Goal: Information Seeking & Learning: Learn about a topic

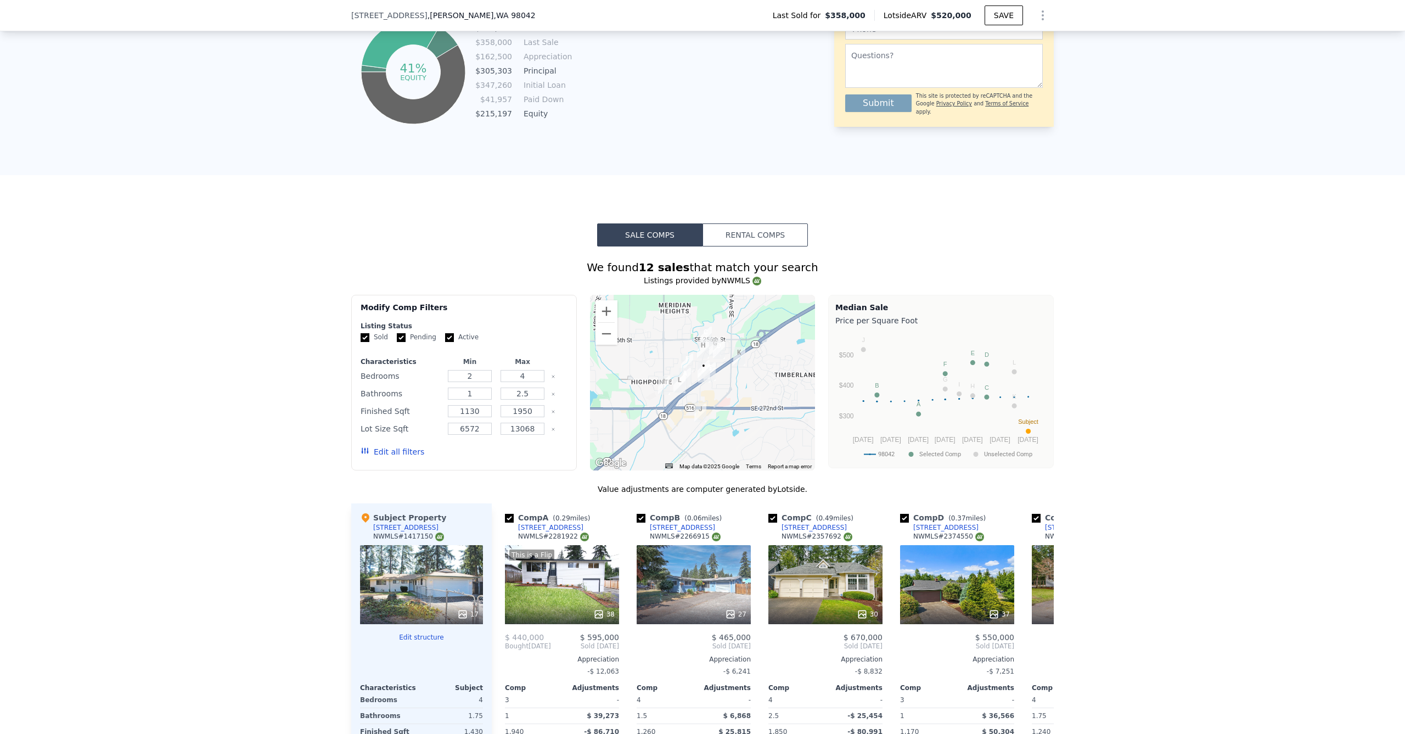
scroll to position [556, 0]
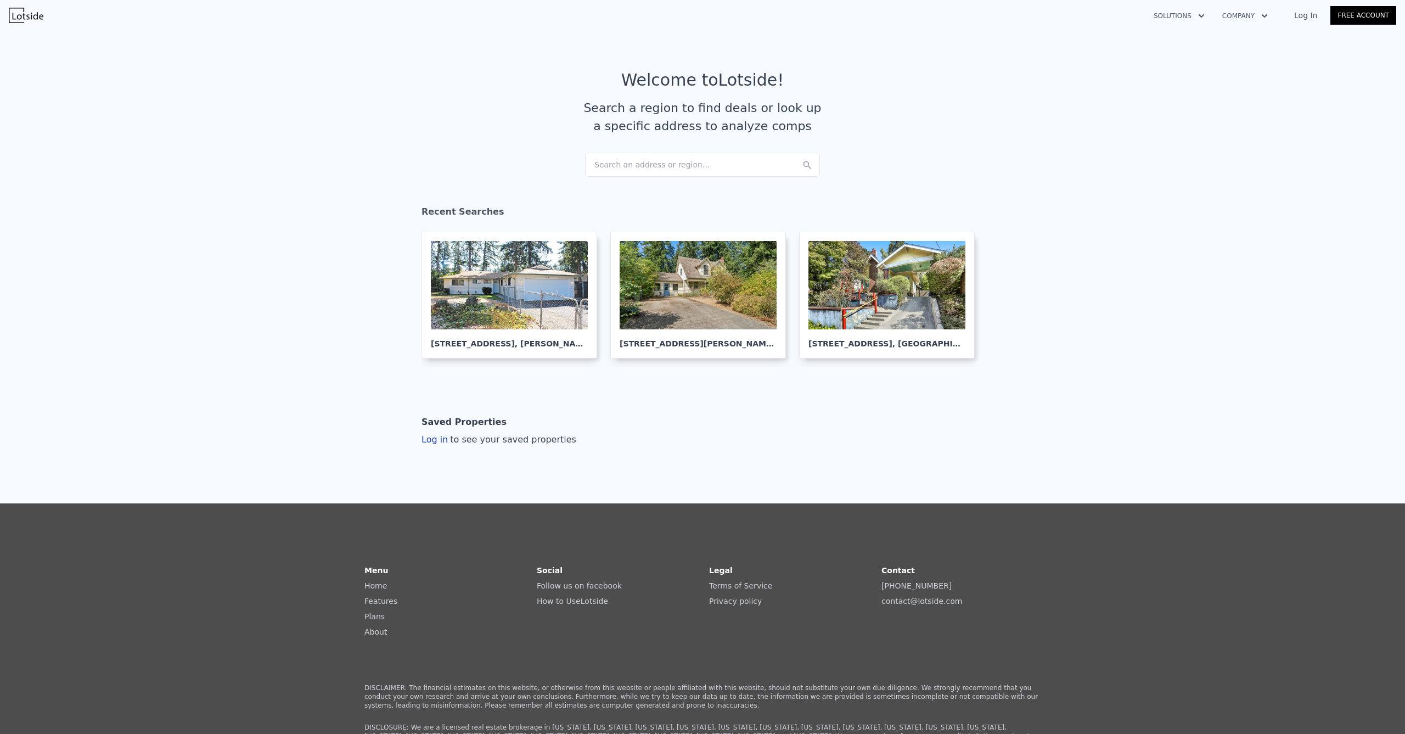
click at [657, 156] on div "Search an address or region..." at bounding box center [702, 165] width 235 height 24
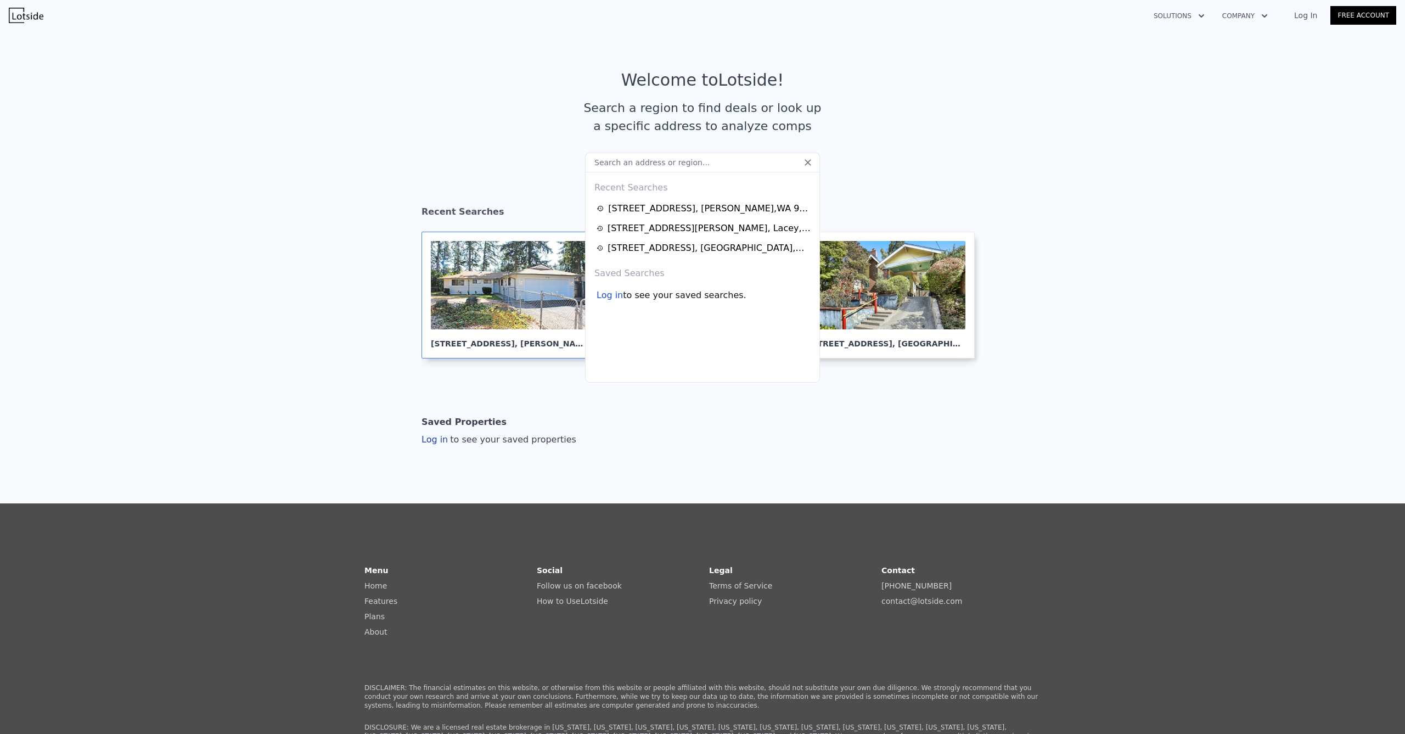
click at [493, 294] on div at bounding box center [509, 285] width 157 height 88
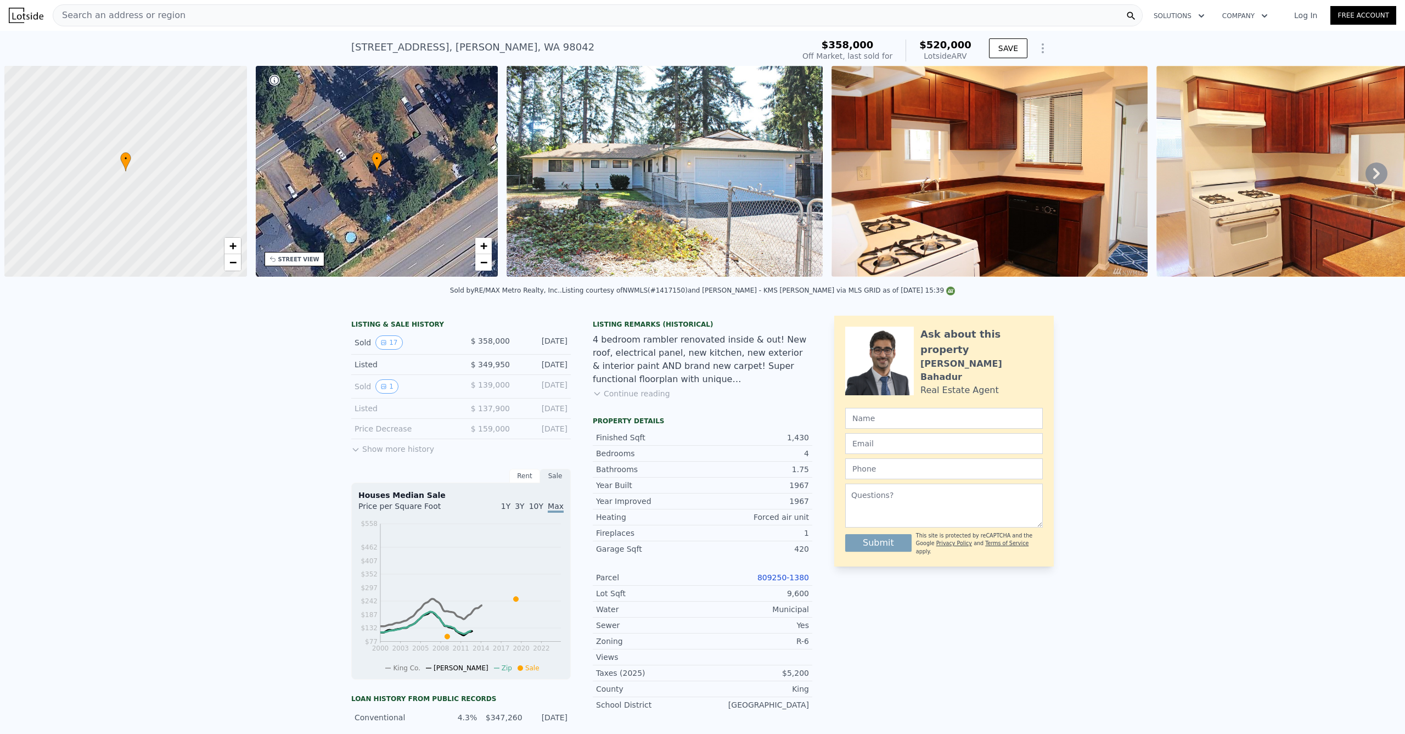
scroll to position [0, 4]
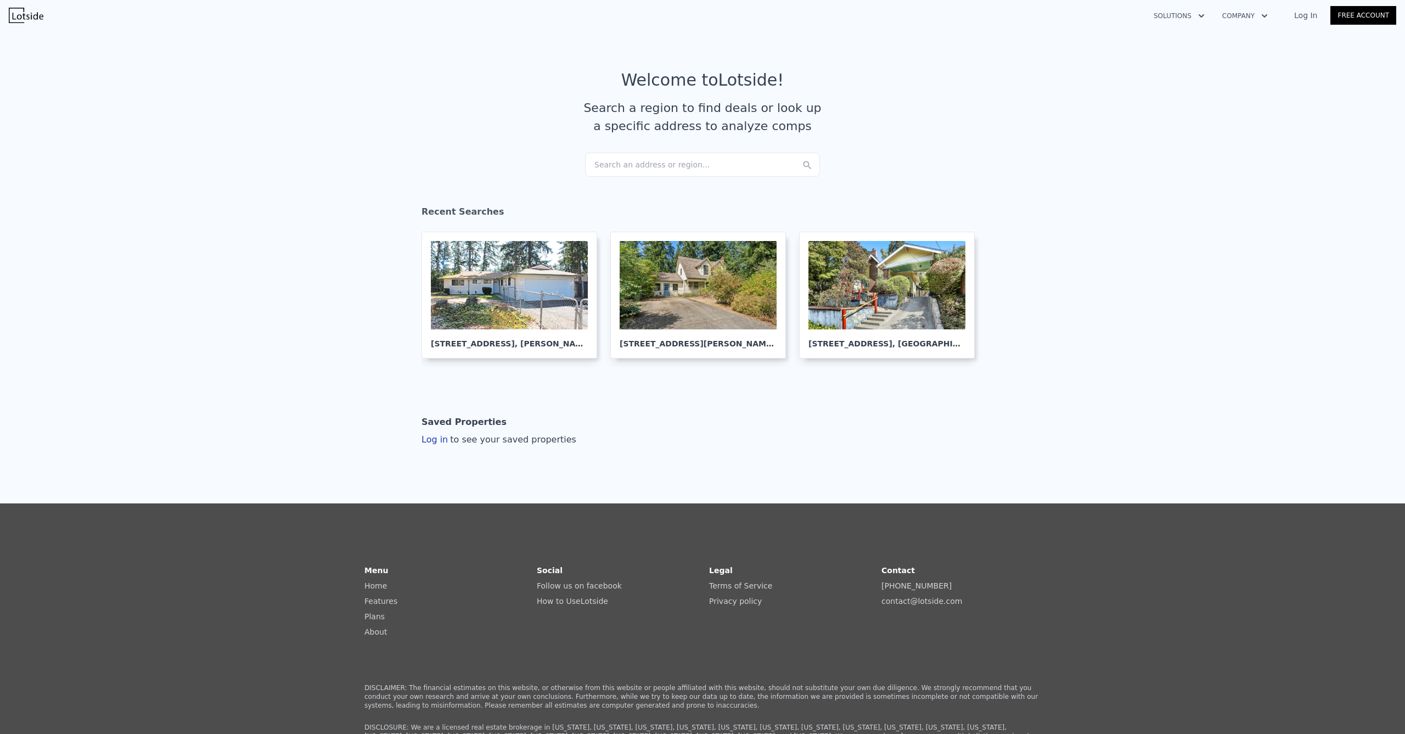
click at [669, 169] on div "Search an address or region..." at bounding box center [702, 165] width 235 height 24
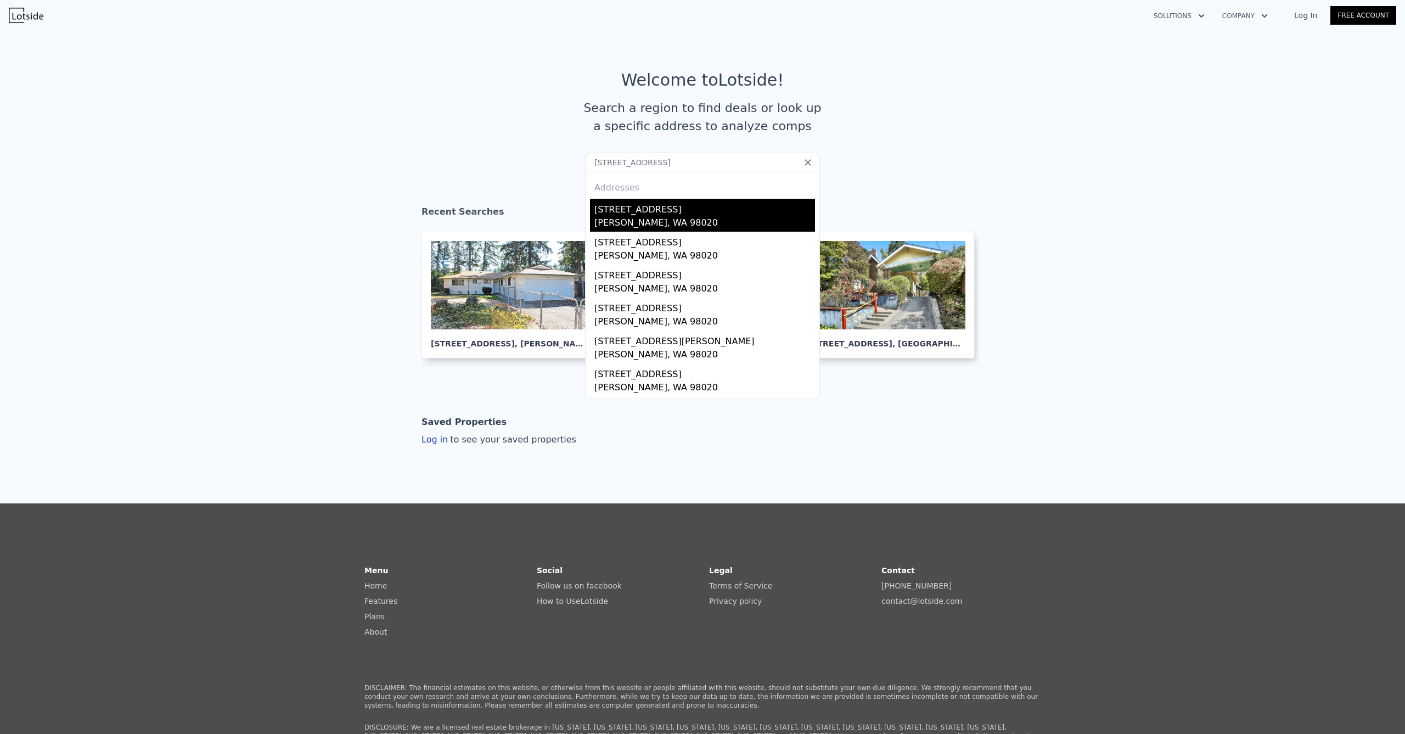
type input "812 Main St, Edmonds, WA 98020"
click at [650, 208] on div "812 Main St" at bounding box center [705, 208] width 221 height 18
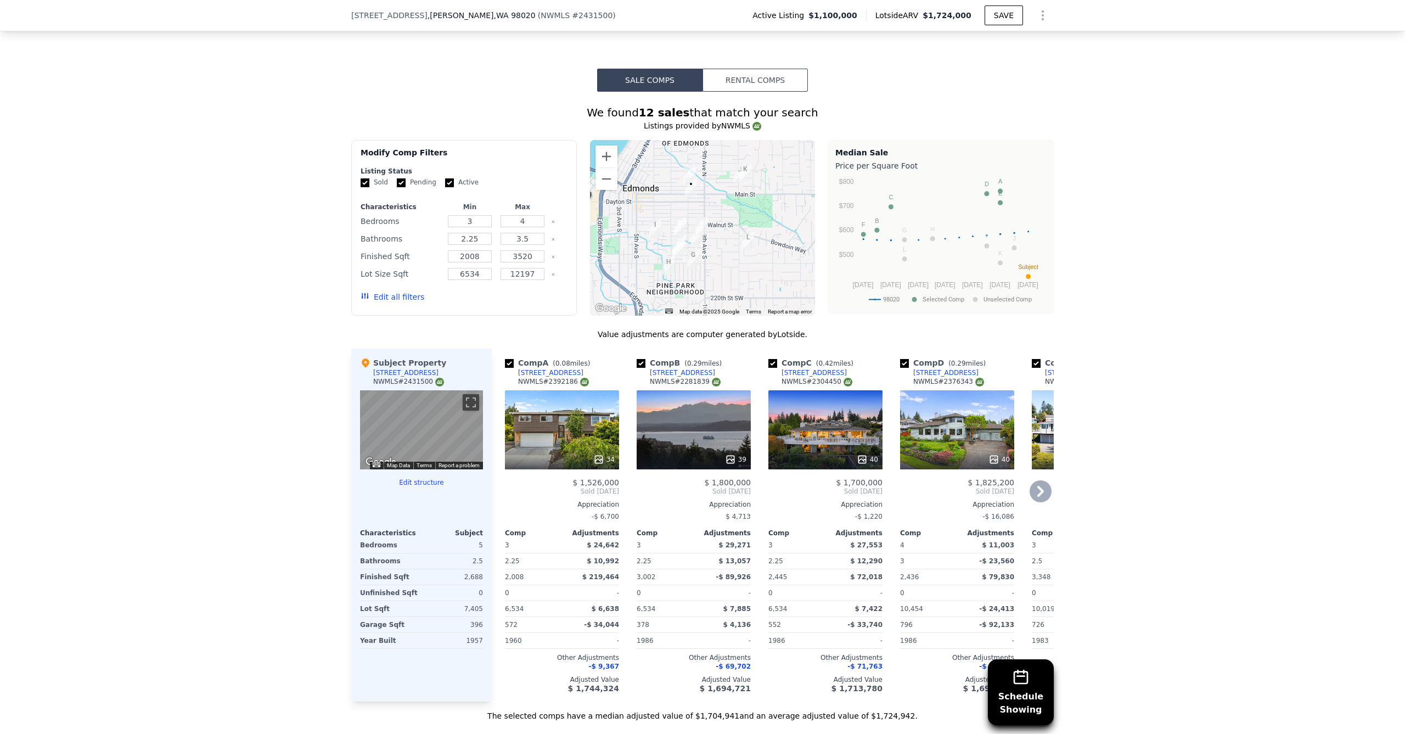
scroll to position [888, 0]
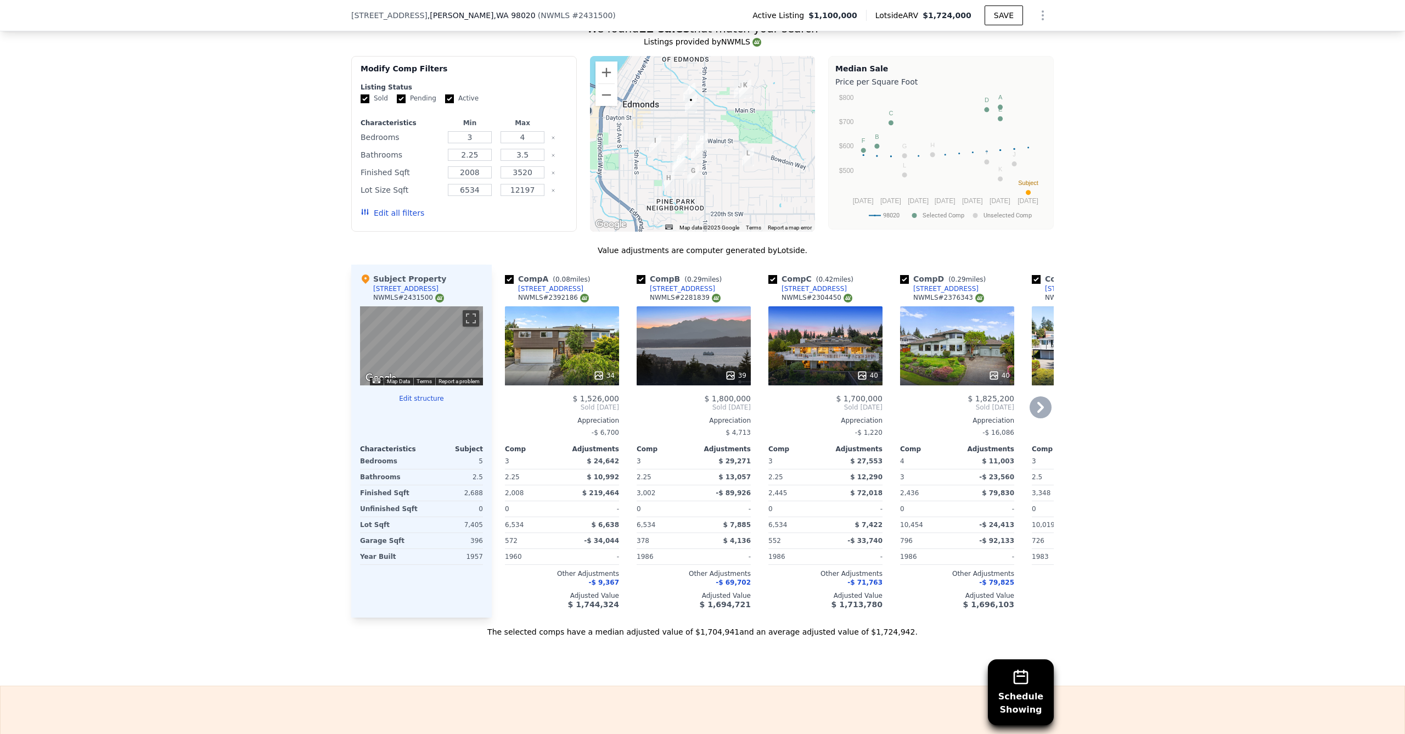
click at [811, 370] on div "40" at bounding box center [826, 375] width 105 height 11
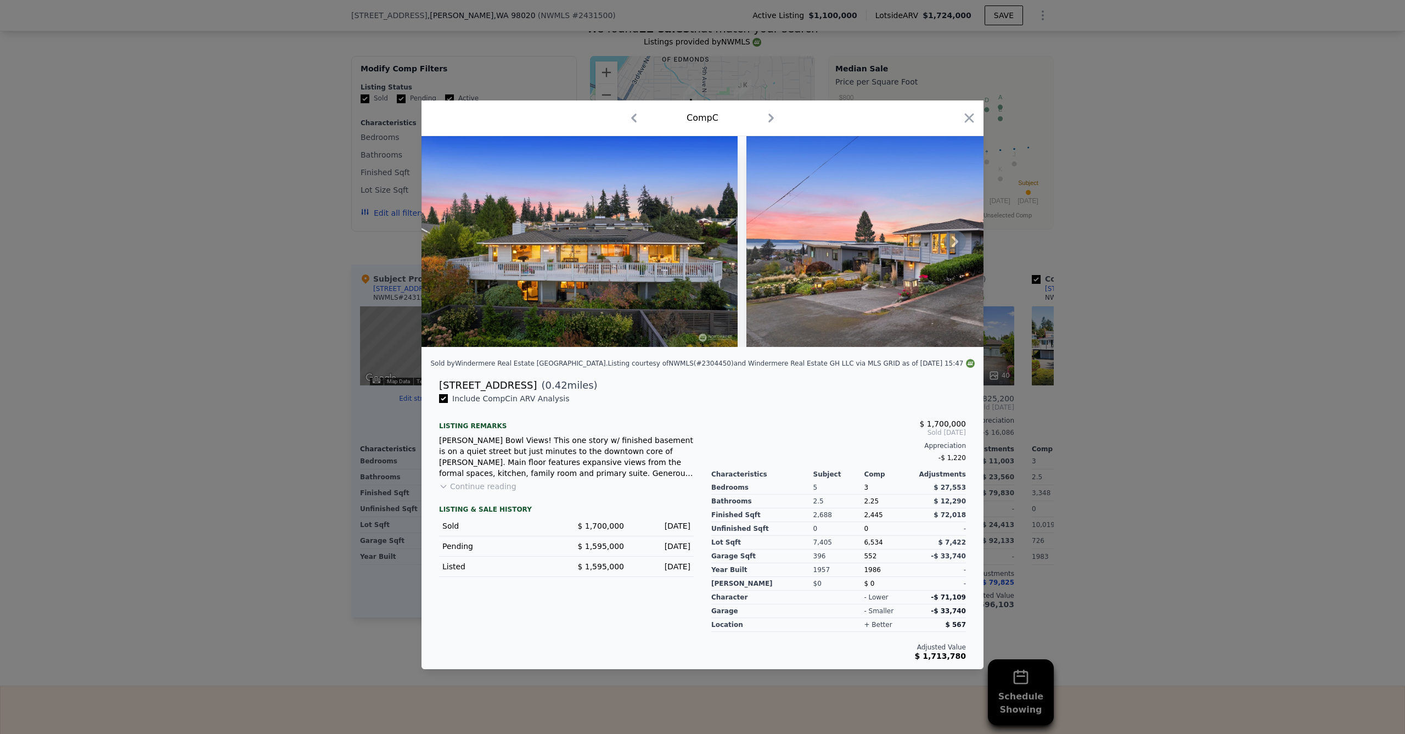
scroll to position [0, 645]
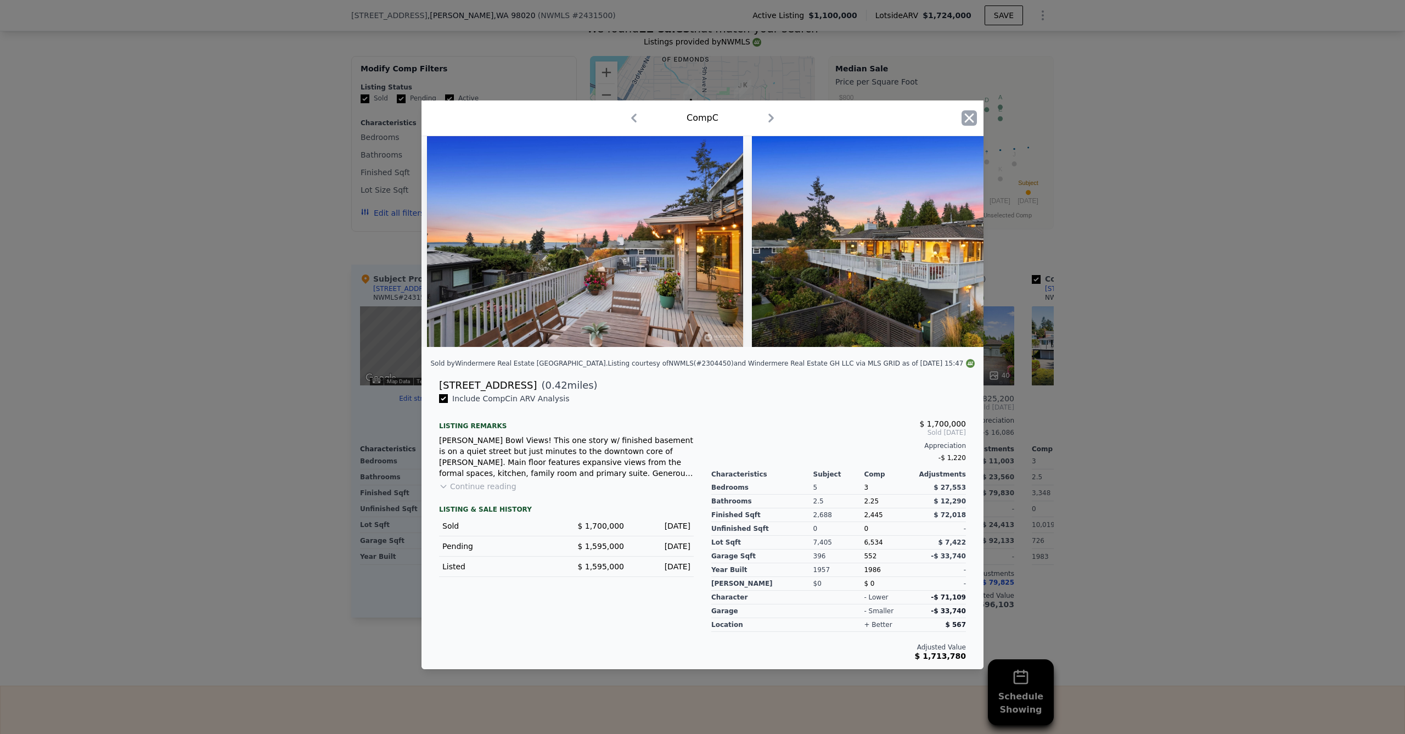
click at [967, 115] on icon "button" at bounding box center [969, 117] width 15 height 15
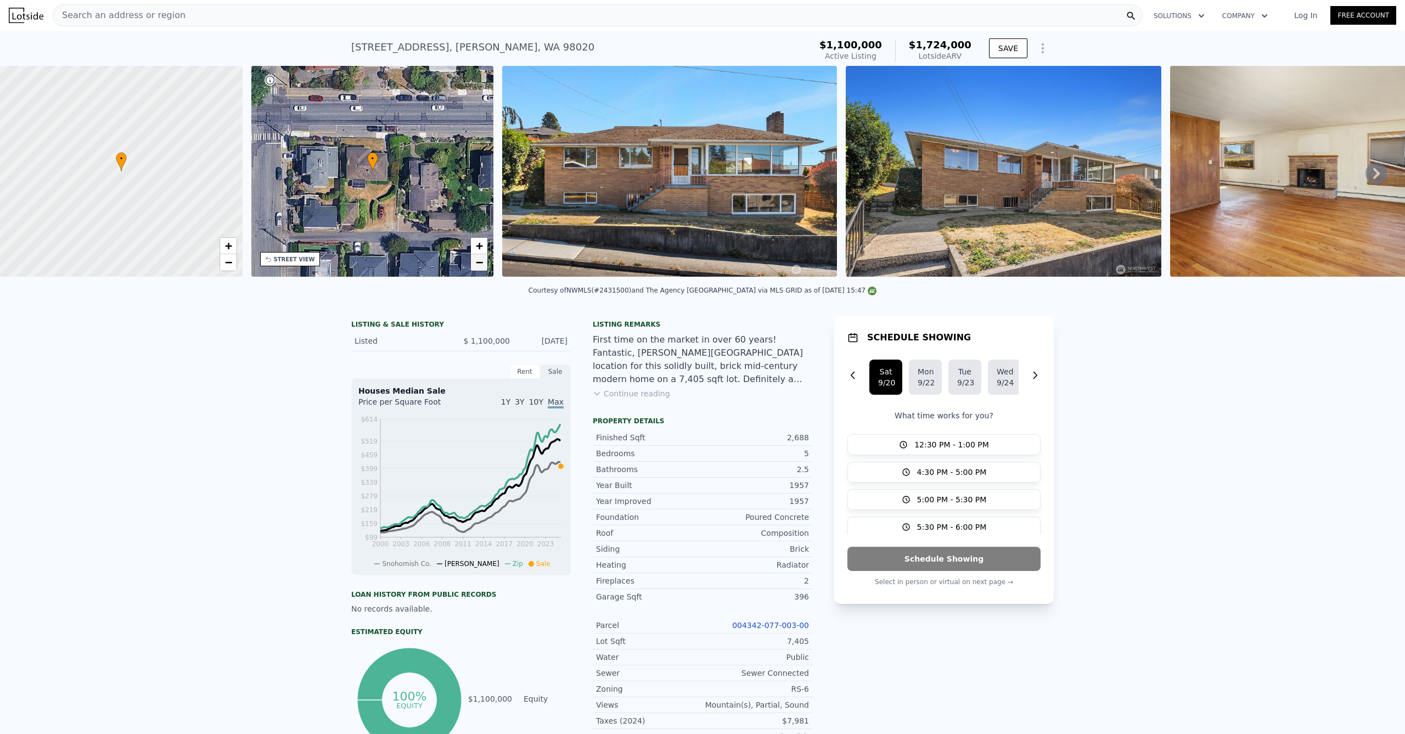
click at [482, 265] on span "−" at bounding box center [479, 262] width 7 height 14
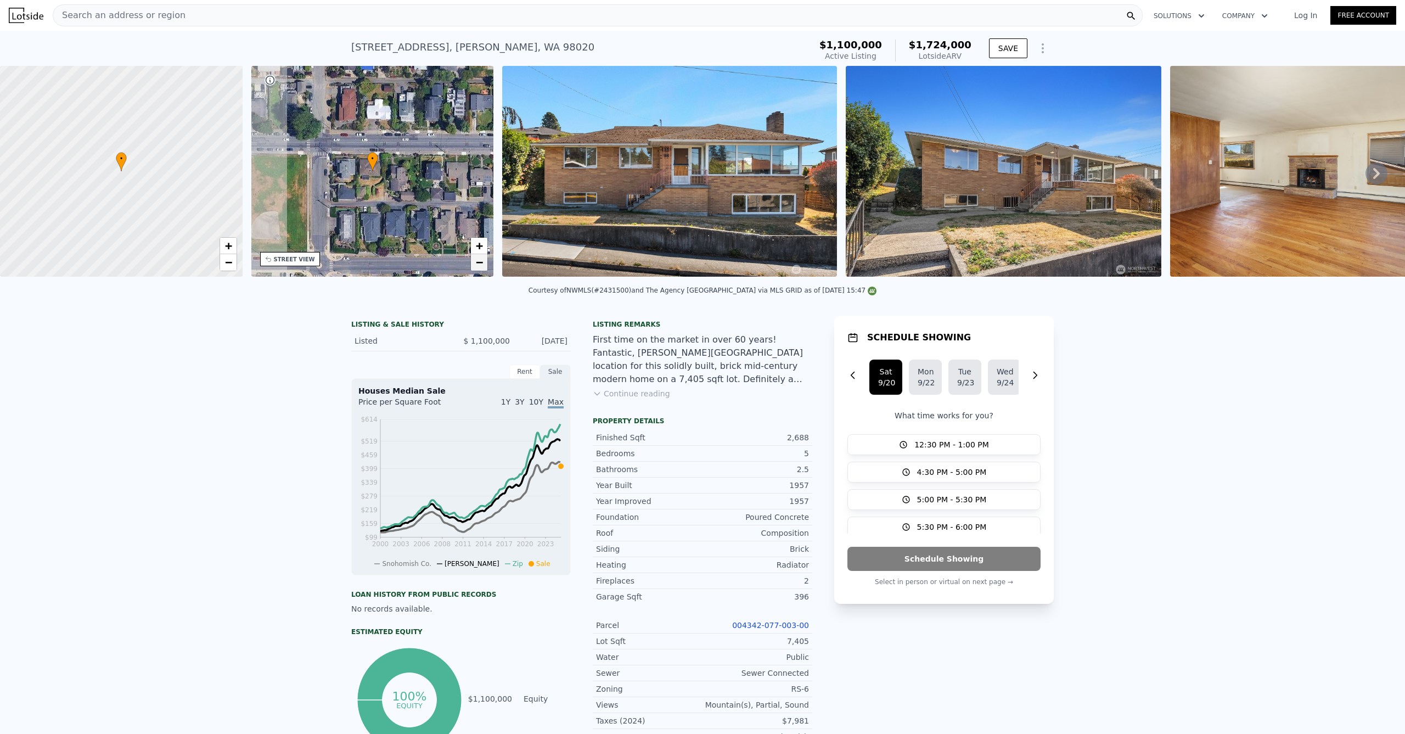
click at [484, 265] on link "−" at bounding box center [479, 262] width 16 height 16
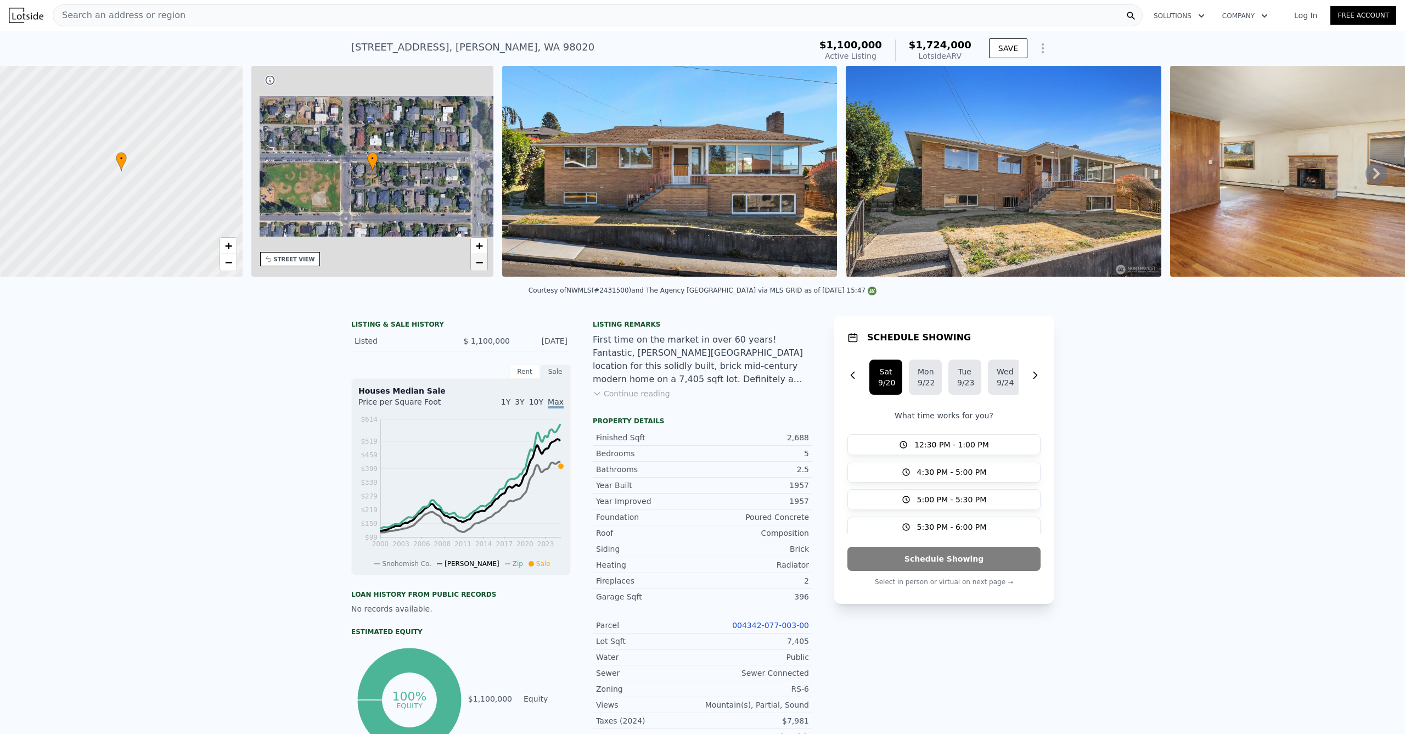
click at [485, 264] on link "−" at bounding box center [479, 262] width 16 height 16
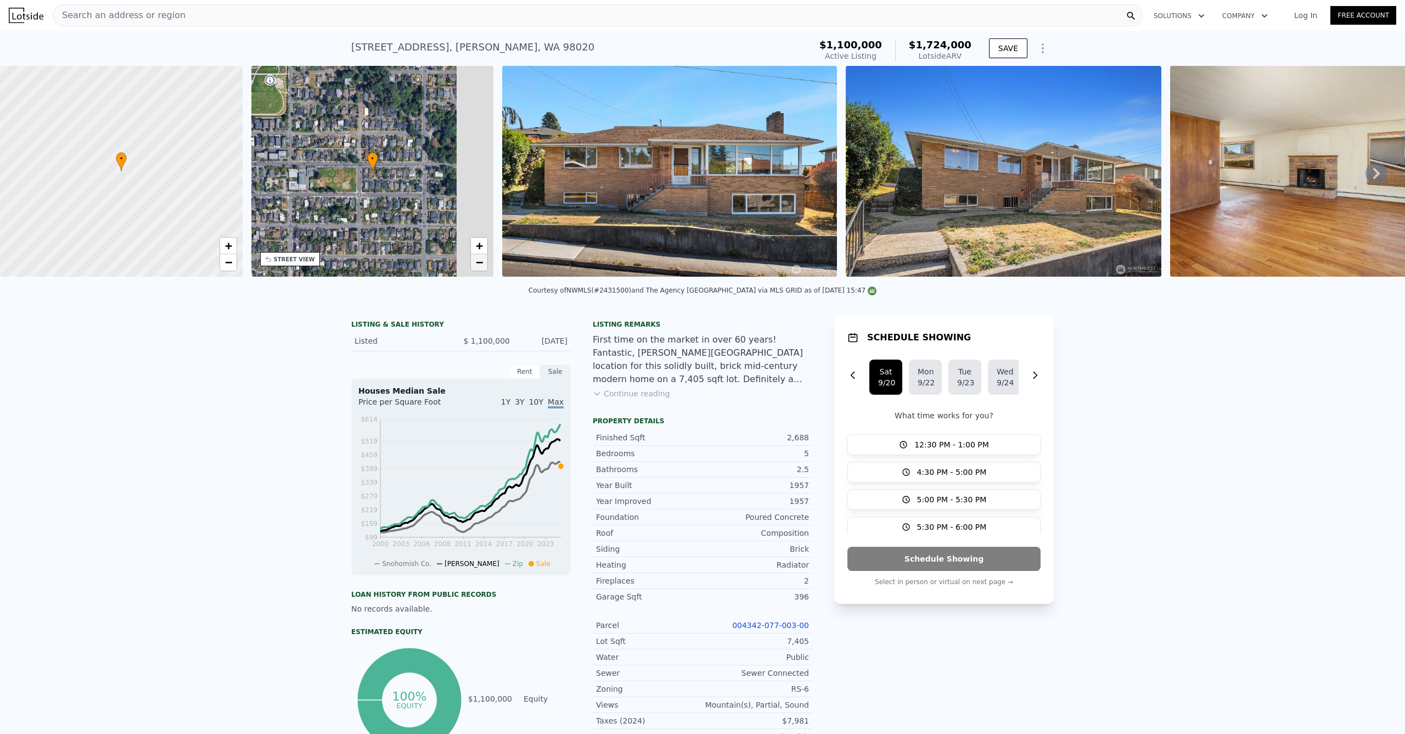
click at [485, 264] on link "−" at bounding box center [479, 262] width 16 height 16
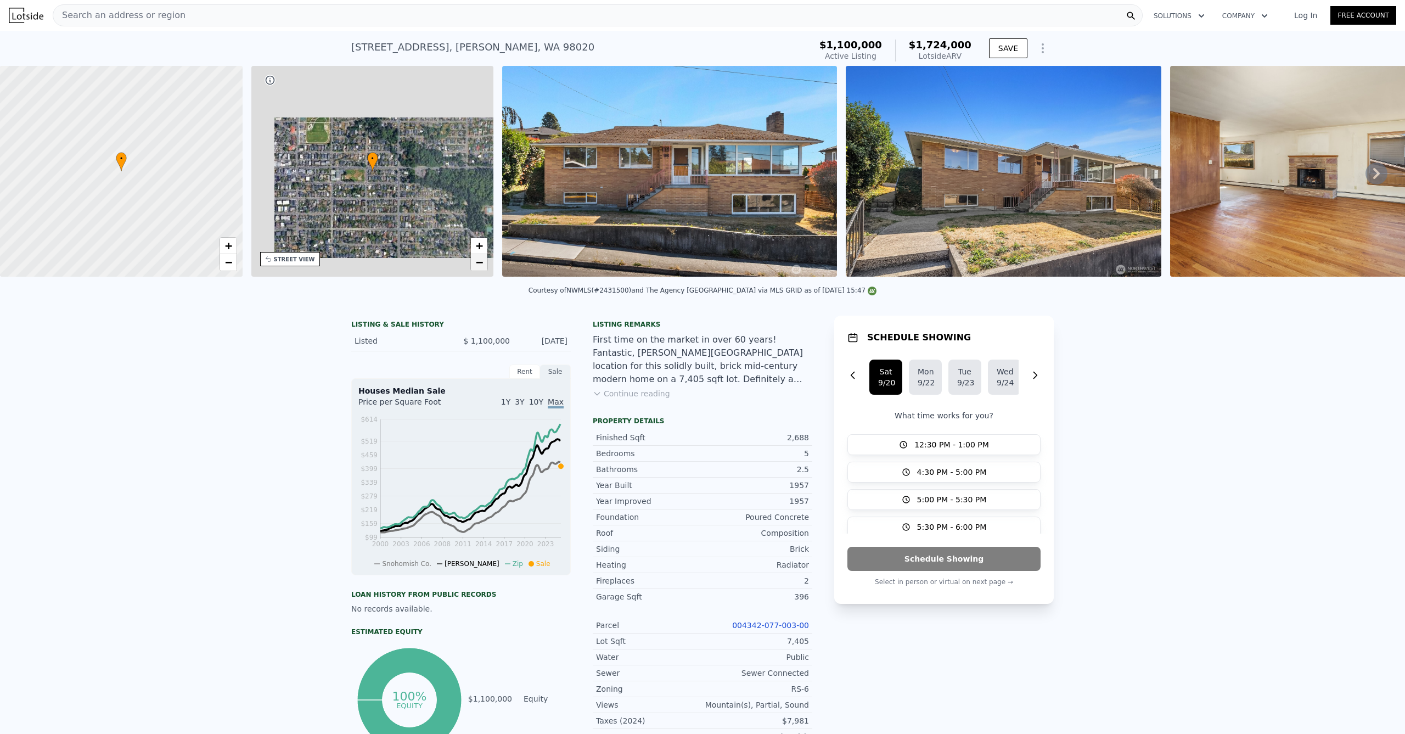
click at [485, 264] on link "−" at bounding box center [479, 262] width 16 height 16
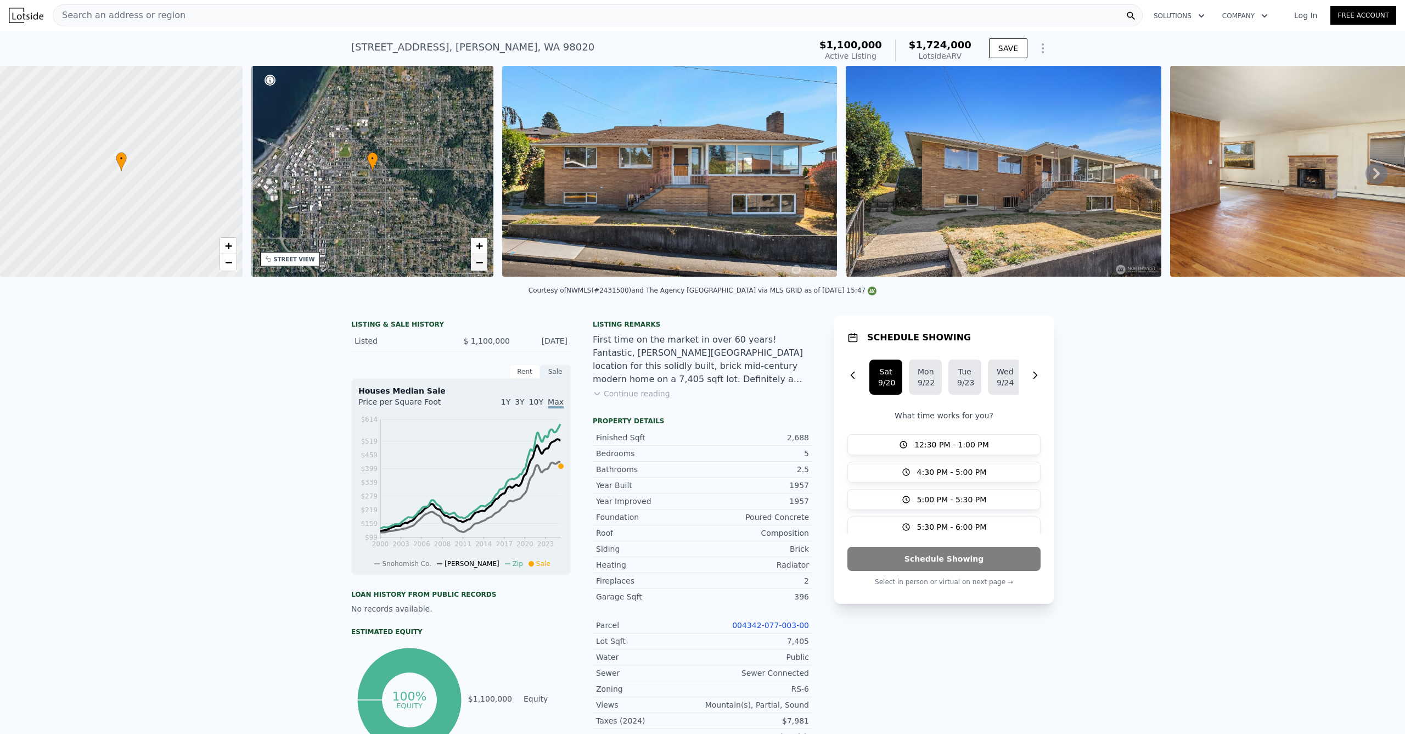
click at [485, 264] on link "−" at bounding box center [479, 262] width 16 height 16
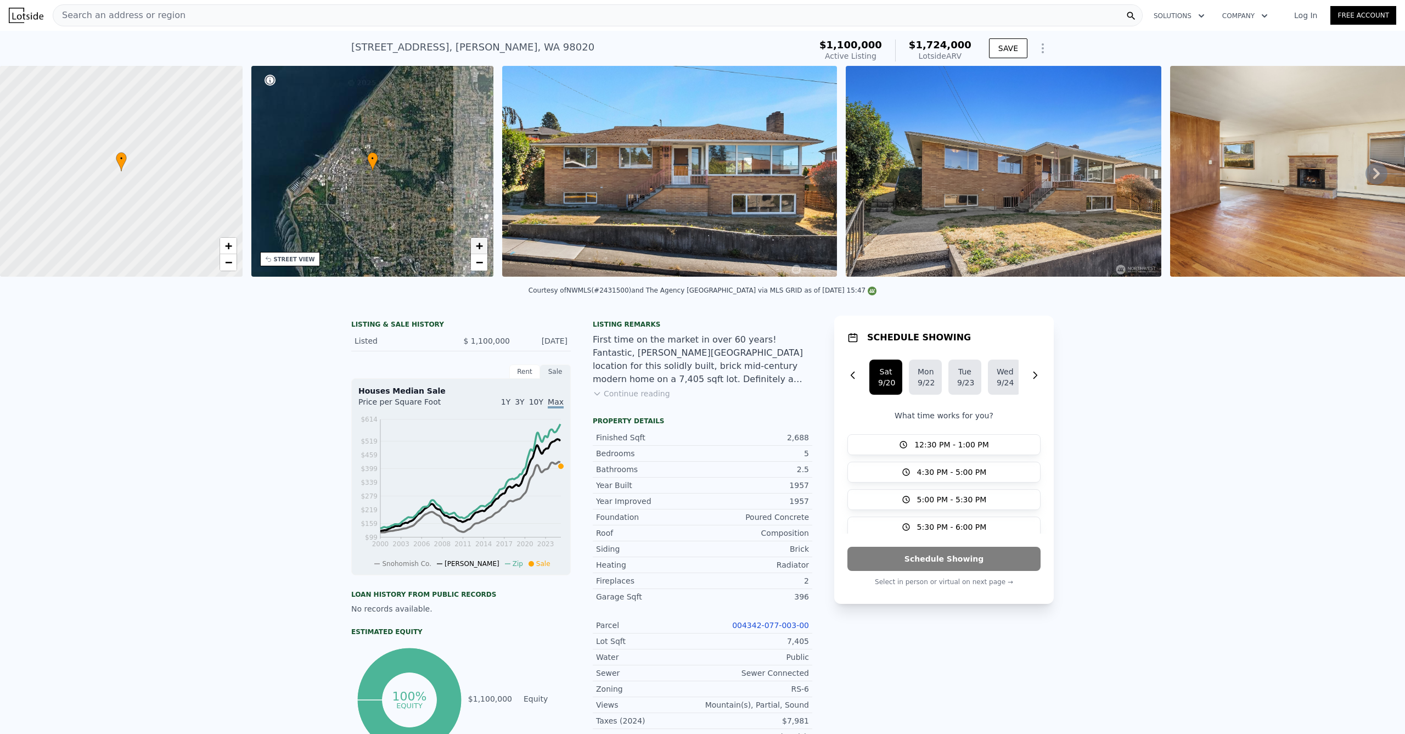
click at [483, 244] on span "+" at bounding box center [479, 246] width 7 height 14
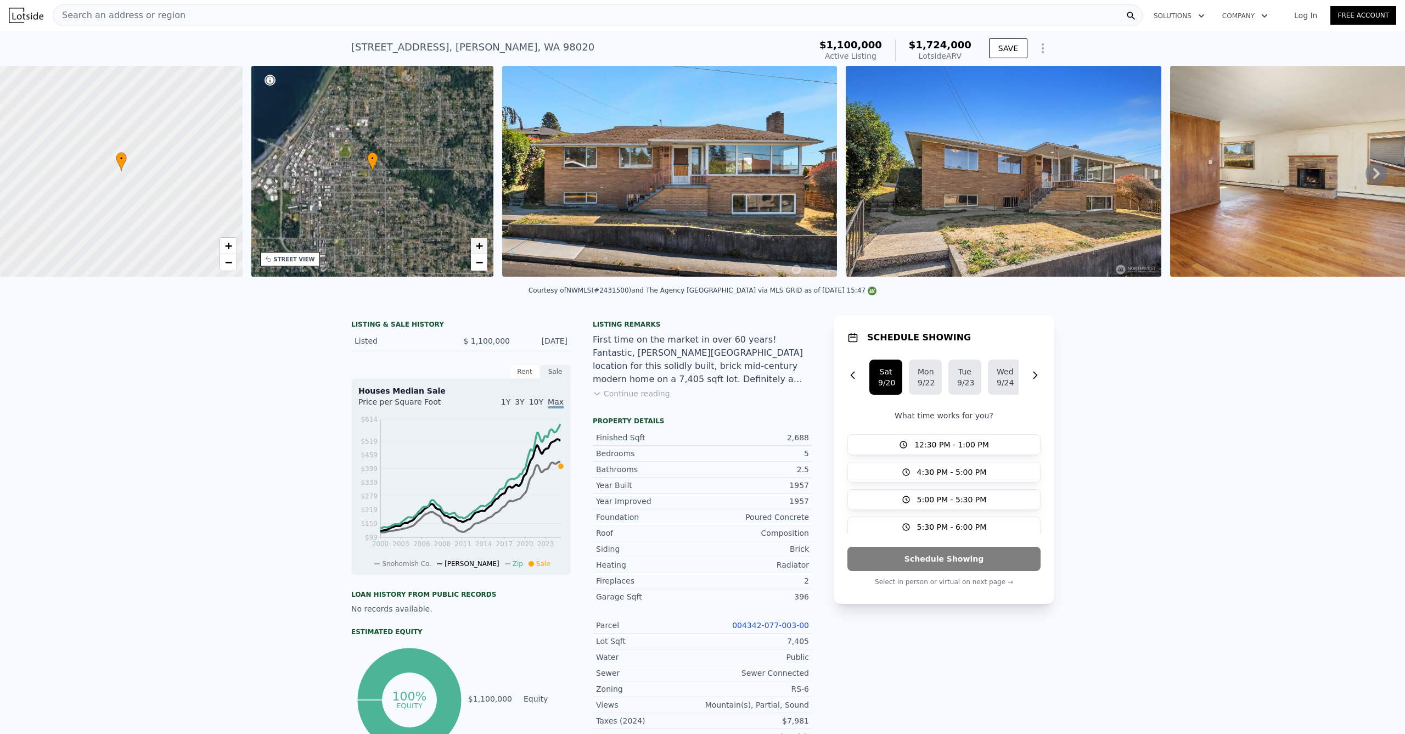
click at [483, 244] on span "+" at bounding box center [479, 246] width 7 height 14
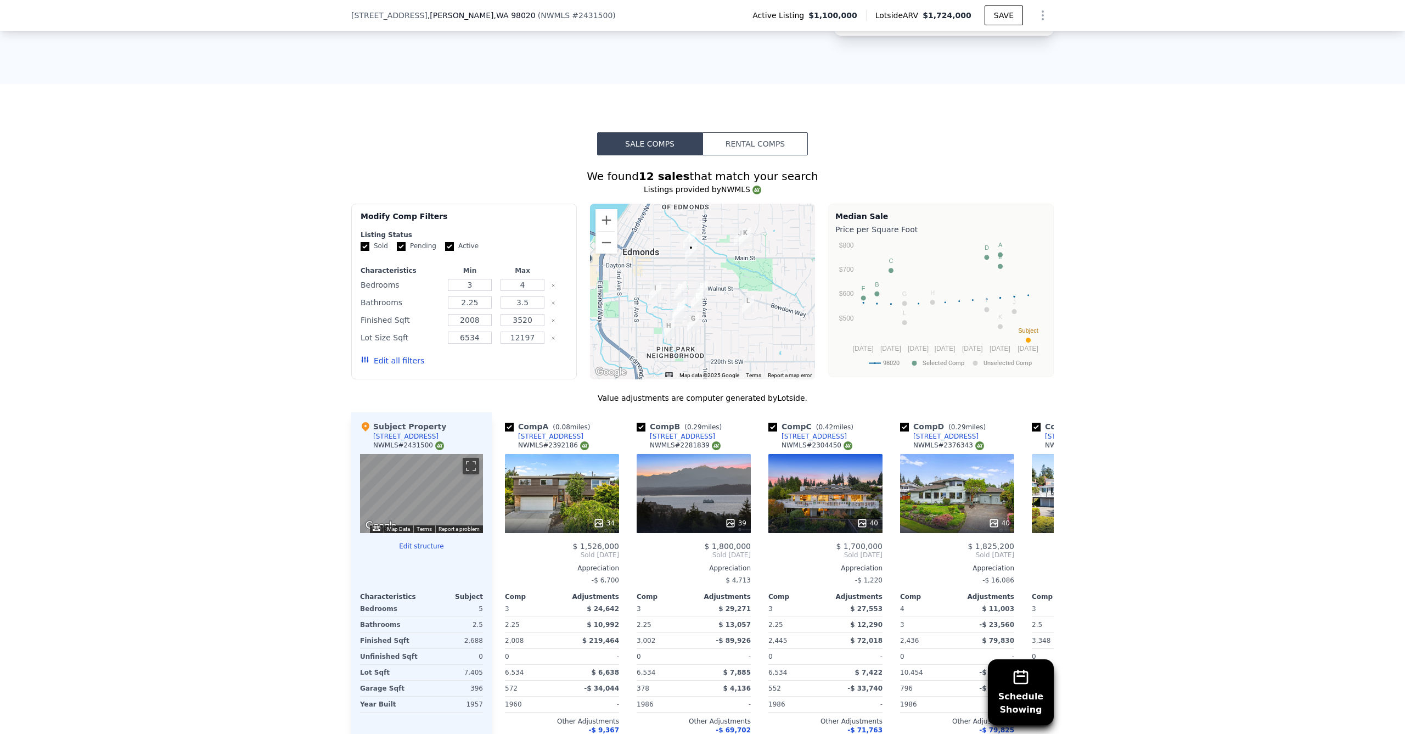
scroll to position [761, 0]
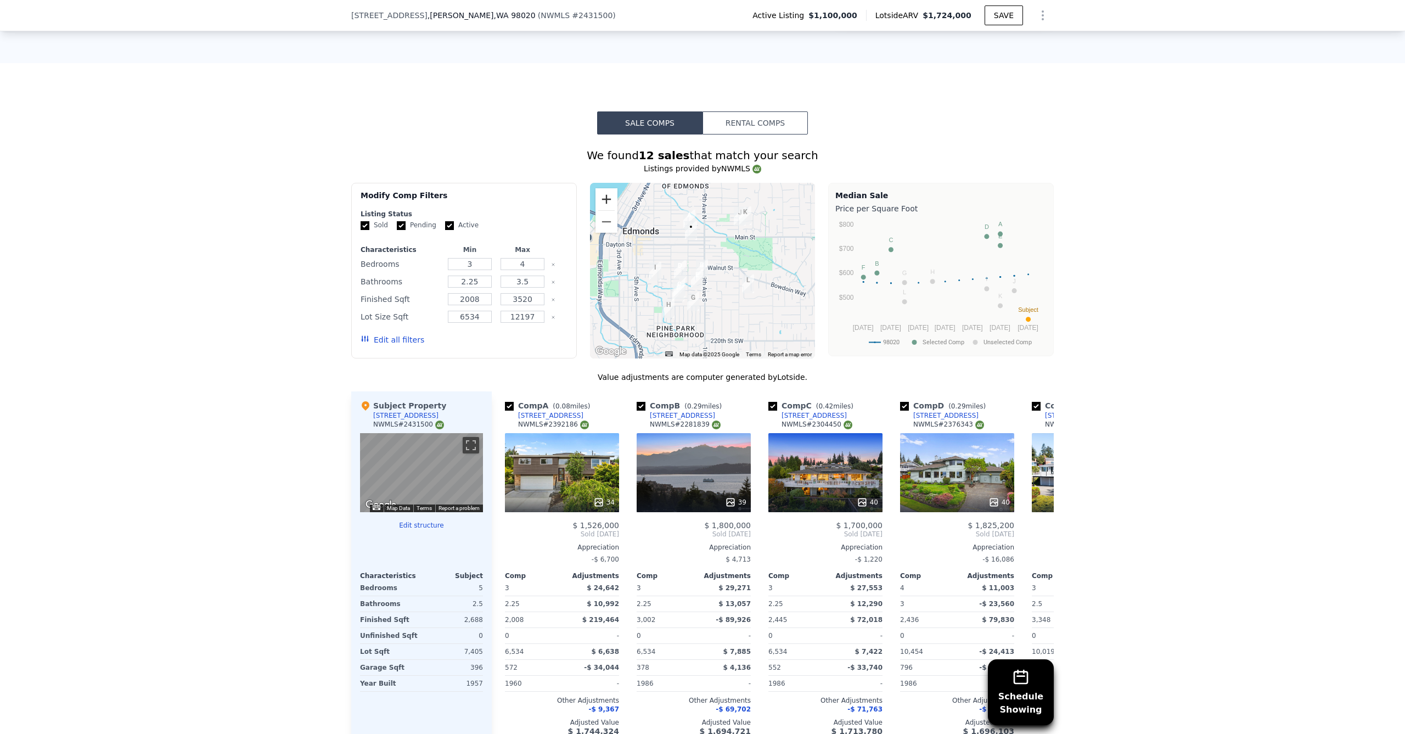
click at [603, 200] on button "Zoom in" at bounding box center [607, 199] width 22 height 22
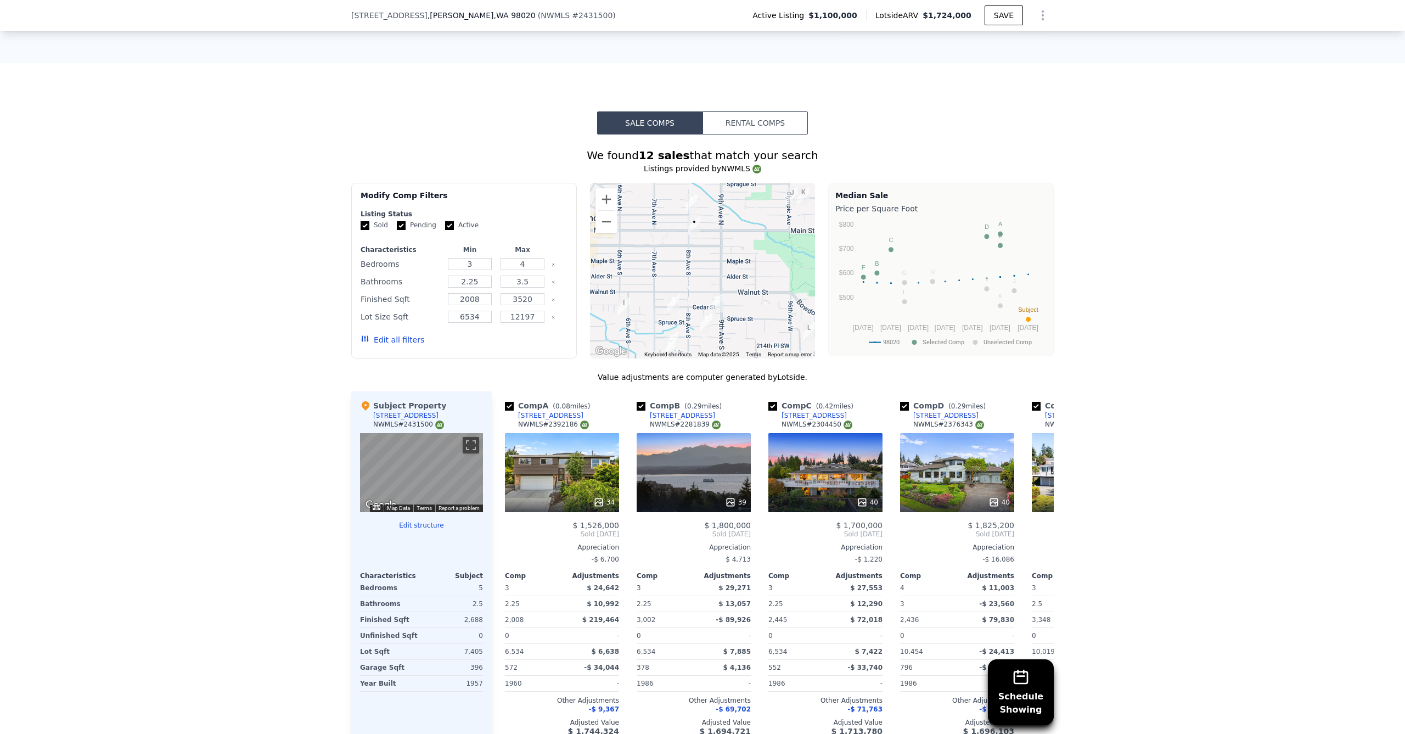
drag, startPoint x: 684, startPoint y: 228, endPoint x: 698, endPoint y: 256, distance: 30.9
click at [698, 256] on div at bounding box center [703, 271] width 226 height 176
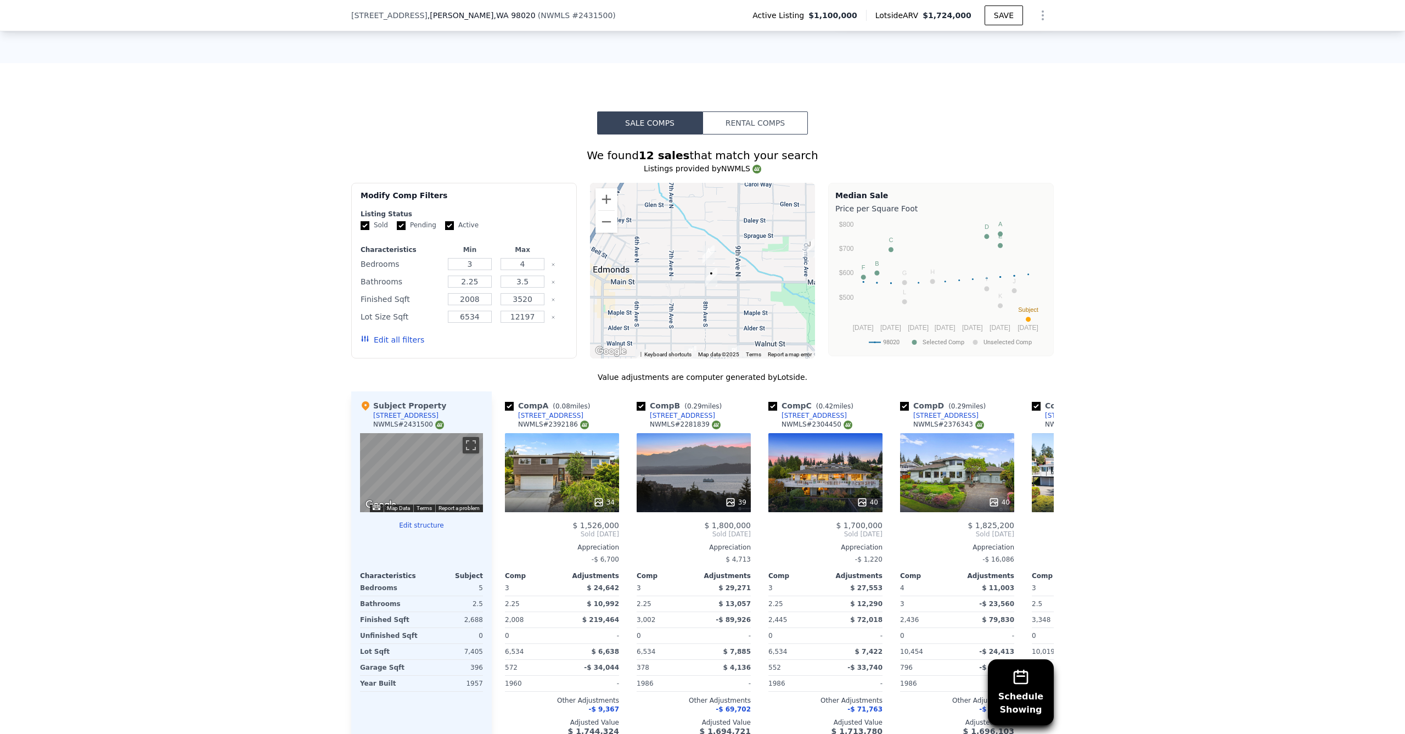
drag, startPoint x: 715, startPoint y: 284, endPoint x: 730, endPoint y: 337, distance: 54.9
click at [730, 339] on div at bounding box center [703, 271] width 226 height 176
click at [599, 195] on button "Zoom in" at bounding box center [607, 199] width 22 height 22
click at [599, 197] on button "Zoom in" at bounding box center [607, 199] width 22 height 22
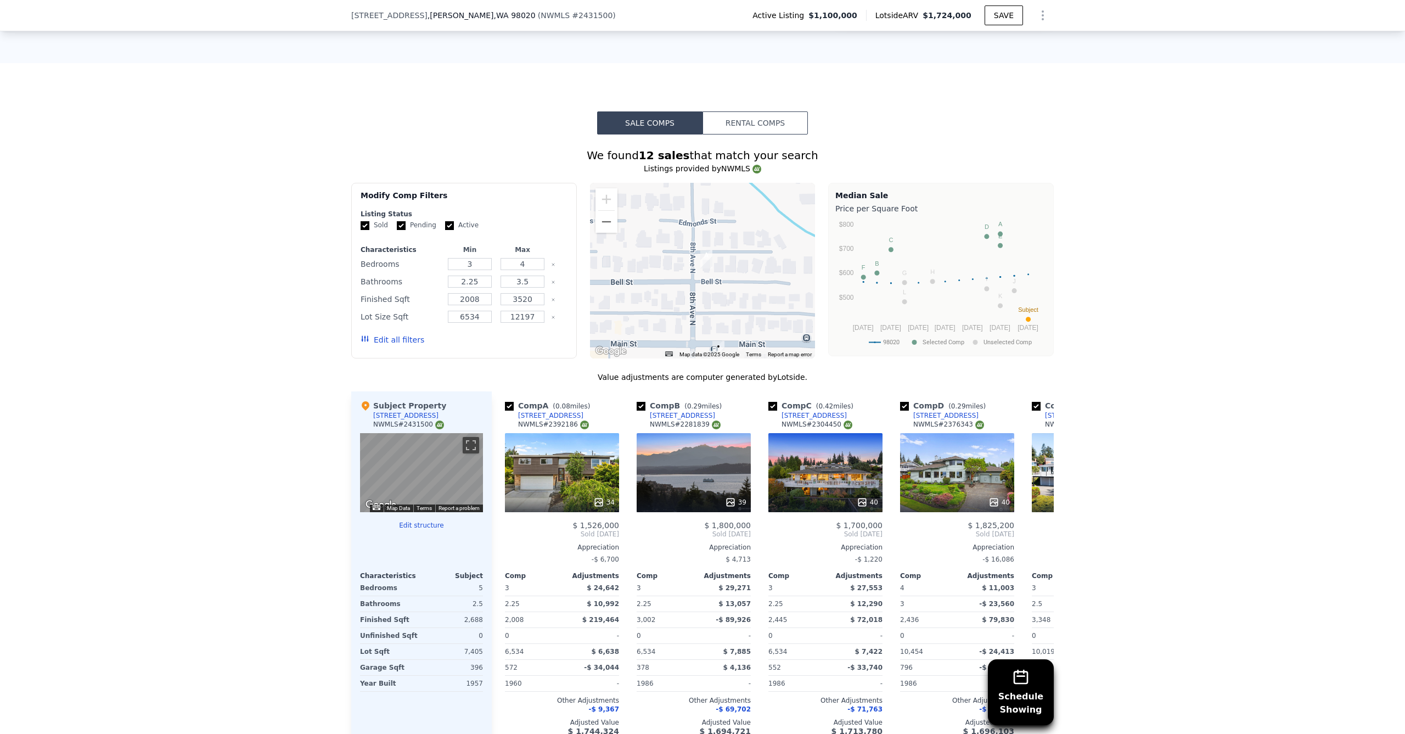
drag, startPoint x: 738, startPoint y: 257, endPoint x: 726, endPoint y: 202, distance: 56.7
click at [726, 202] on div at bounding box center [703, 271] width 226 height 176
drag, startPoint x: 725, startPoint y: 296, endPoint x: 730, endPoint y: 309, distance: 13.4
click at [730, 309] on div at bounding box center [703, 271] width 226 height 176
click at [712, 271] on img "206 8th Ave N" at bounding box center [714, 270] width 12 height 19
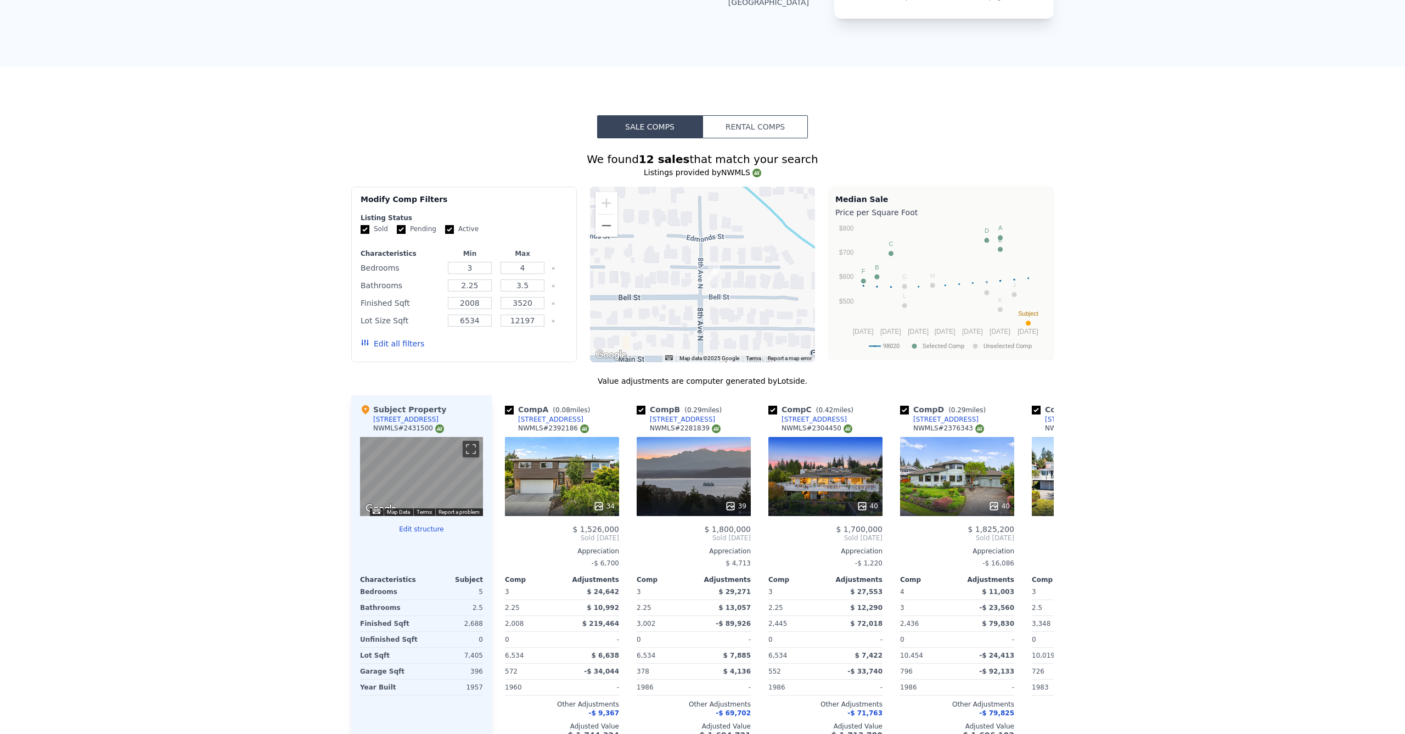
scroll to position [0, 0]
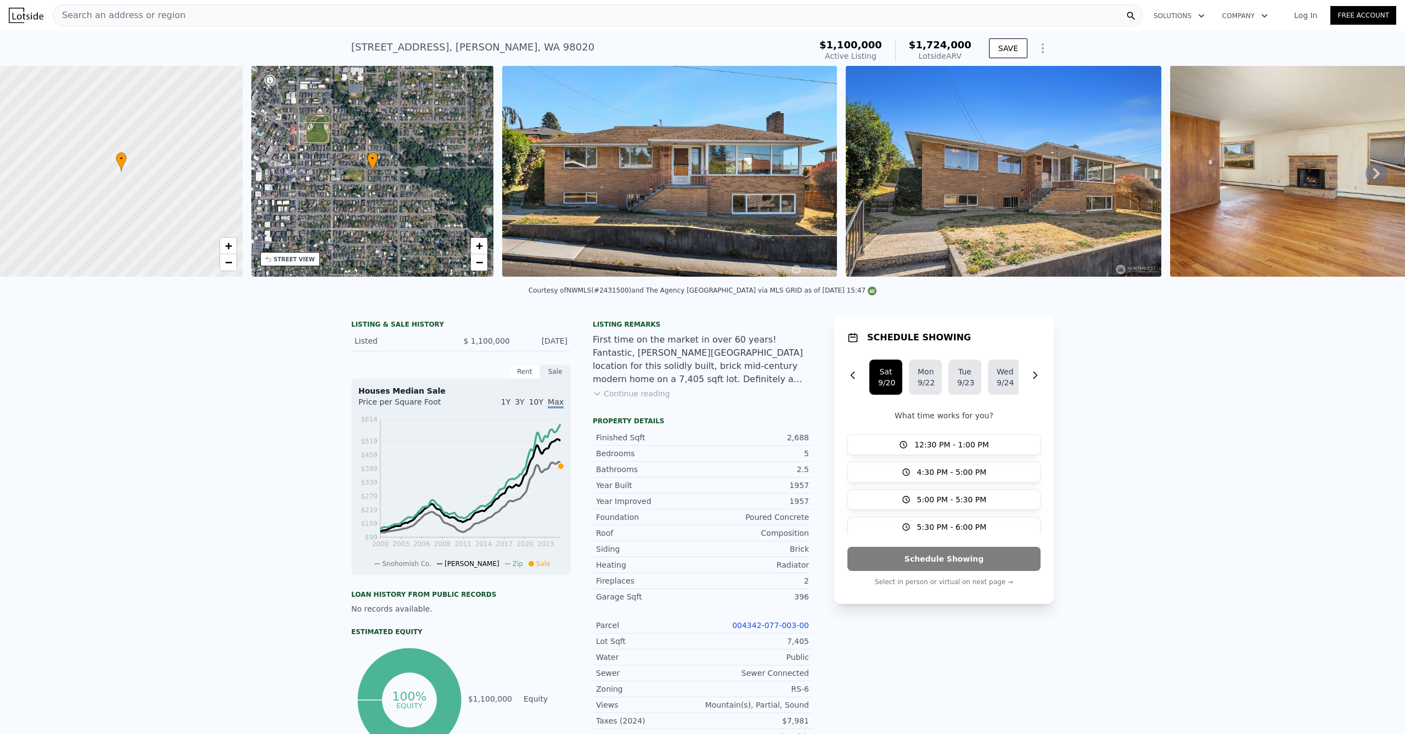
click at [580, 210] on img at bounding box center [669, 171] width 334 height 211
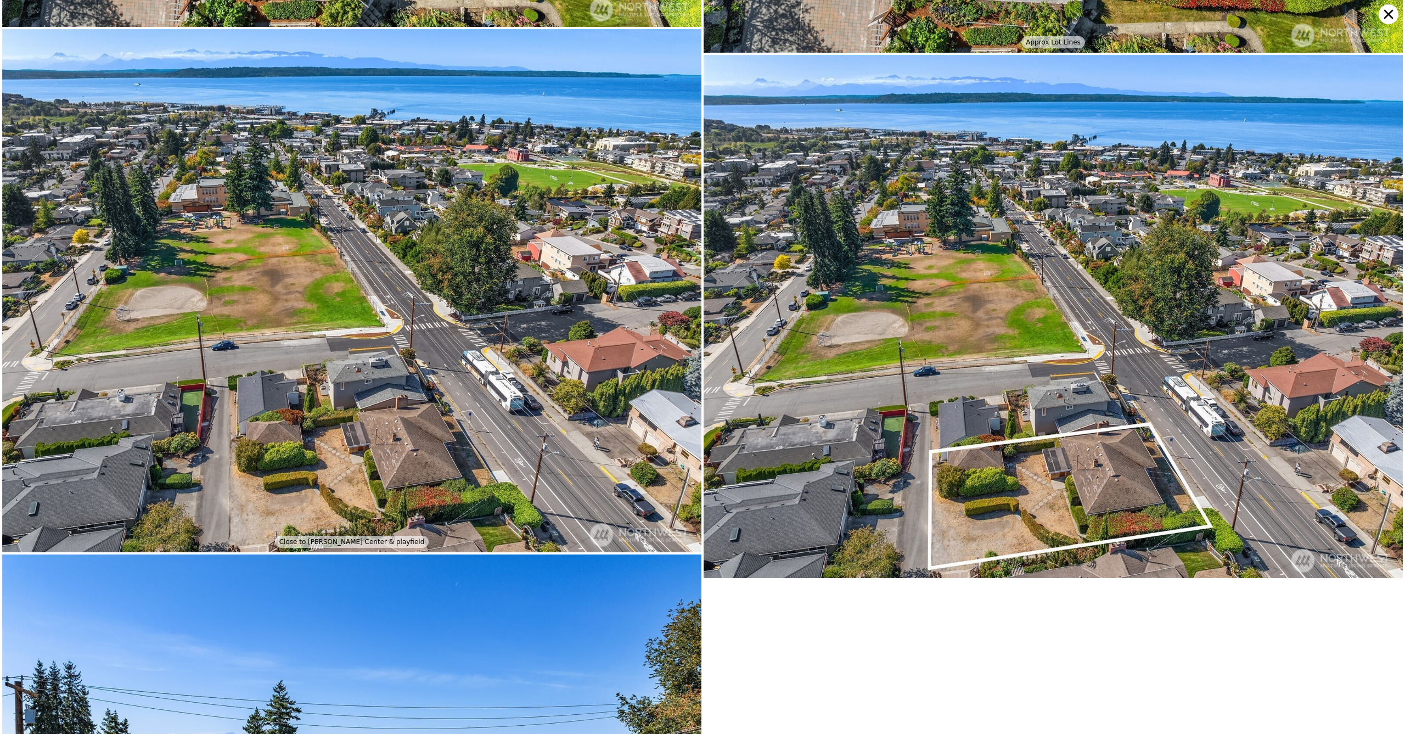
scroll to position [4689, 0]
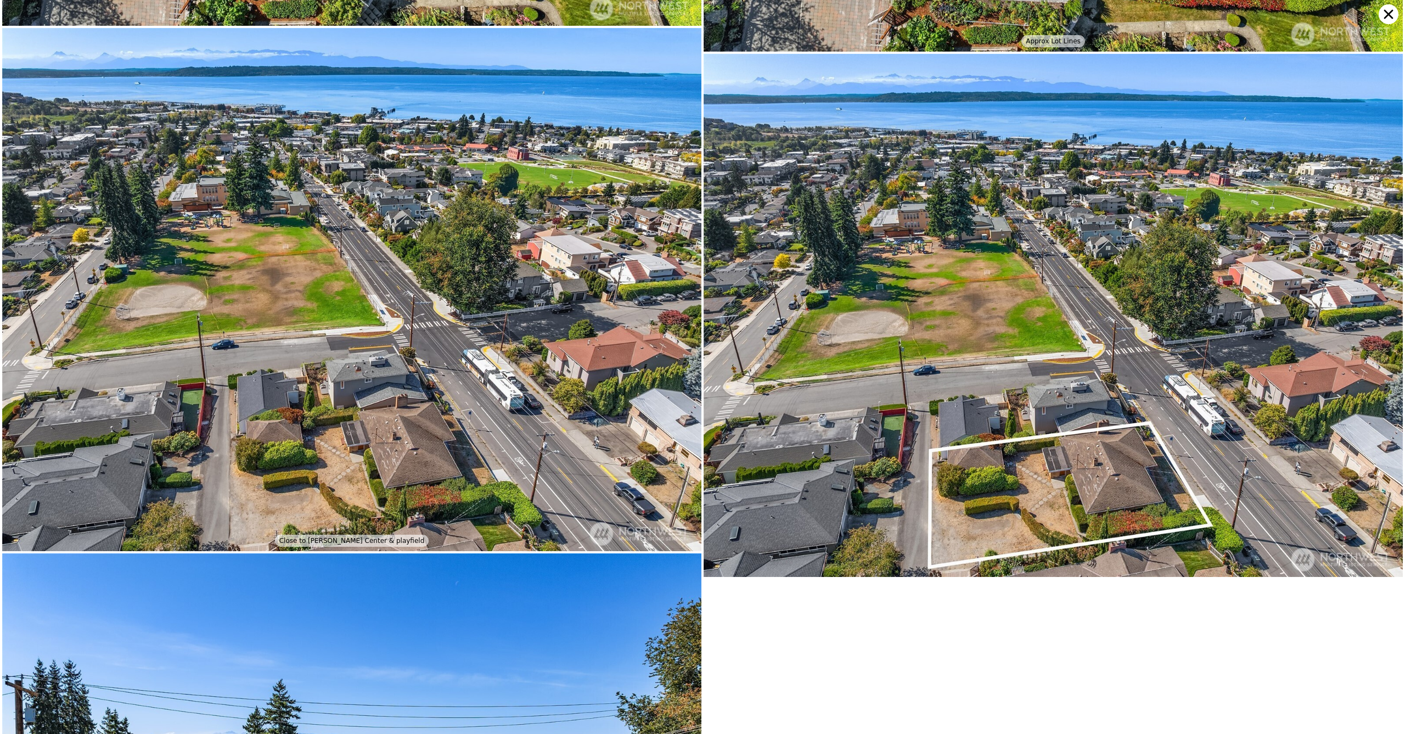
click at [1382, 15] on icon at bounding box center [1389, 14] width 20 height 20
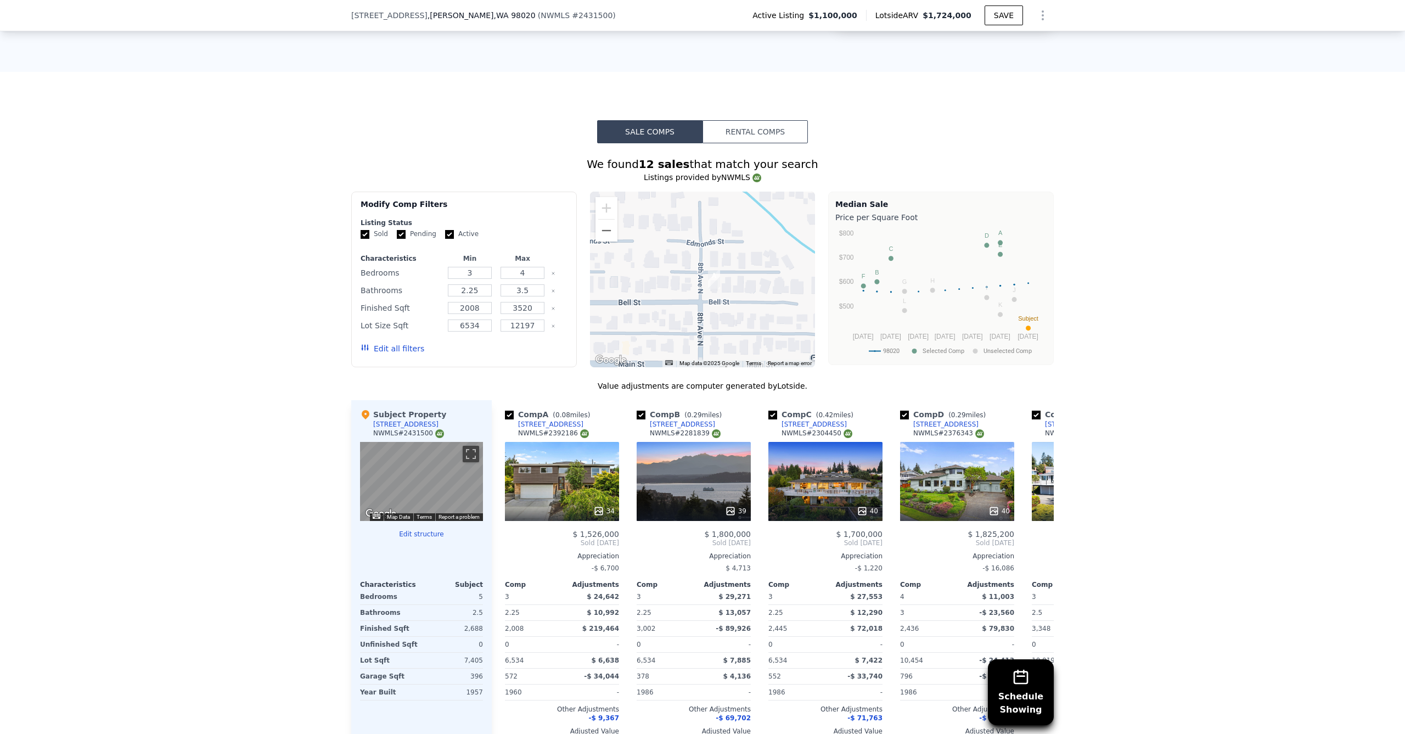
scroll to position [939, 0]
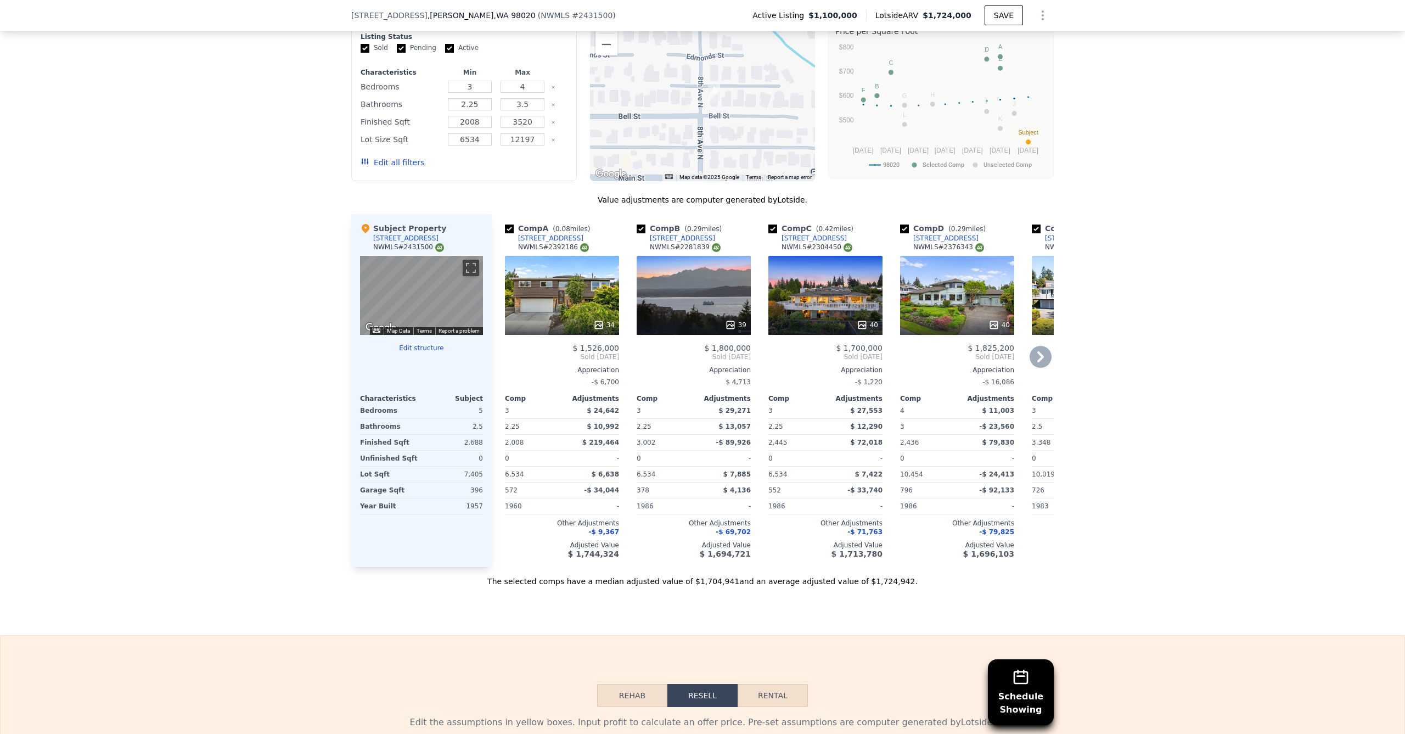
click at [813, 300] on div "40" at bounding box center [826, 295] width 114 height 79
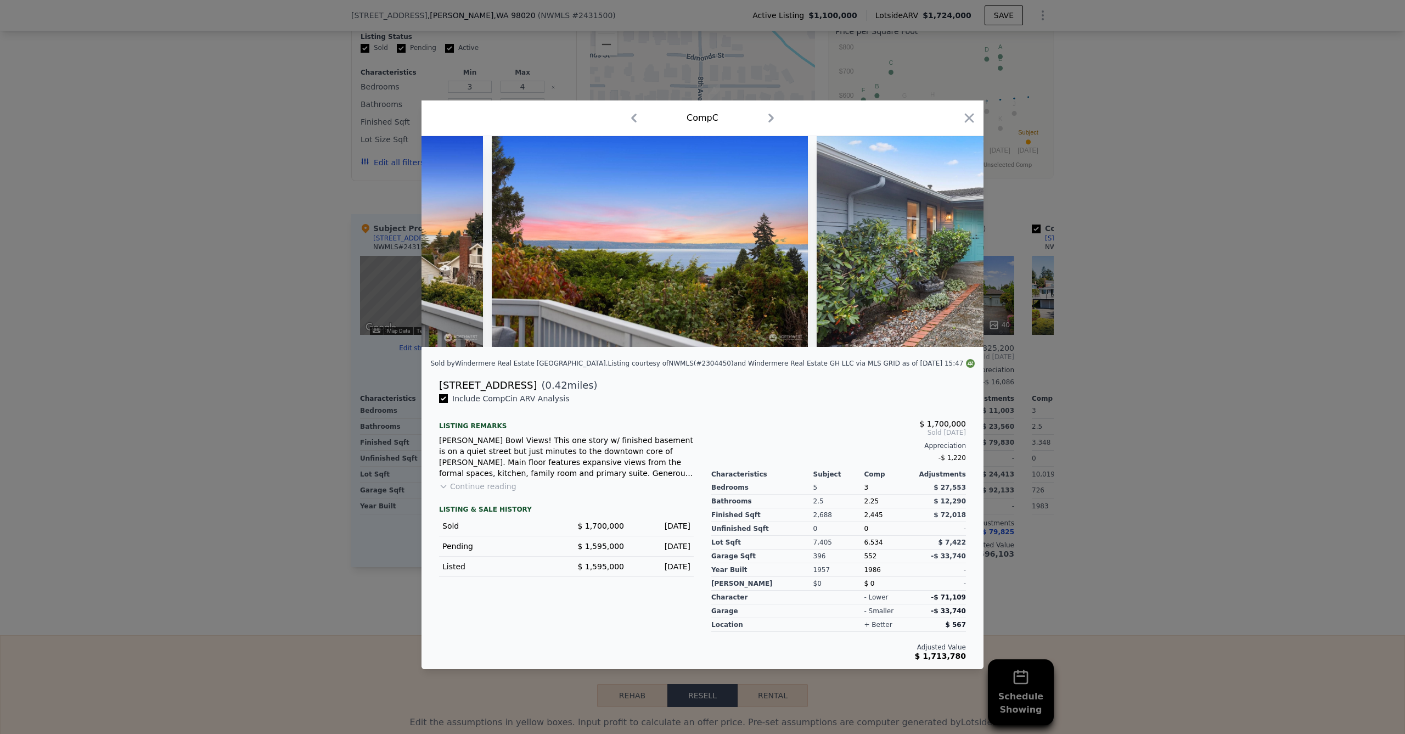
scroll to position [0, 1568]
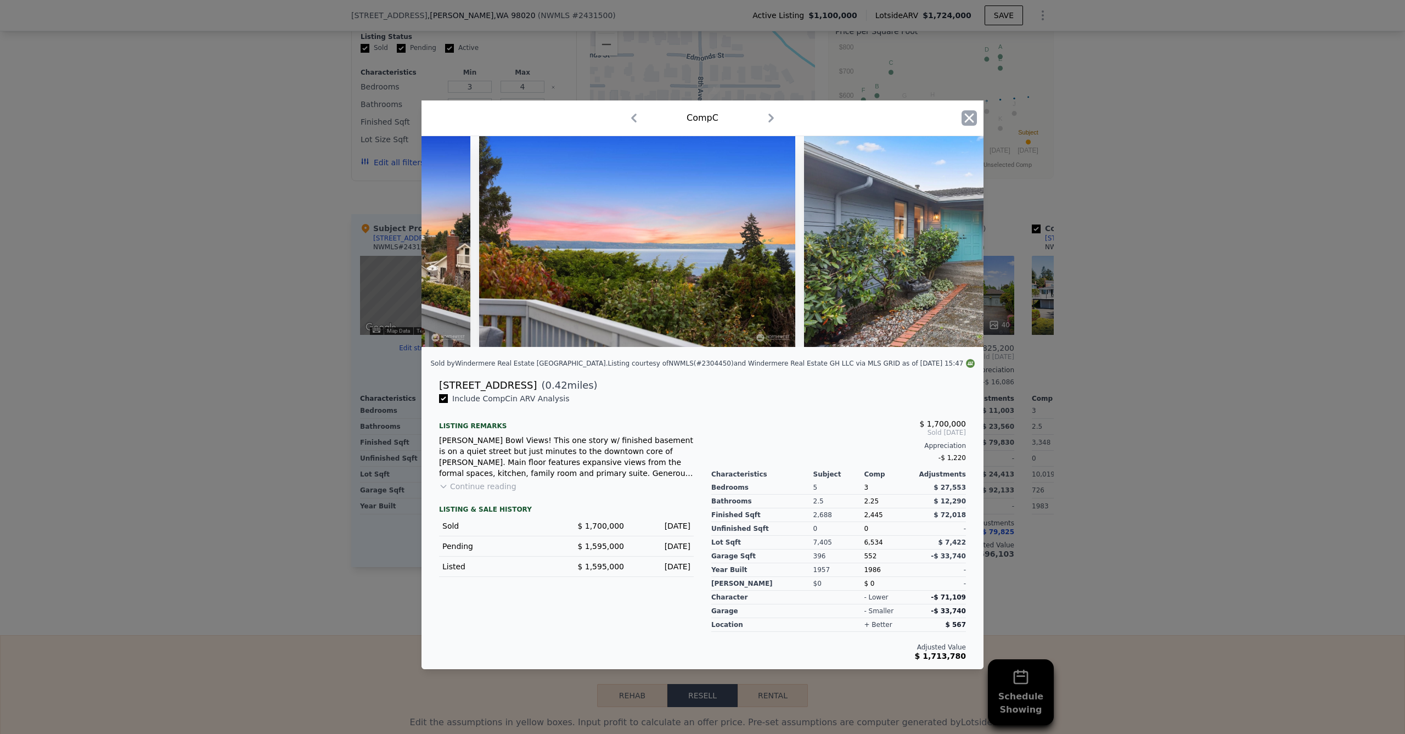
click at [977, 116] on div "Comp C" at bounding box center [703, 118] width 562 height 36
click at [972, 114] on icon "button" at bounding box center [969, 117] width 15 height 15
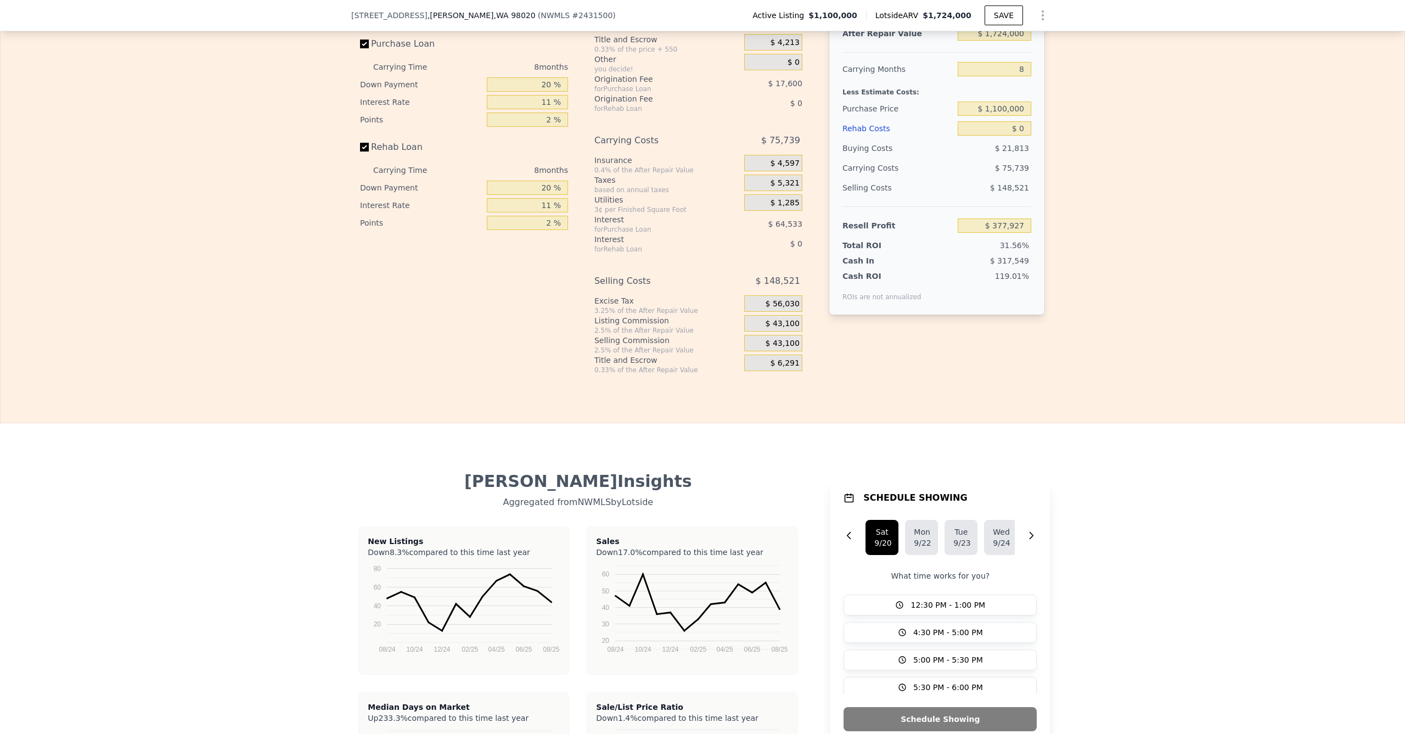
scroll to position [1544, 0]
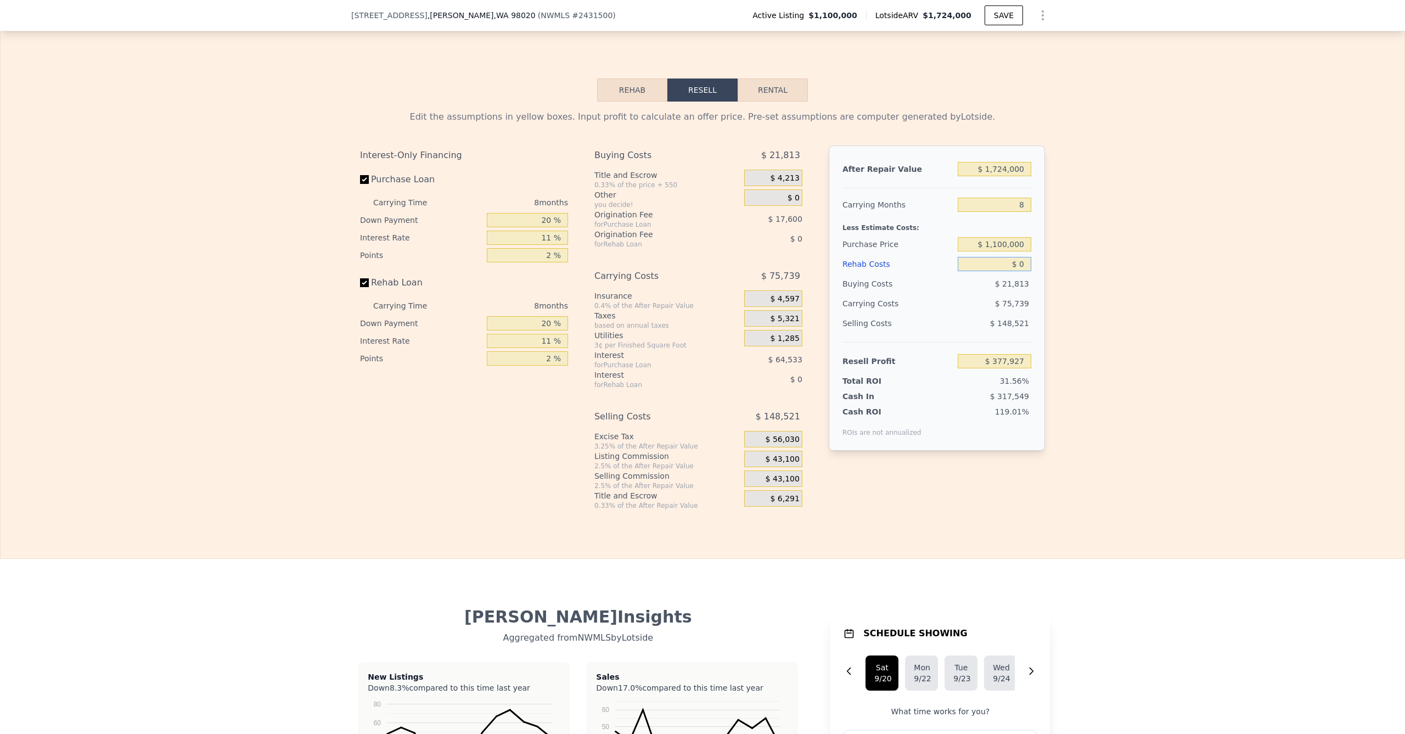
click at [1002, 266] on input "$ 0" at bounding box center [995, 264] width 74 height 14
type input "$ 10"
type input "$ 377,917"
type input "$ 1,500"
type input "$ 376,315"
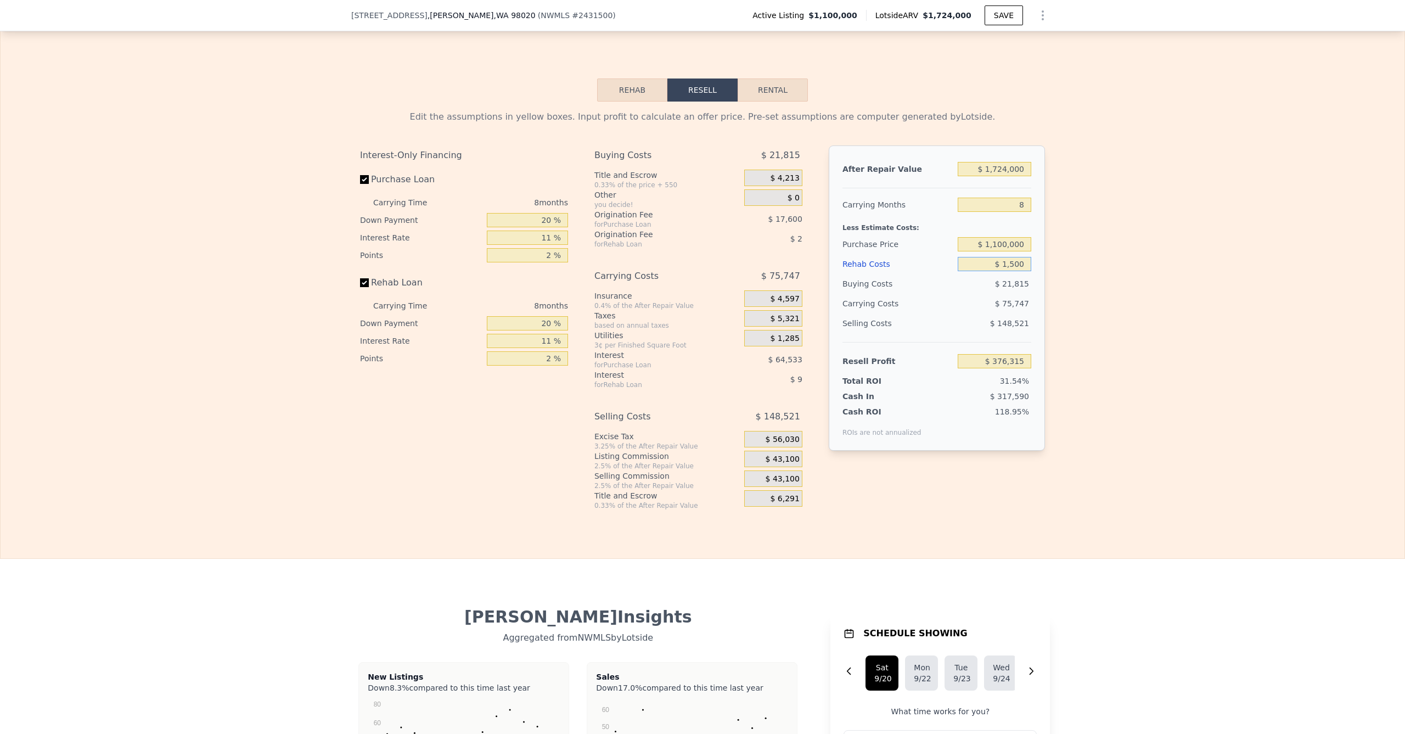
type input "$ 15,000"
type input "$ 361,807"
type input "$ 150,000"
type input "$ 216,727"
click at [1059, 349] on div "Edit the assumptions in yellow boxes. Input profit to calculate an offer price.…" at bounding box center [703, 306] width 1404 height 408
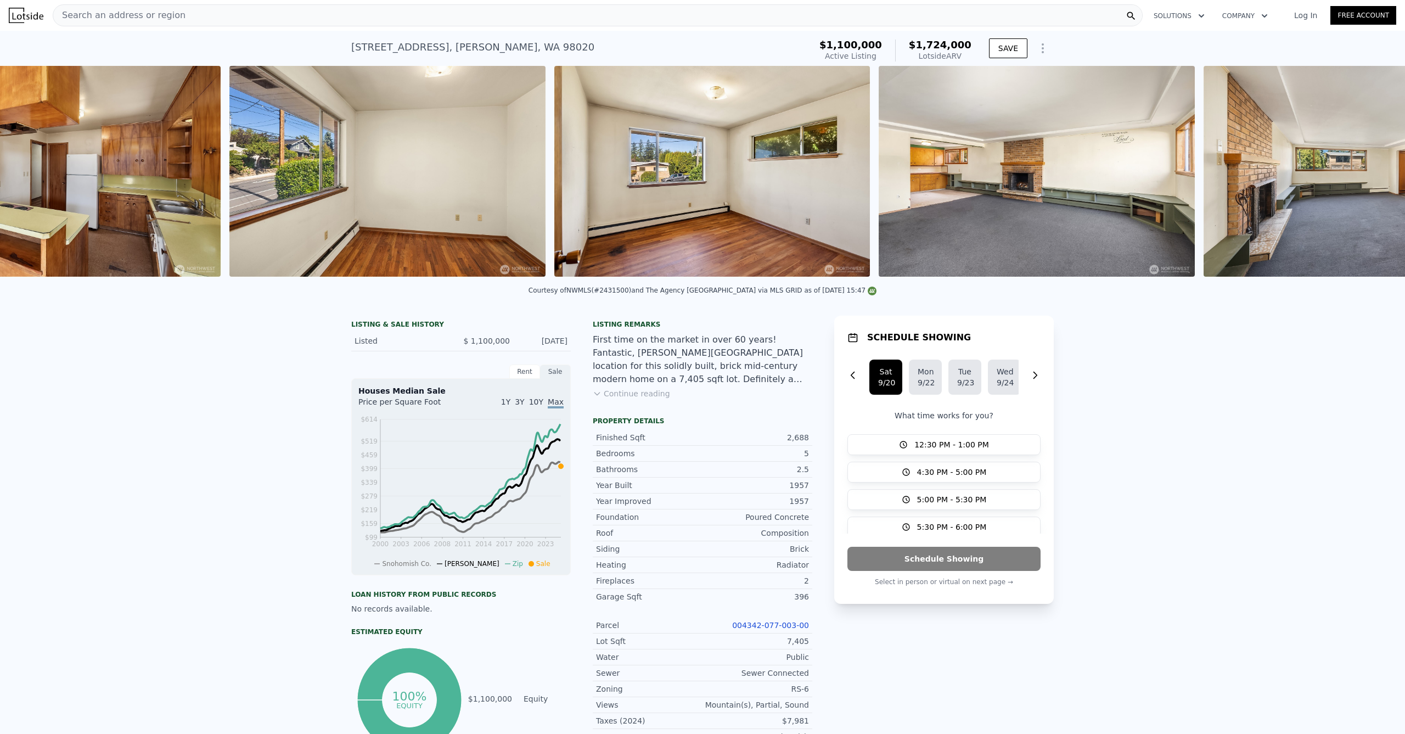
scroll to position [0, 2145]
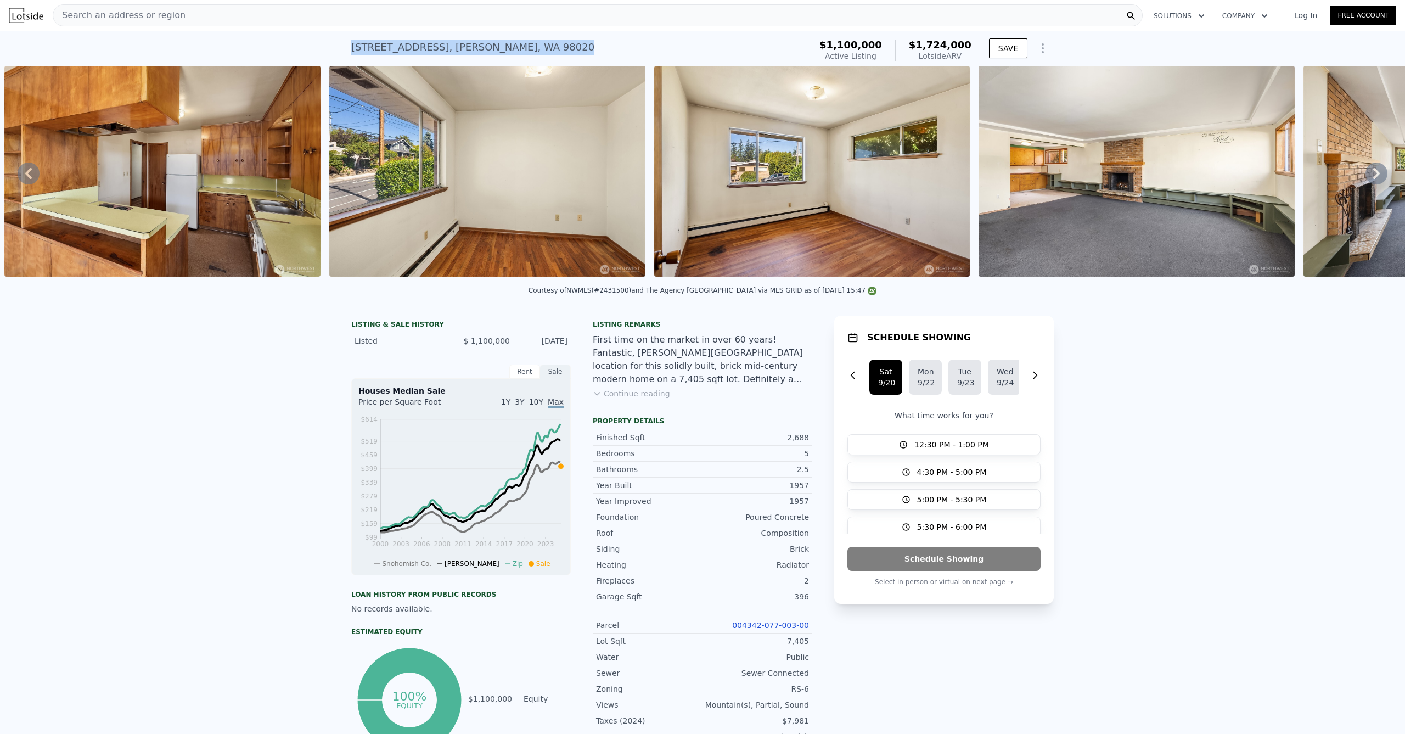
drag, startPoint x: 403, startPoint y: 44, endPoint x: 349, endPoint y: 46, distance: 54.4
click at [351, 46] on div "812 Main St , Edmonds , WA 98020 Active at $1.100m (~ARV $1.724m )" at bounding box center [578, 50] width 455 height 31
copy div "812 Main St , Edmonds , WA 98020 Active at $1.100m (~ARV $1.724m )"
click at [233, 360] on div "LISTING & SALE HISTORY Listed $ 1,100,000 Sep 17, 2025 Rent Sale Rent over time…" at bounding box center [702, 568] width 1405 height 522
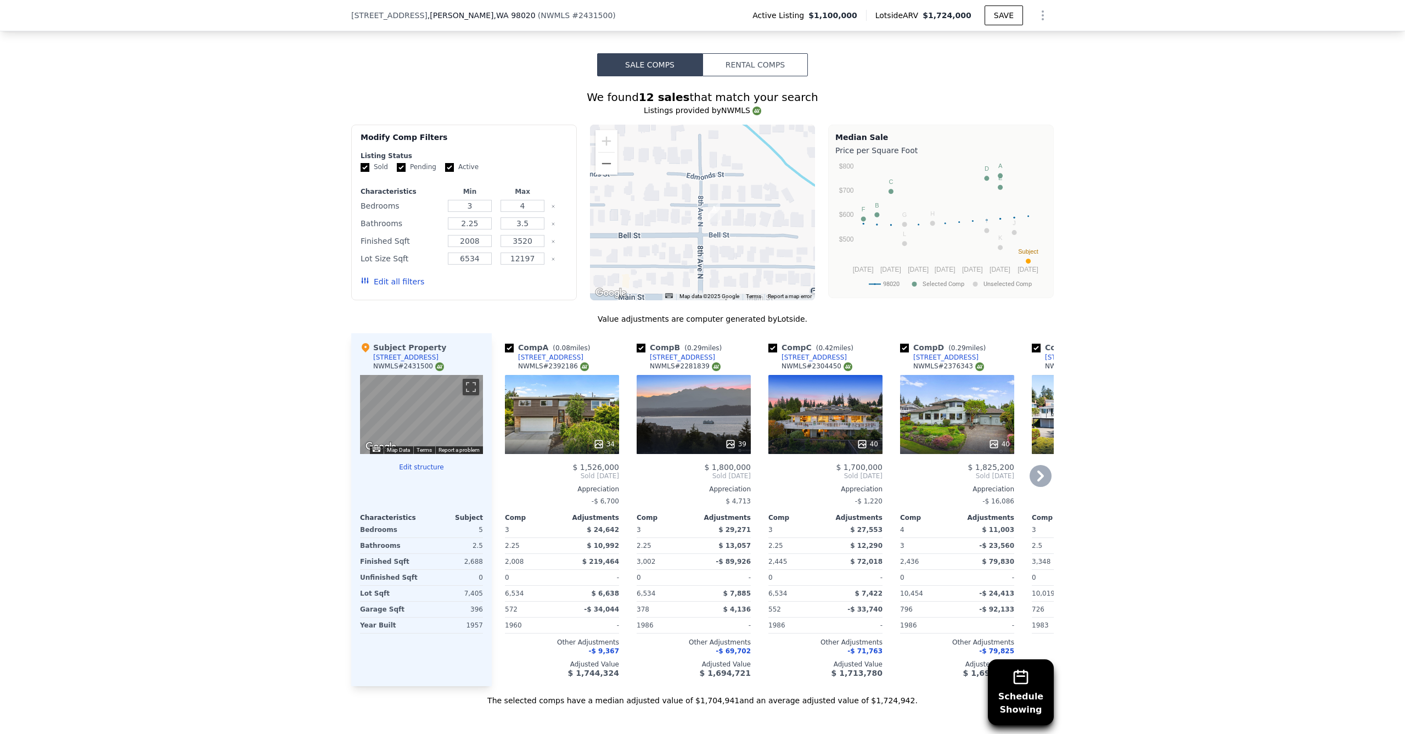
scroll to position [834, 0]
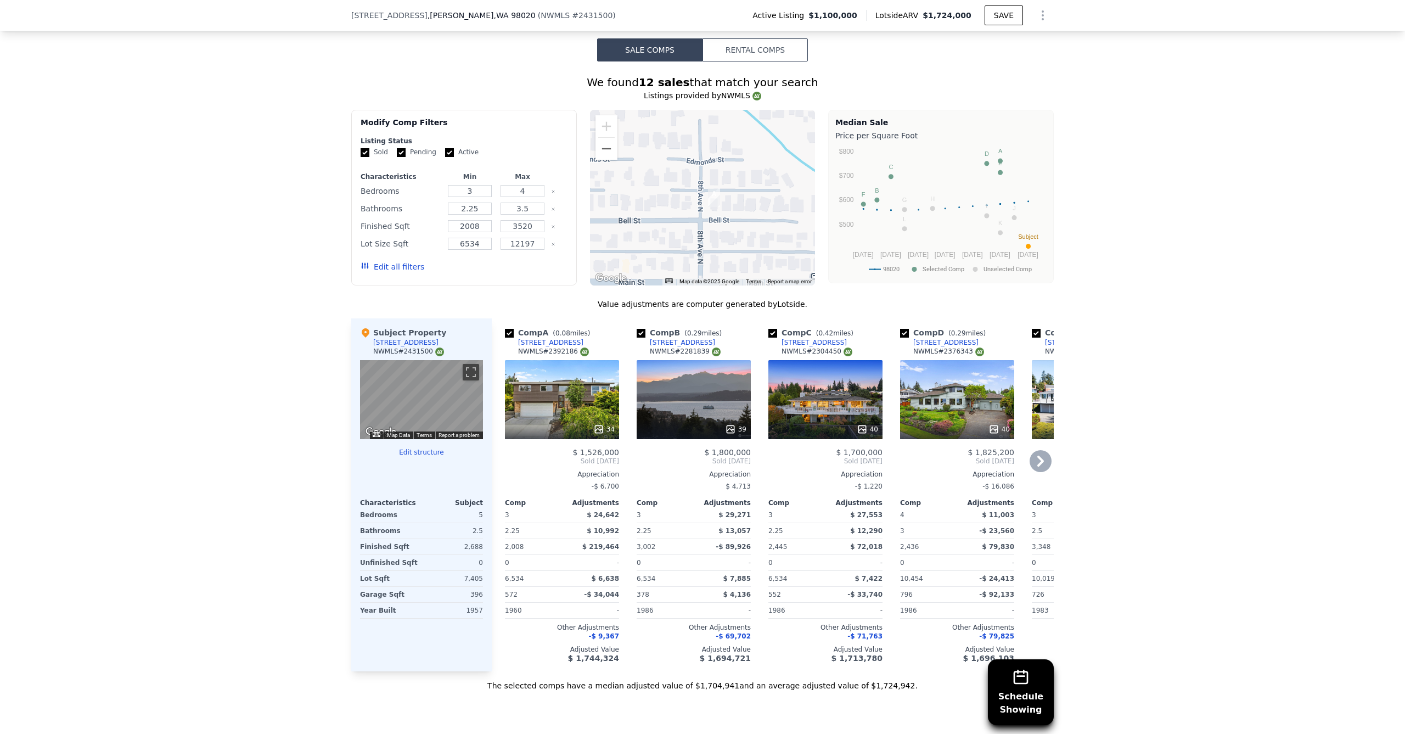
click at [665, 395] on div "39" at bounding box center [694, 399] width 114 height 79
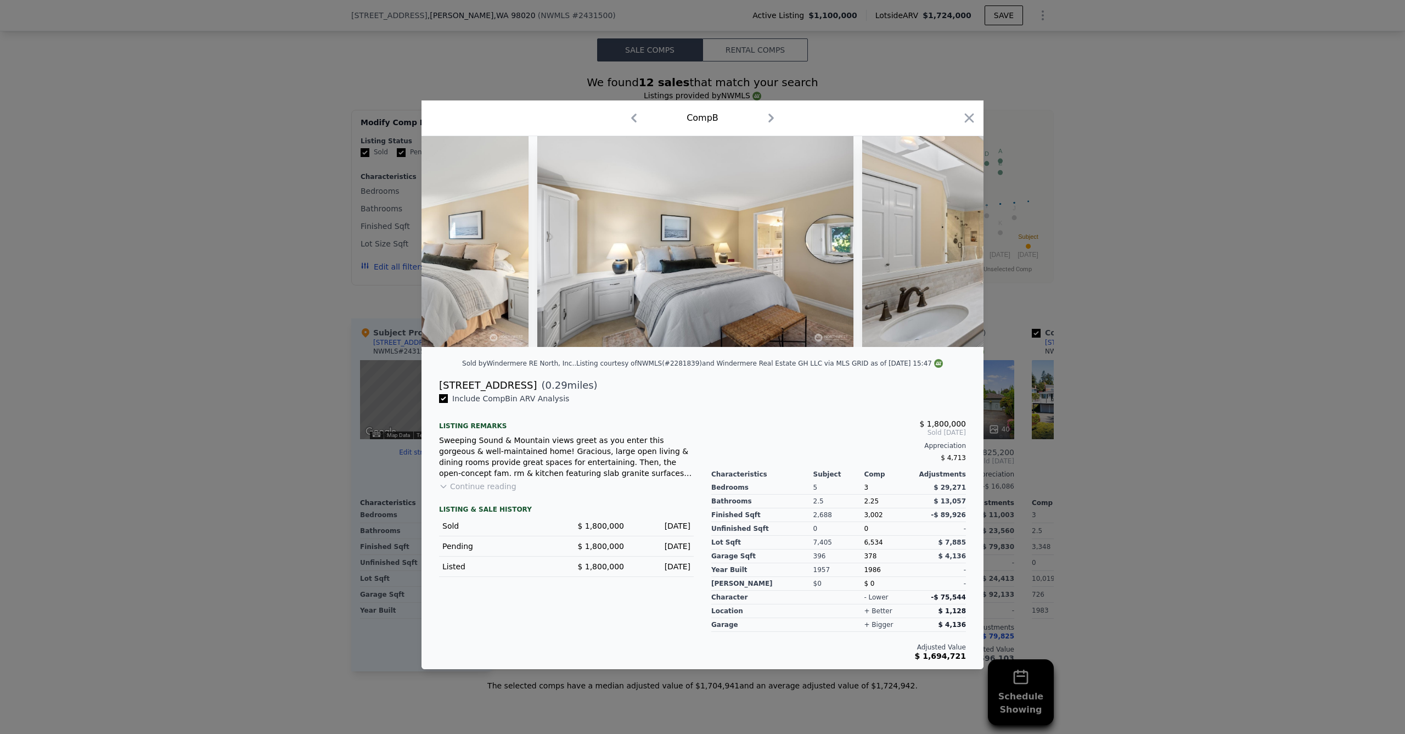
scroll to position [0, 5277]
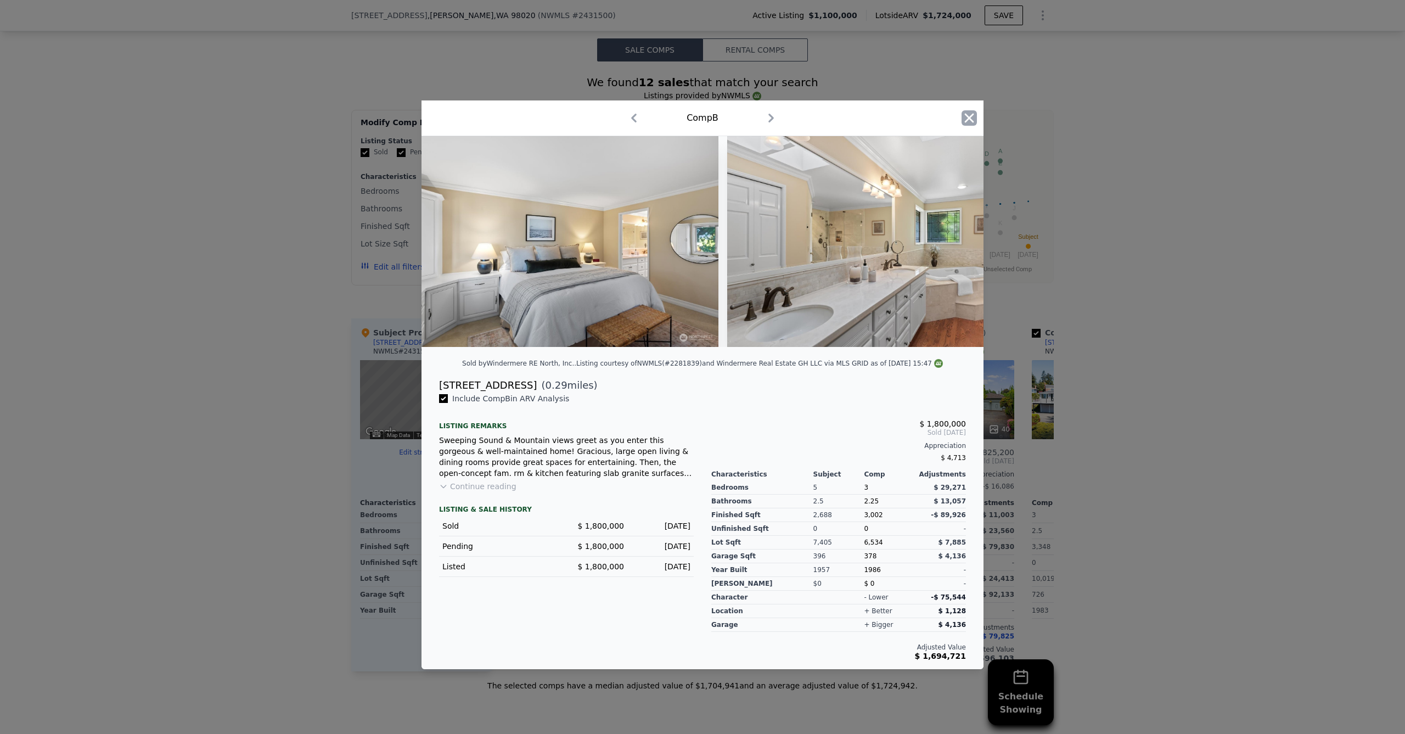
click at [971, 114] on icon "button" at bounding box center [969, 118] width 9 height 9
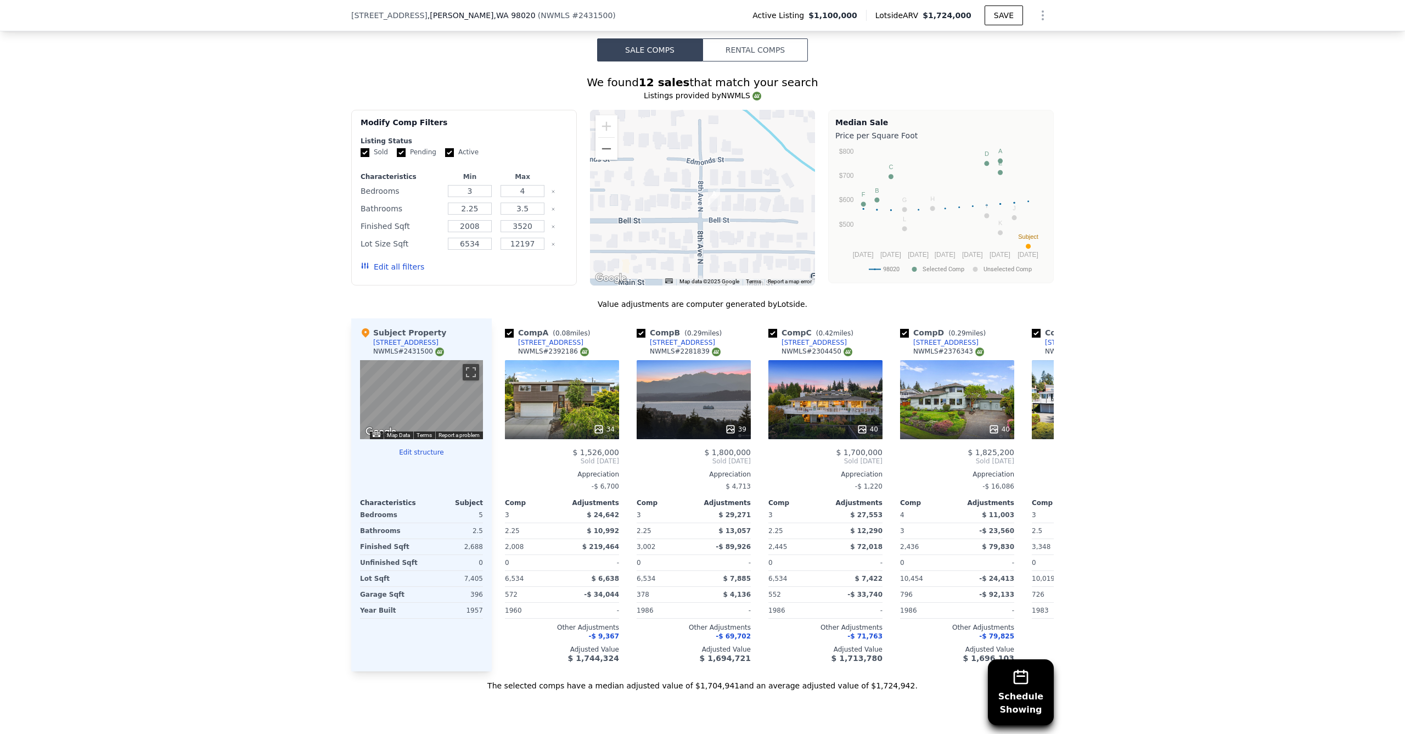
scroll to position [1426, 0]
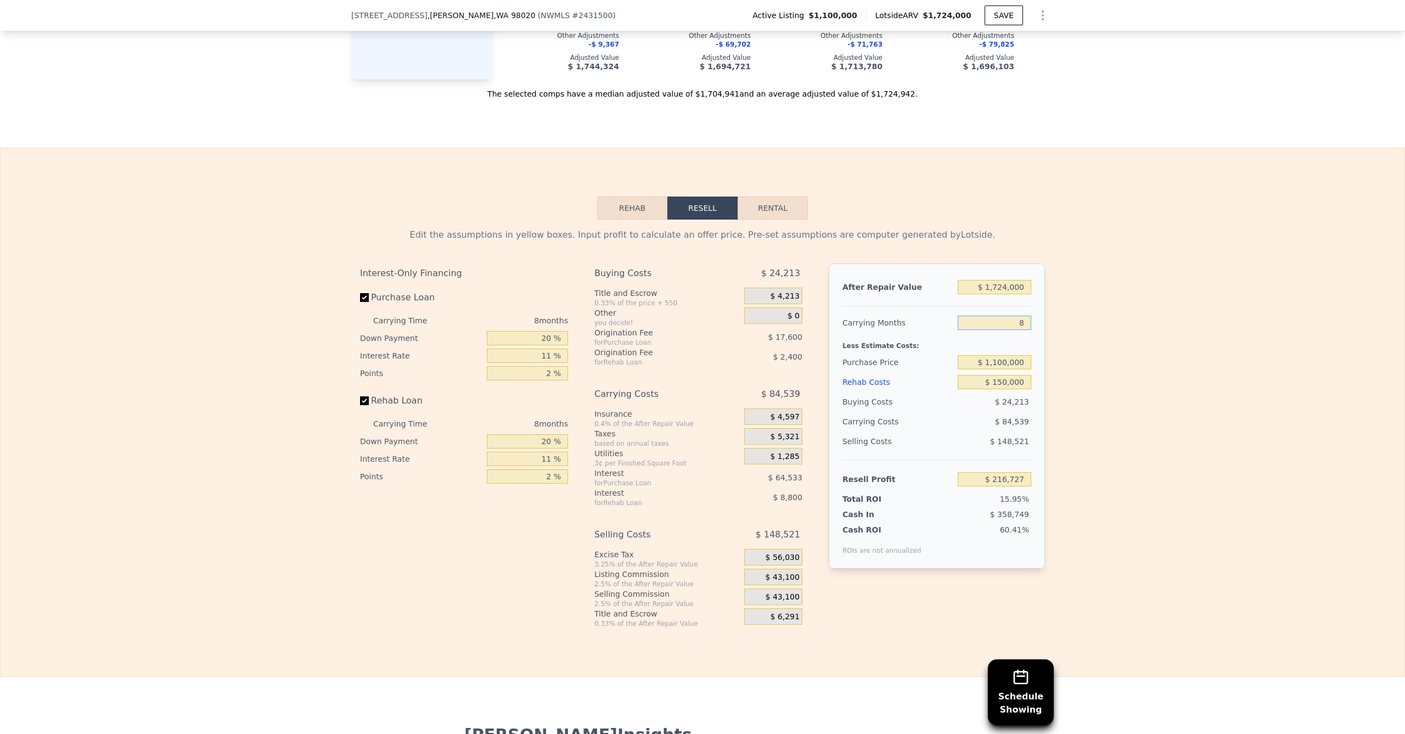
drag, startPoint x: 1004, startPoint y: 327, endPoint x: 1039, endPoint y: 326, distance: 35.2
click at [1040, 324] on div "After Repair Value $ 1,724,000 Carrying Months 8 Less Estimate Costs: Purchase …" at bounding box center [937, 416] width 216 height 305
type input "6"
type input "$ 237,861"
type input "6"
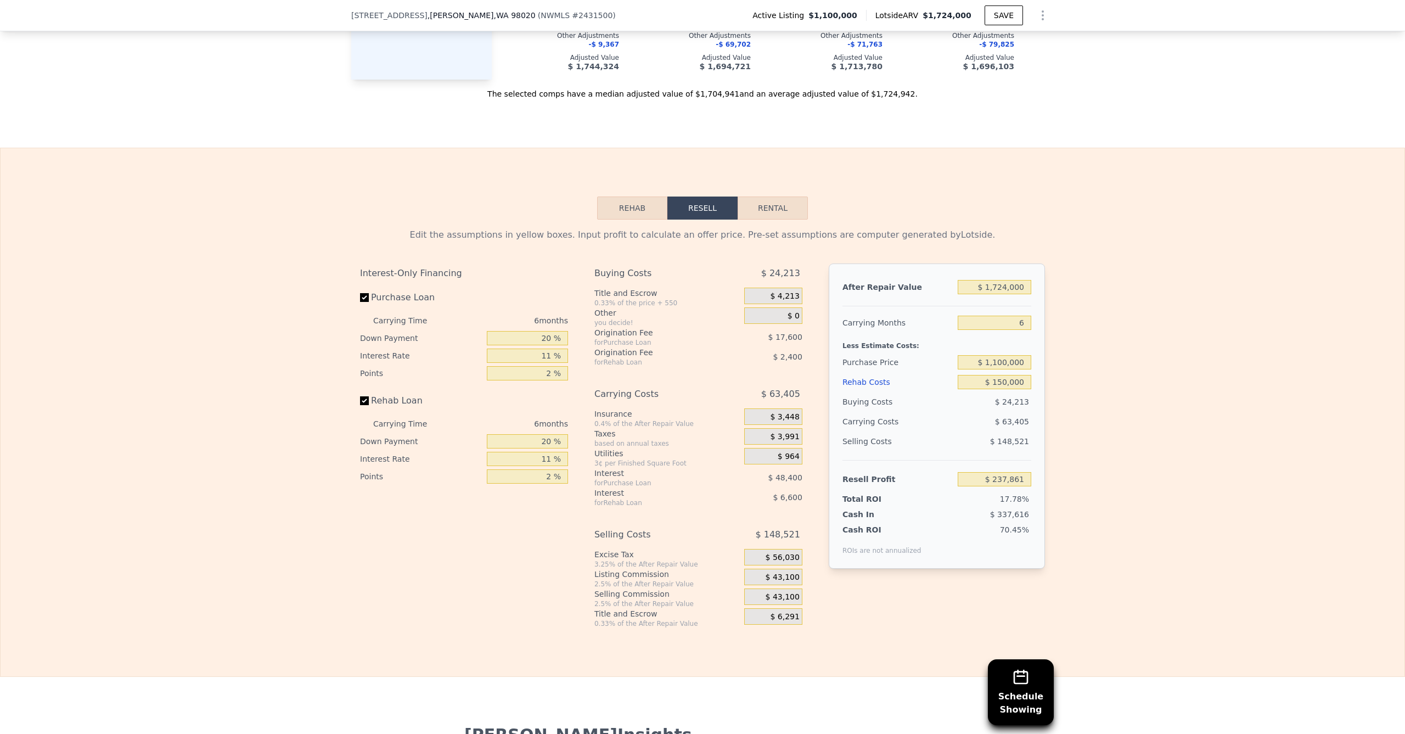
click at [1101, 358] on div "Edit the assumptions in yellow boxes. Input profit to calculate an offer price.…" at bounding box center [703, 424] width 1404 height 408
click at [1002, 293] on input "$ 1,724,000" at bounding box center [995, 287] width 74 height 14
type input "$ 172,000"
type input "-$ 1,177,827"
type input "$ 17,000"
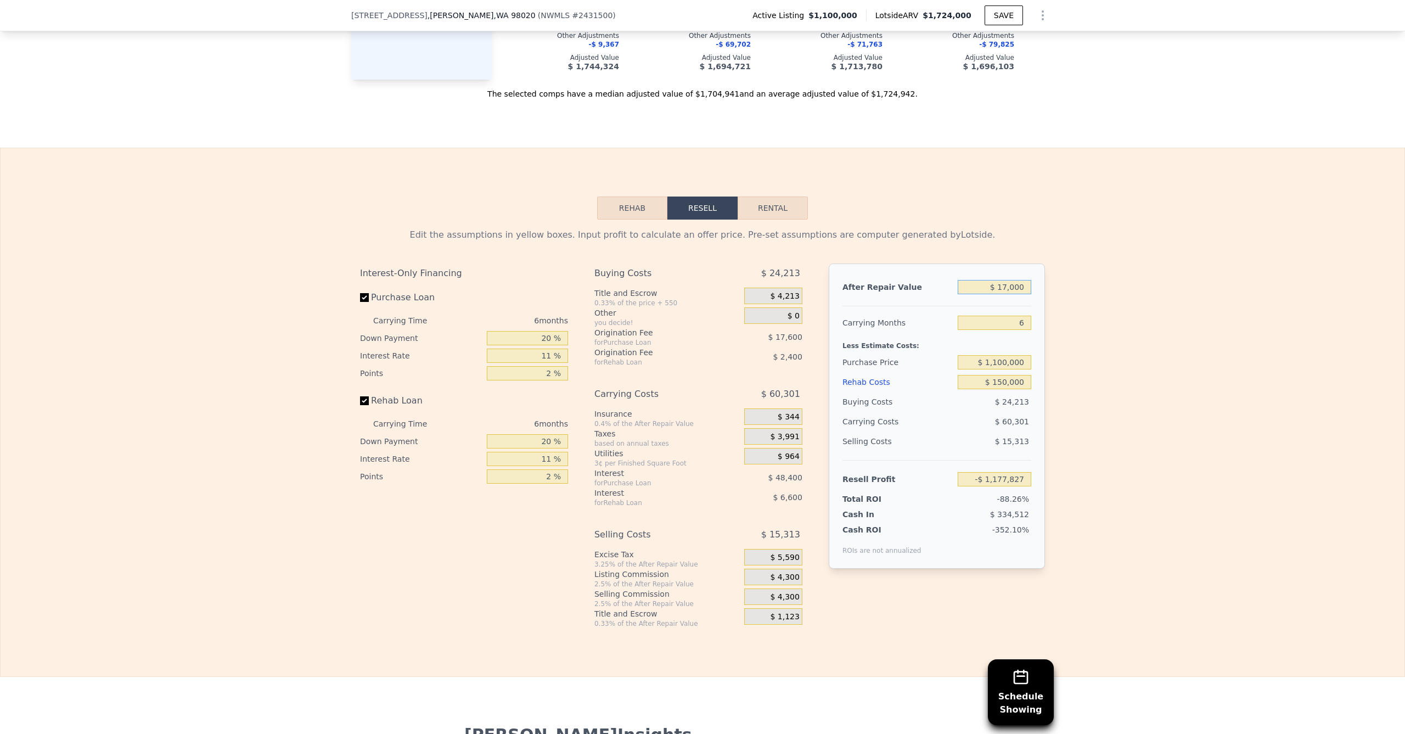
type input "-$ 1,319,214"
type input "$ 1,700,000"
type input "$ 215,969"
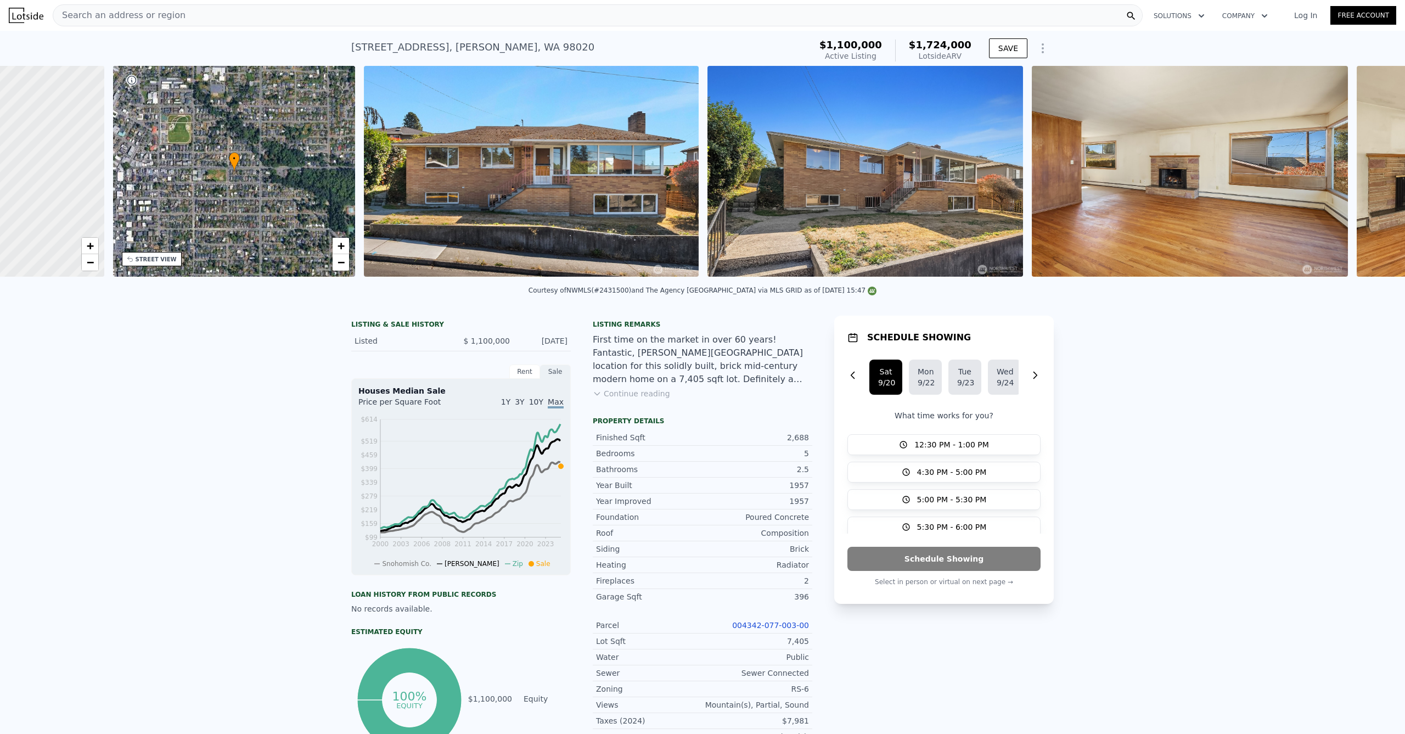
scroll to position [0, 4]
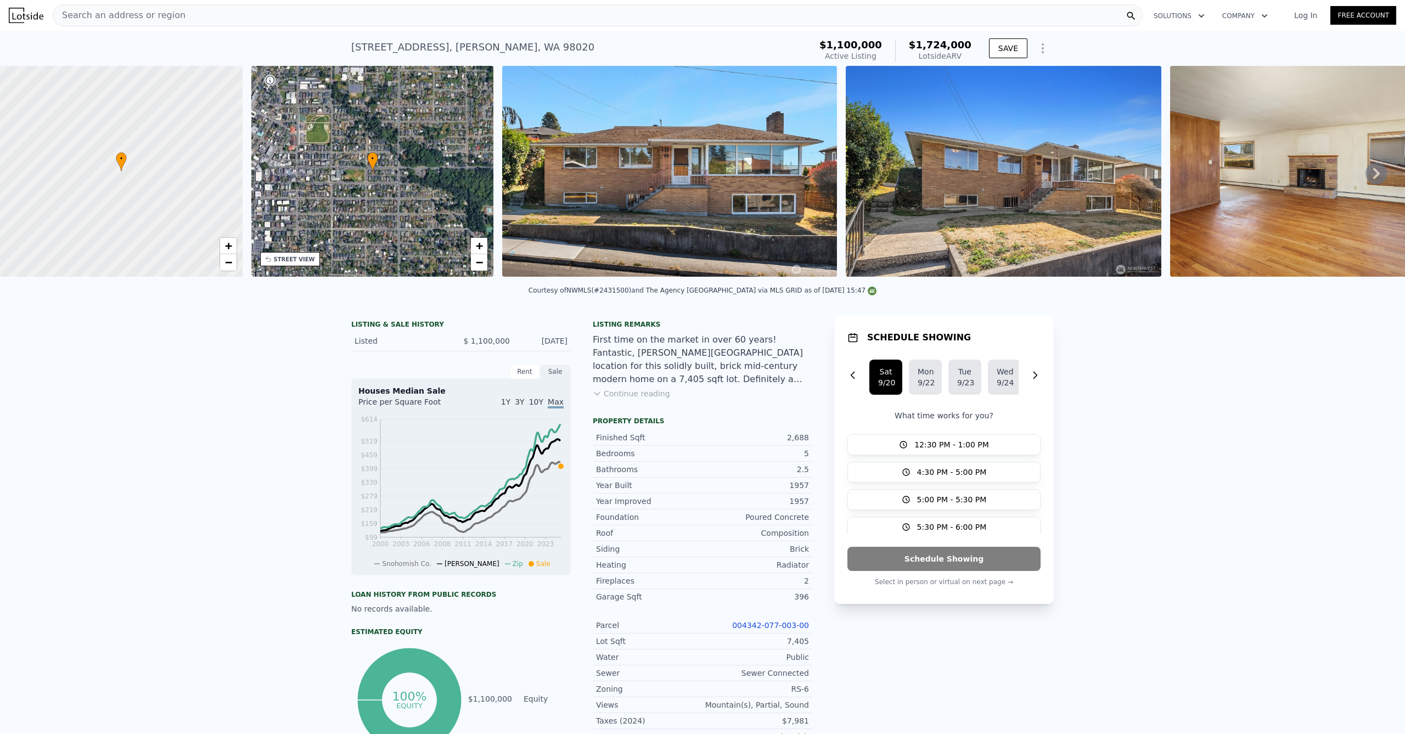
click at [556, 205] on img at bounding box center [669, 171] width 334 height 211
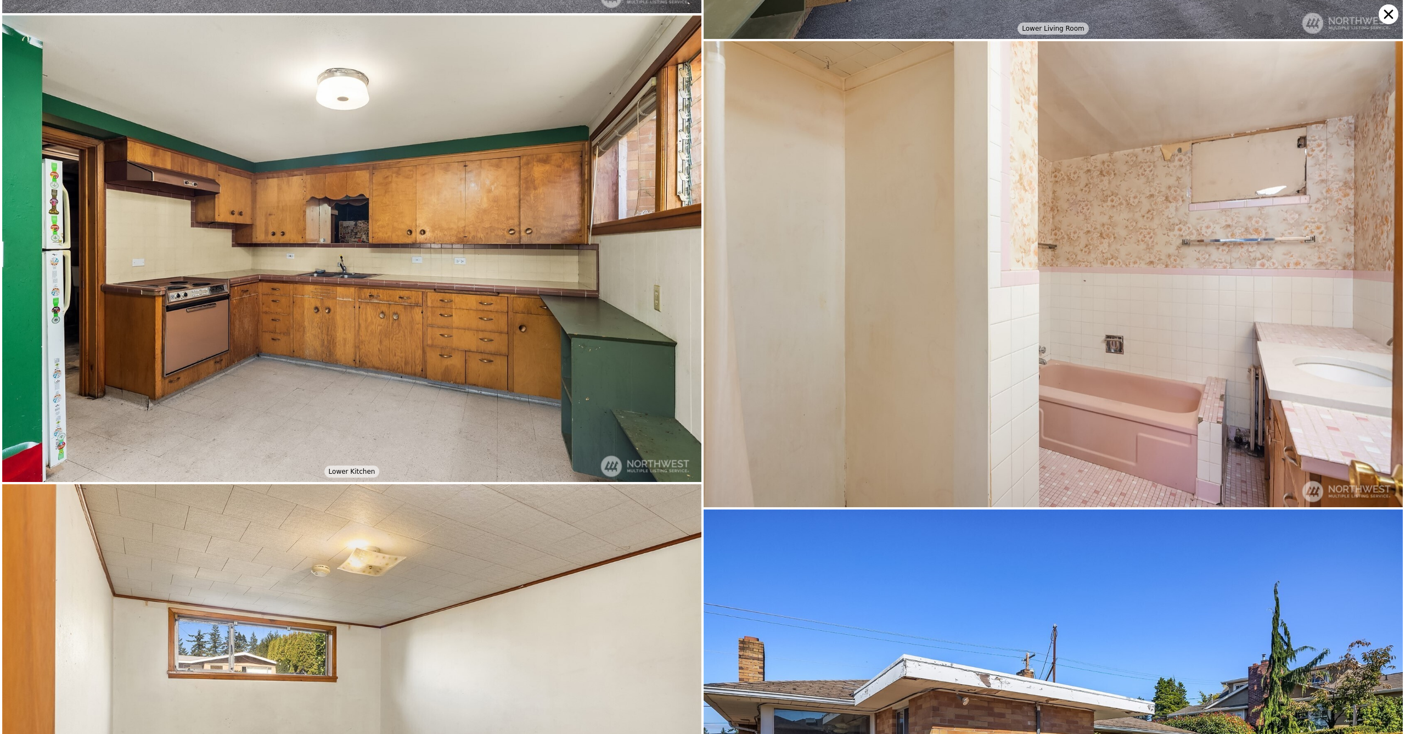
scroll to position [2303, 0]
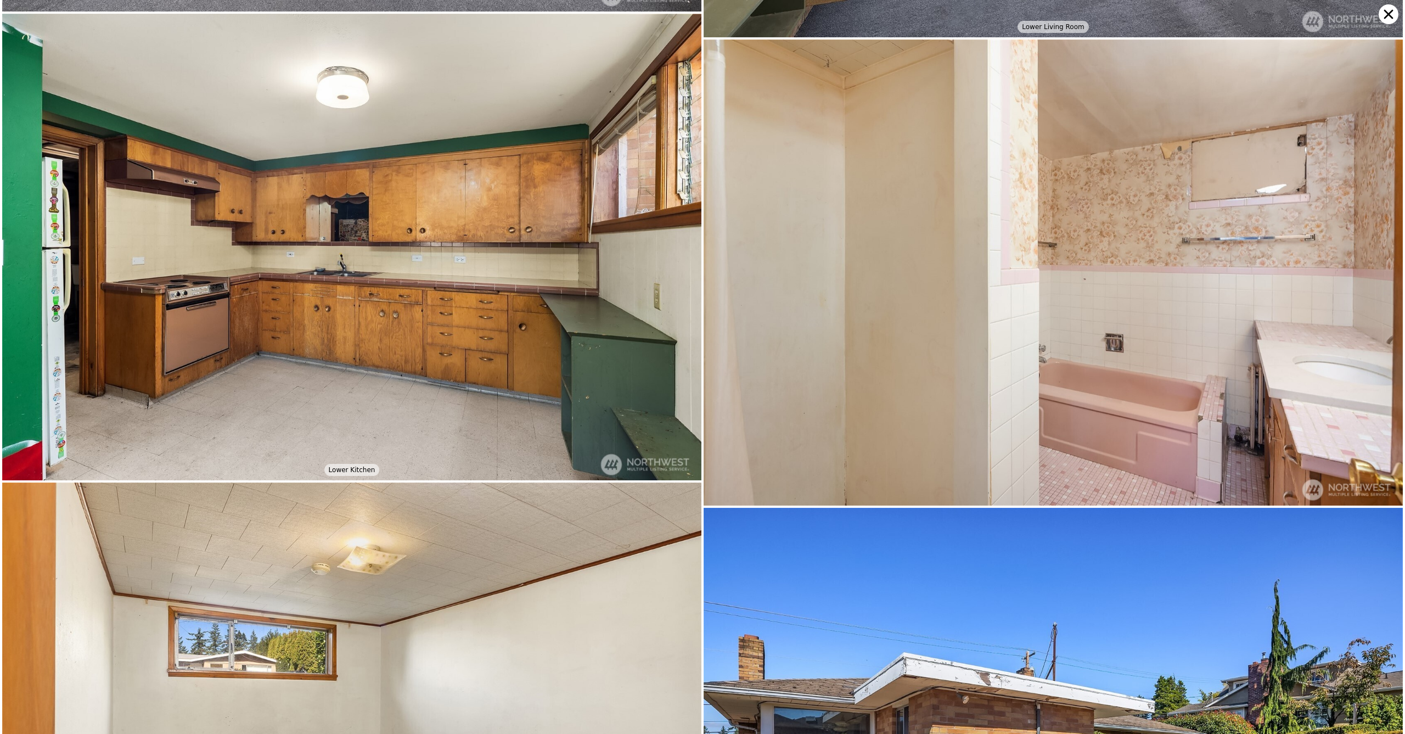
click at [1387, 16] on icon at bounding box center [1389, 14] width 9 height 9
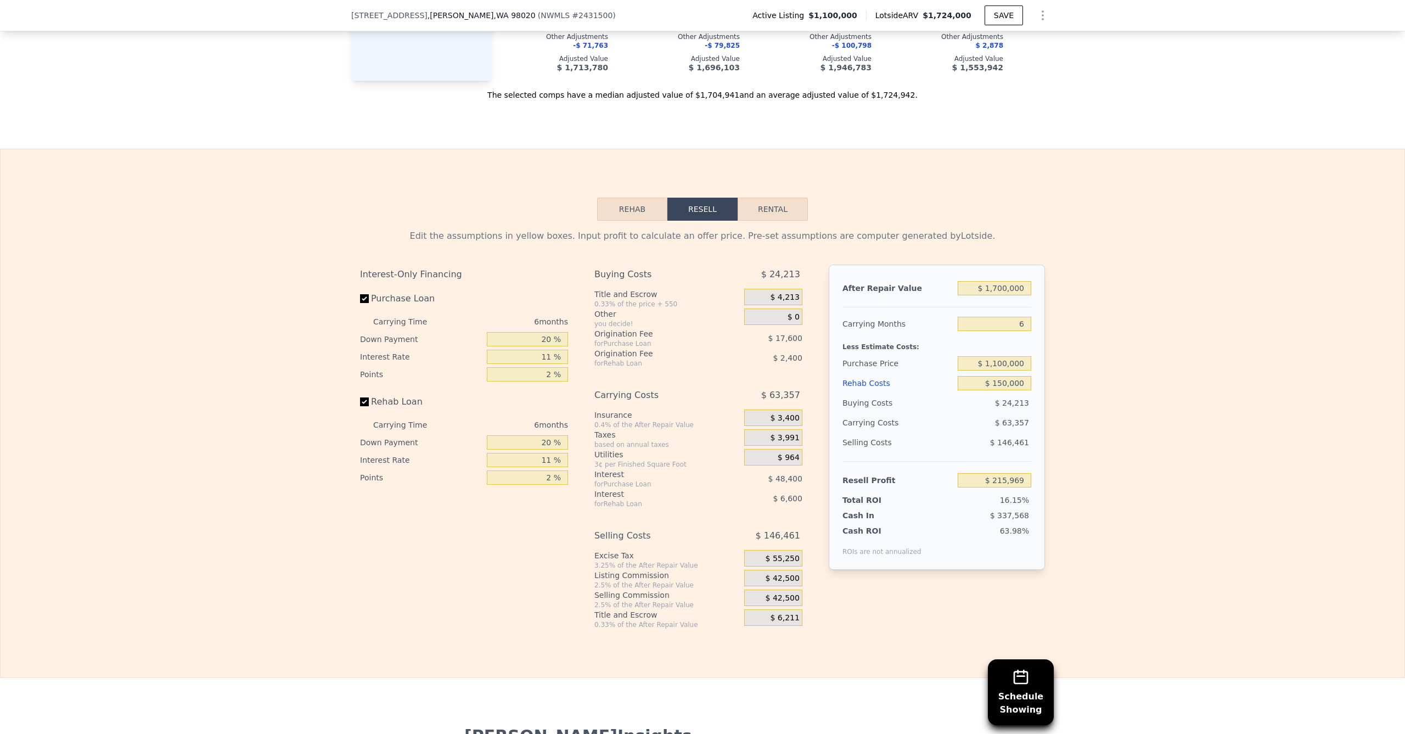
scroll to position [1444, 0]
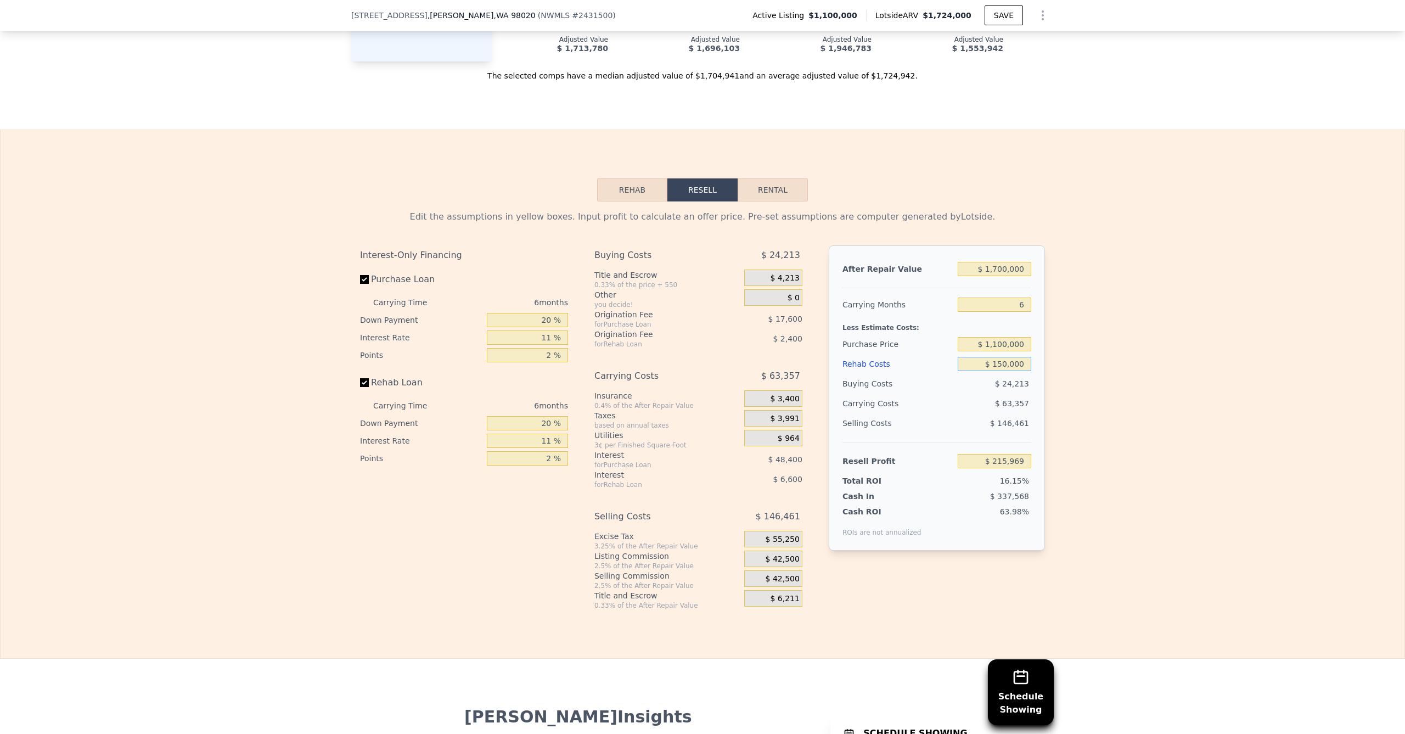
drag, startPoint x: 987, startPoint y: 372, endPoint x: 1079, endPoint y: 373, distance: 92.8
click at [1078, 372] on div "Edit the assumptions in yellow boxes. Input profit to calculate an offer price.…" at bounding box center [703, 405] width 1404 height 408
click at [1076, 375] on div "Edit the assumptions in yellow boxes. Input profit to calculate an offer price.…" at bounding box center [703, 405] width 1404 height 408
drag, startPoint x: 995, startPoint y: 310, endPoint x: 1079, endPoint y: 302, distance: 84.3
click at [1067, 301] on div "Edit the assumptions in yellow boxes. Input profit to calculate an offer price.…" at bounding box center [703, 405] width 1404 height 408
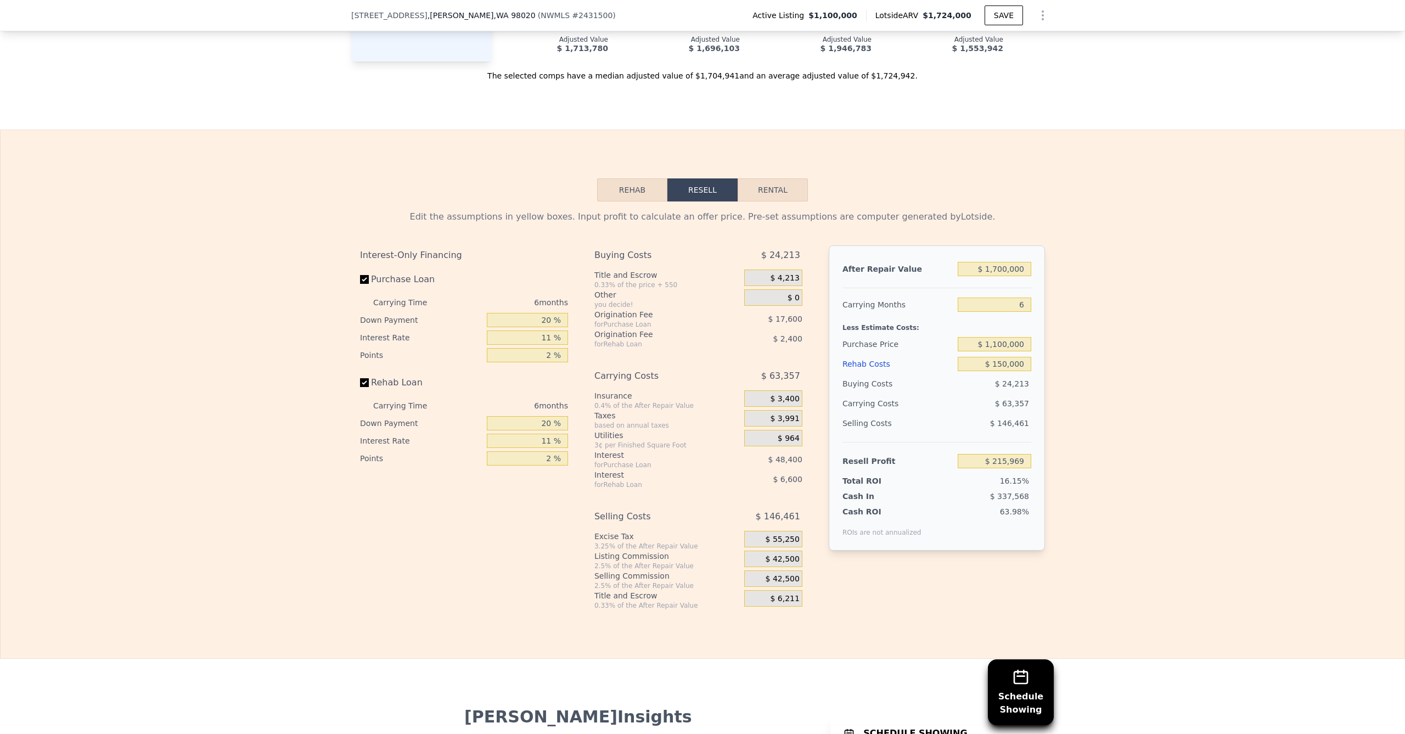
click at [1069, 356] on div "Edit the assumptions in yellow boxes. Input profit to calculate an offer price.…" at bounding box center [703, 405] width 1404 height 408
drag, startPoint x: 978, startPoint y: 470, endPoint x: 1057, endPoint y: 469, distance: 78.5
click at [1057, 468] on div "Edit the assumptions in yellow boxes. Input profit to calculate an offer price.…" at bounding box center [703, 405] width 1404 height 408
click at [1070, 474] on div "Edit the assumptions in yellow boxes. Input profit to calculate an offer price.…" at bounding box center [703, 405] width 1404 height 408
drag, startPoint x: 1001, startPoint y: 367, endPoint x: 964, endPoint y: 369, distance: 37.4
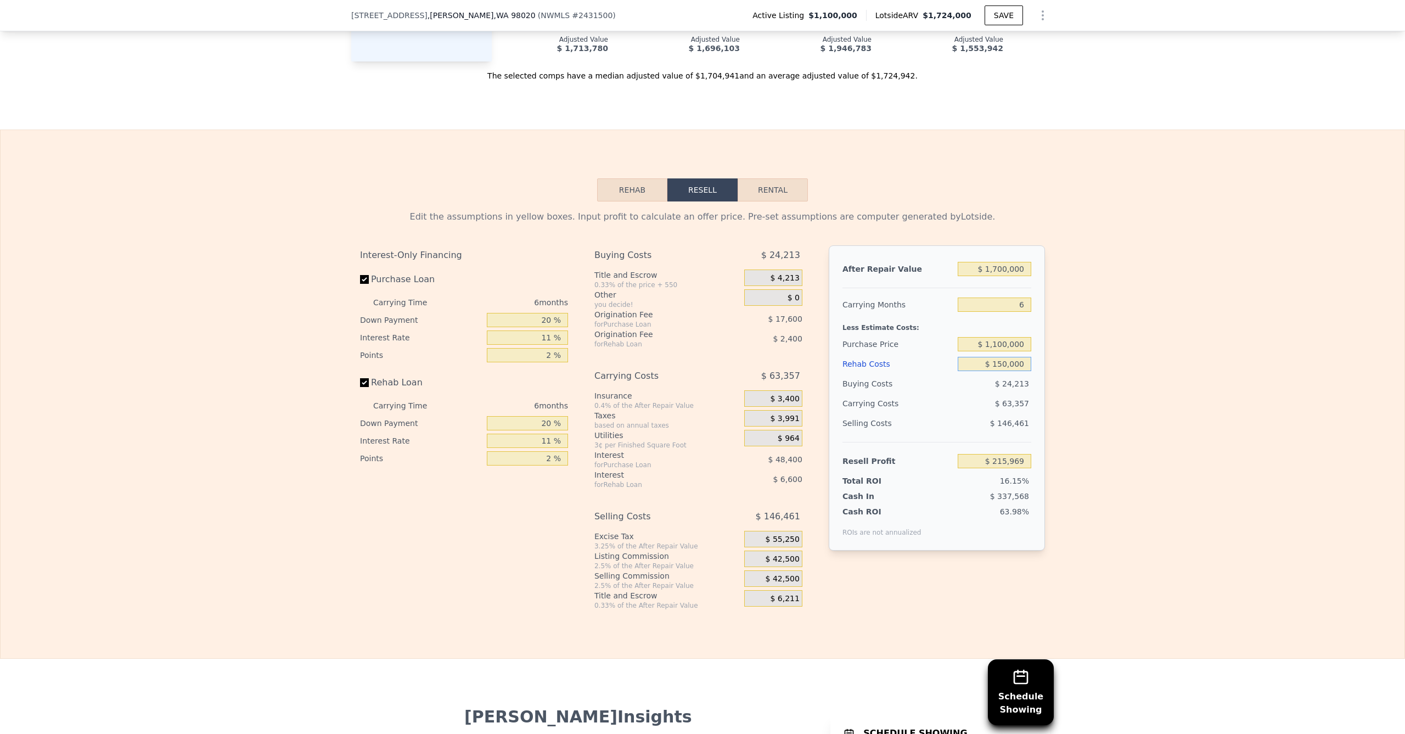
click at [964, 369] on input "$ 150,000" at bounding box center [995, 364] width 74 height 14
drag, startPoint x: 1000, startPoint y: 369, endPoint x: 963, endPoint y: 373, distance: 37.0
click at [963, 371] on input "$ 0150,000" at bounding box center [995, 364] width 74 height 14
drag, startPoint x: 990, startPoint y: 370, endPoint x: 934, endPoint y: 369, distance: 56.0
click at [934, 369] on div "Rehab Costs $ 0150,000" at bounding box center [937, 364] width 189 height 20
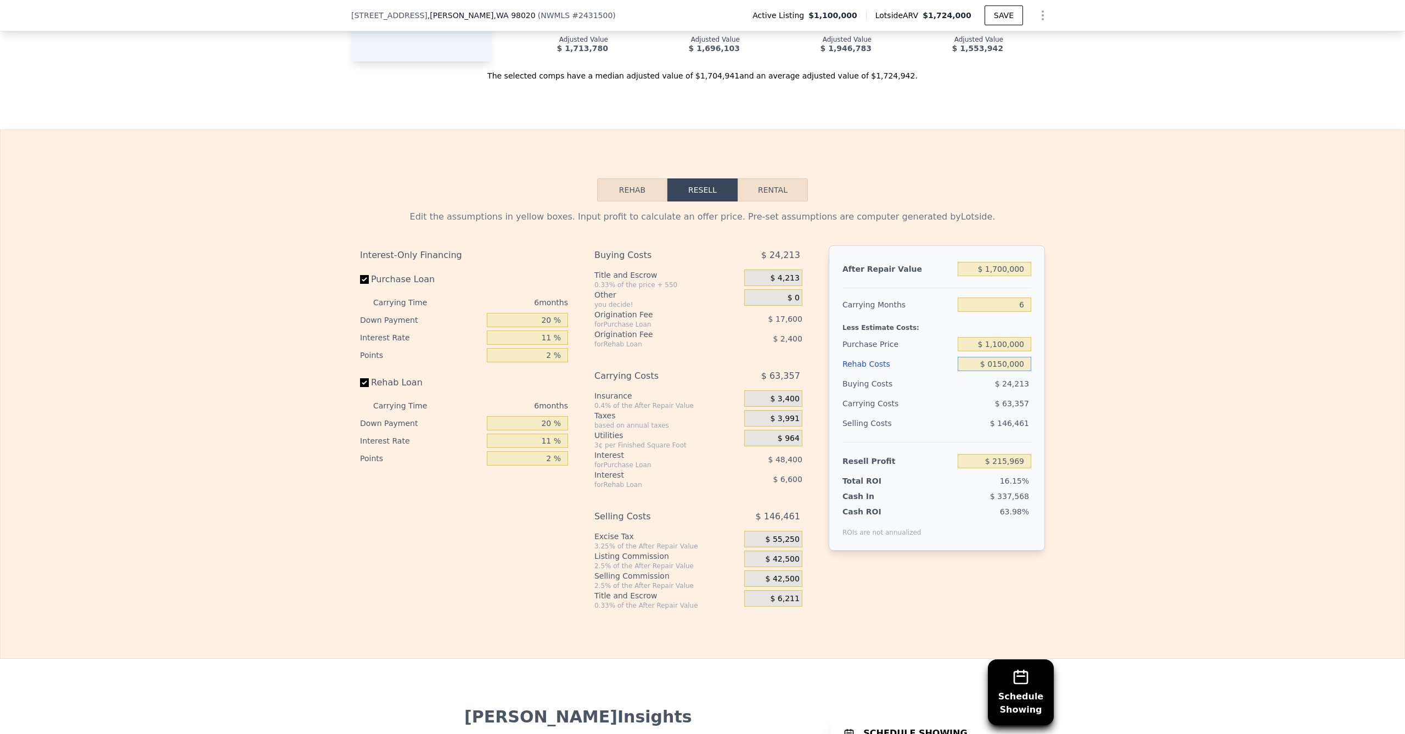
type input "$ 0150,000"
click at [1023, 369] on input "$ 0150,000" at bounding box center [995, 364] width 74 height 14
click at [1024, 369] on input "$ 0150,000" at bounding box center [995, 364] width 74 height 14
click at [1023, 369] on input "$ 0150,000" at bounding box center [995, 364] width 74 height 14
type input "$ 2"
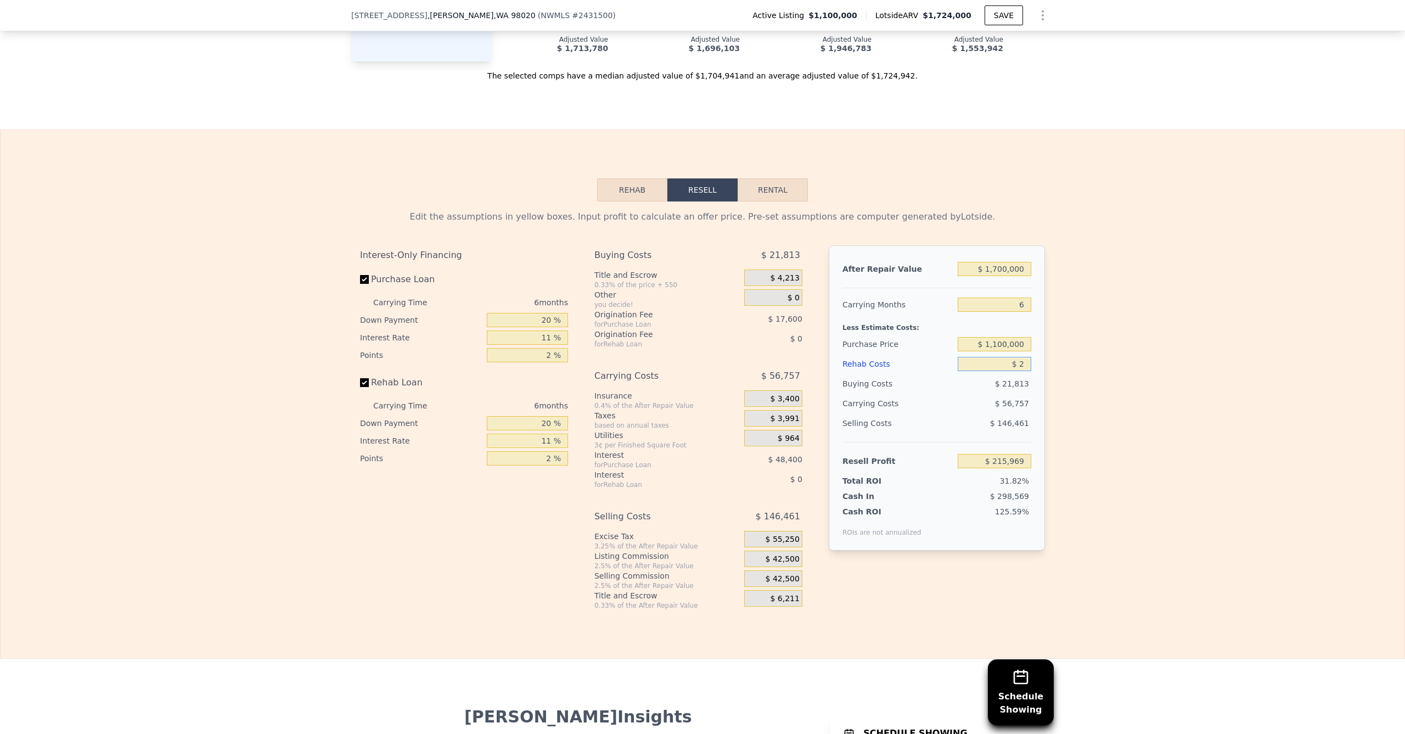
type input "$ 374,967"
type input "$ 20"
type input "$ 374,949"
type input "$ 200"
type input "$ 374,760"
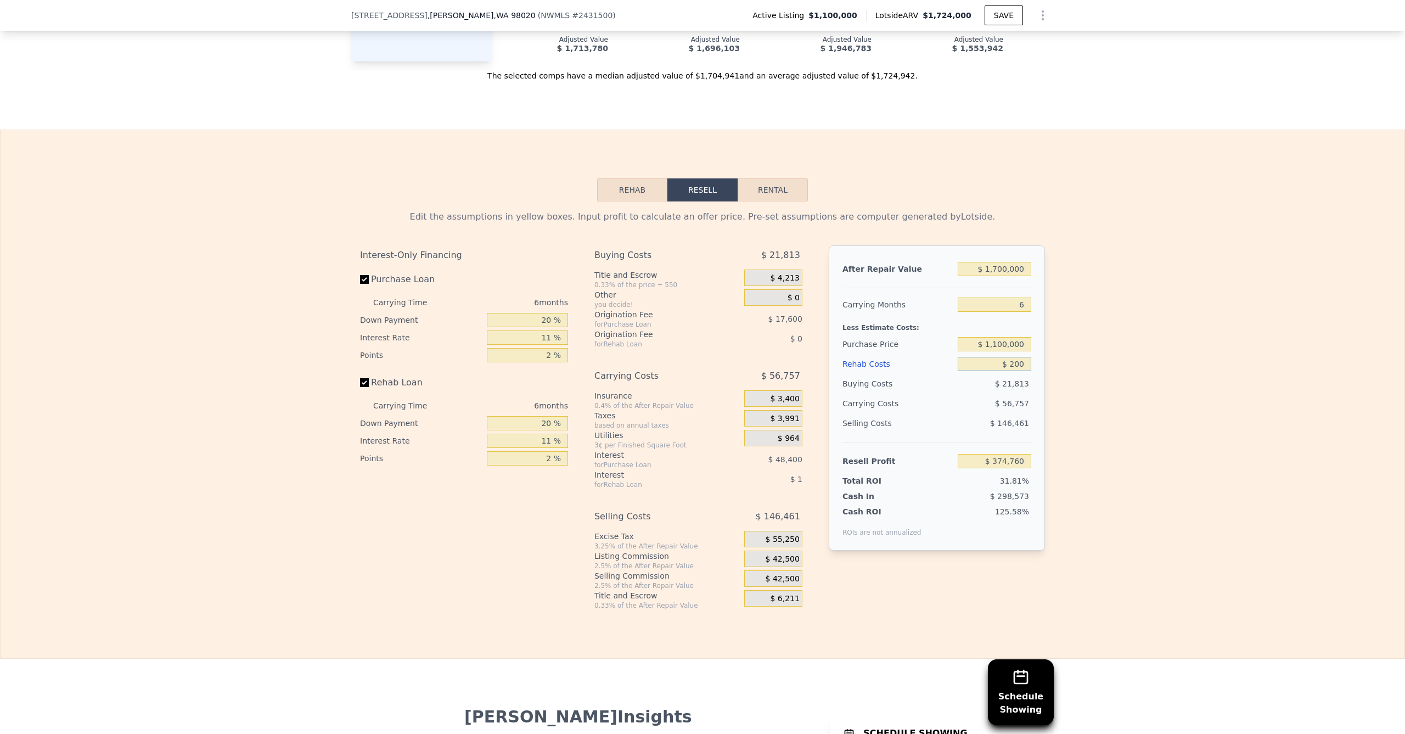
type input "$ 2,000"
type input "$ 372,847"
type input "$ 20,000"
type input "$ 353,767"
type input "$ 200,000"
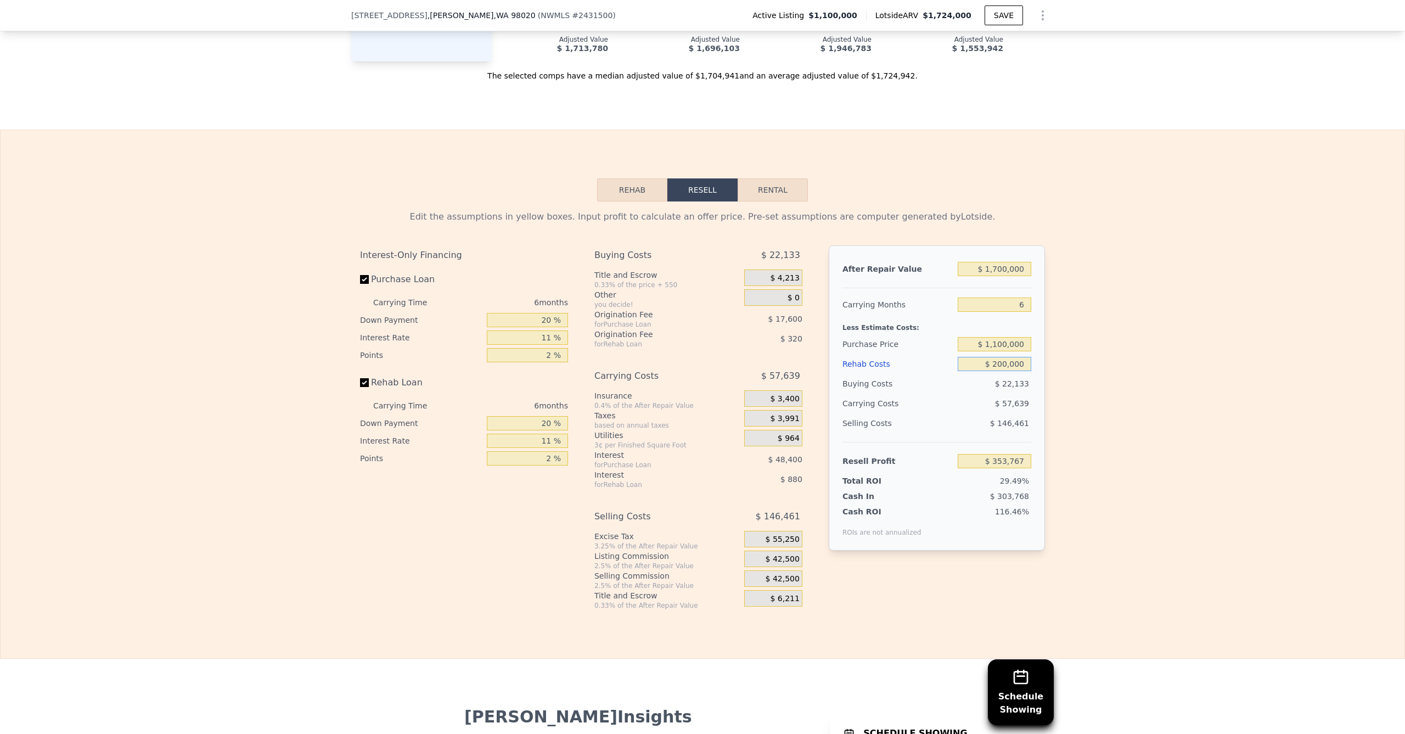
type input "$ 162,967"
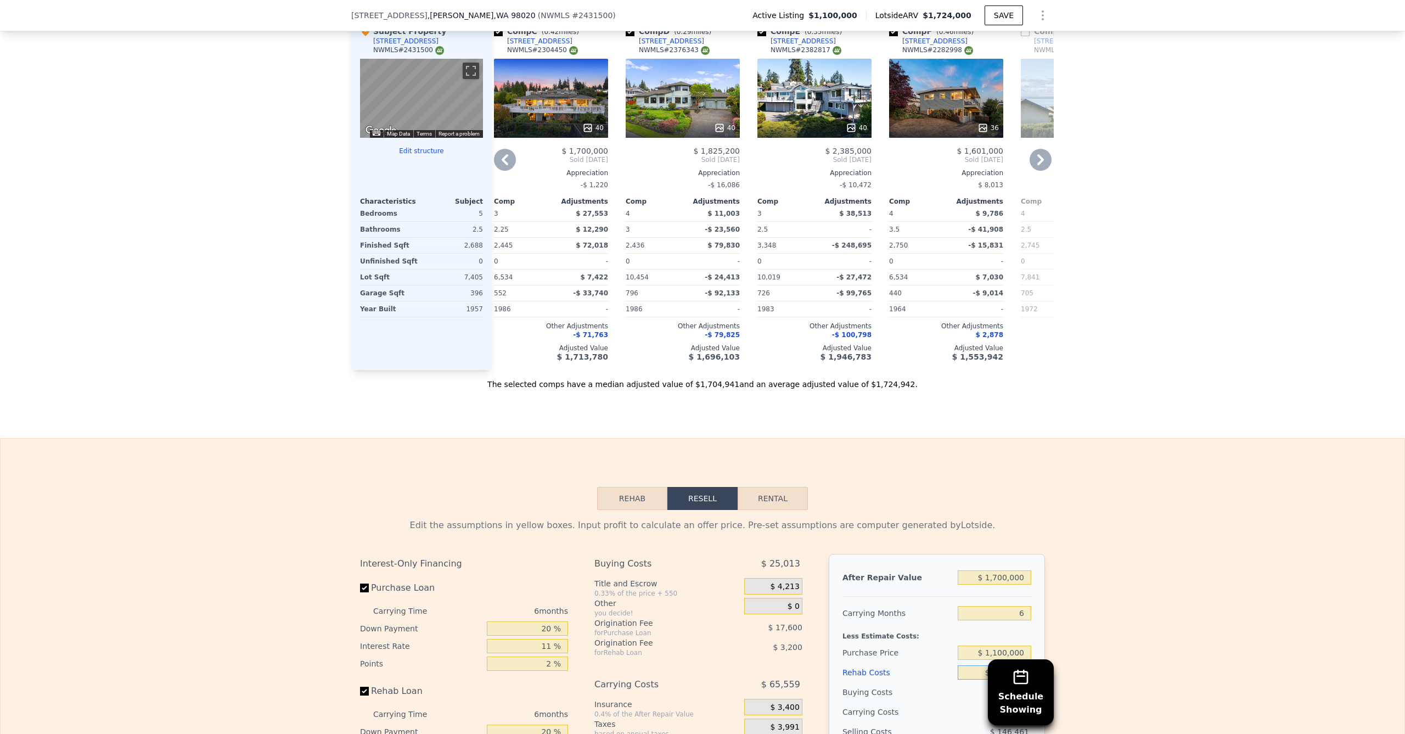
scroll to position [947, 0]
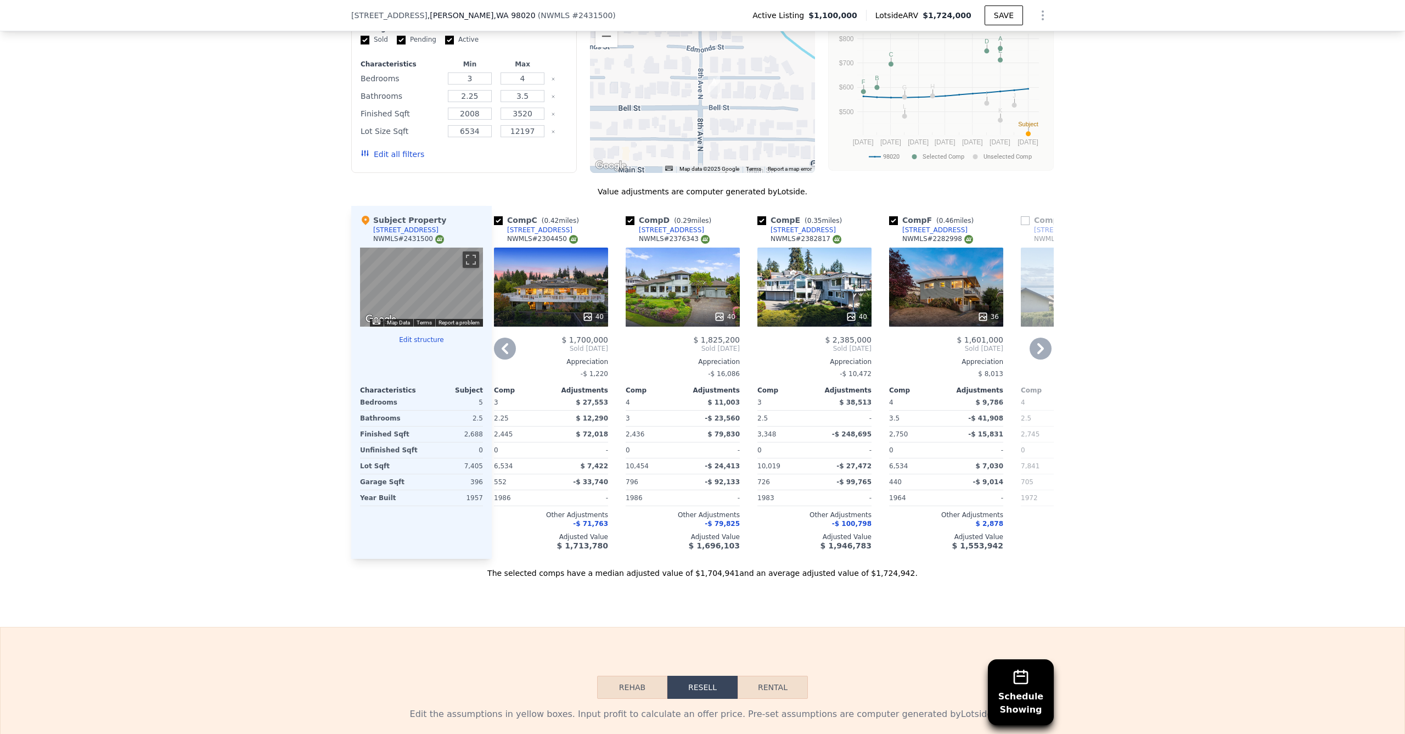
click at [540, 288] on div "40" at bounding box center [551, 287] width 114 height 79
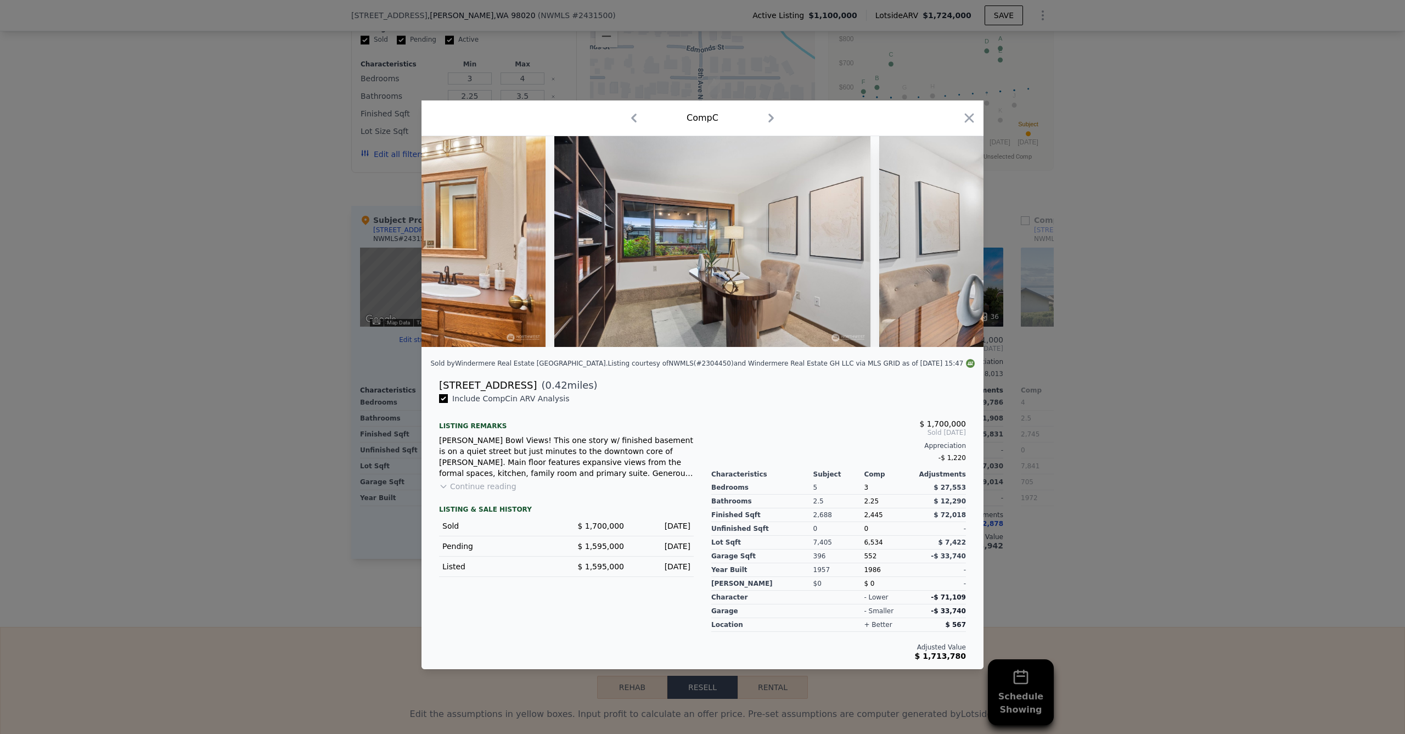
scroll to position [0, 9863]
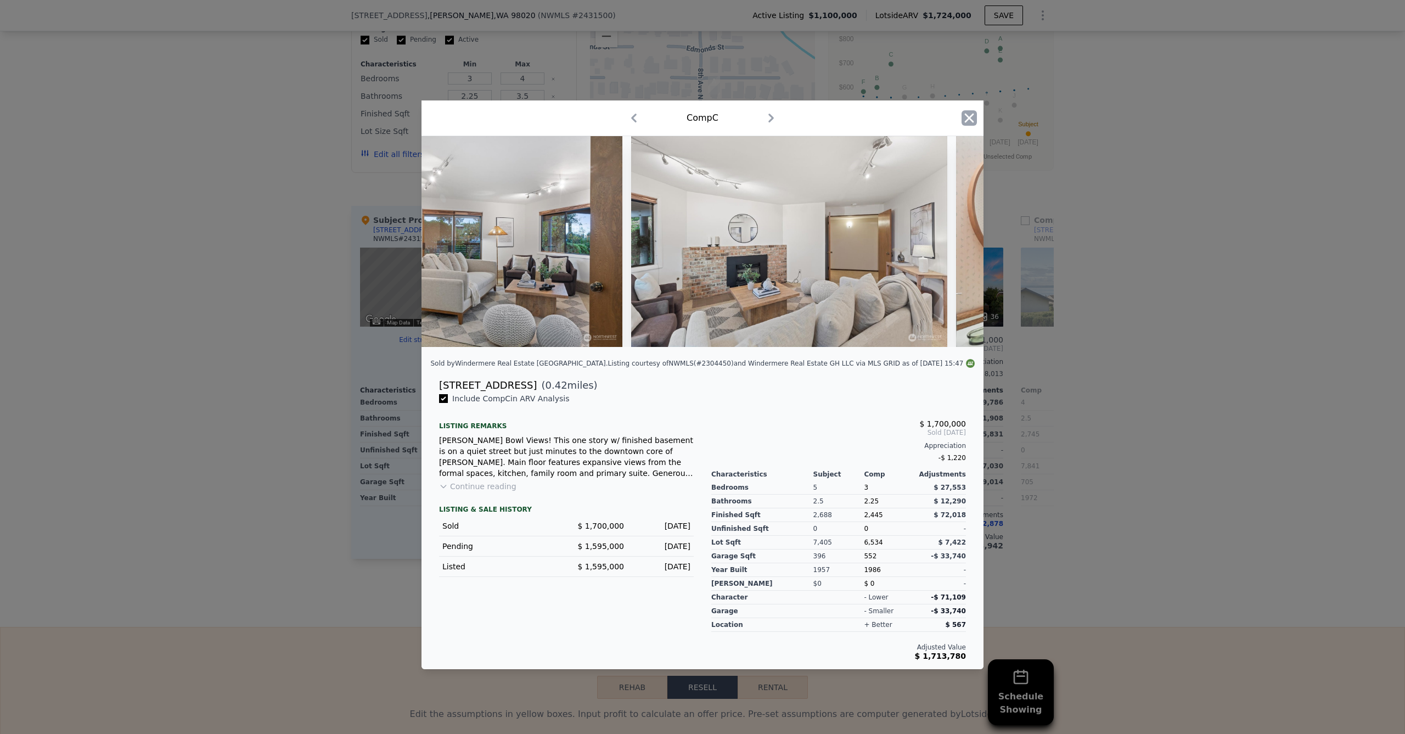
click at [969, 112] on icon "button" at bounding box center [969, 117] width 15 height 15
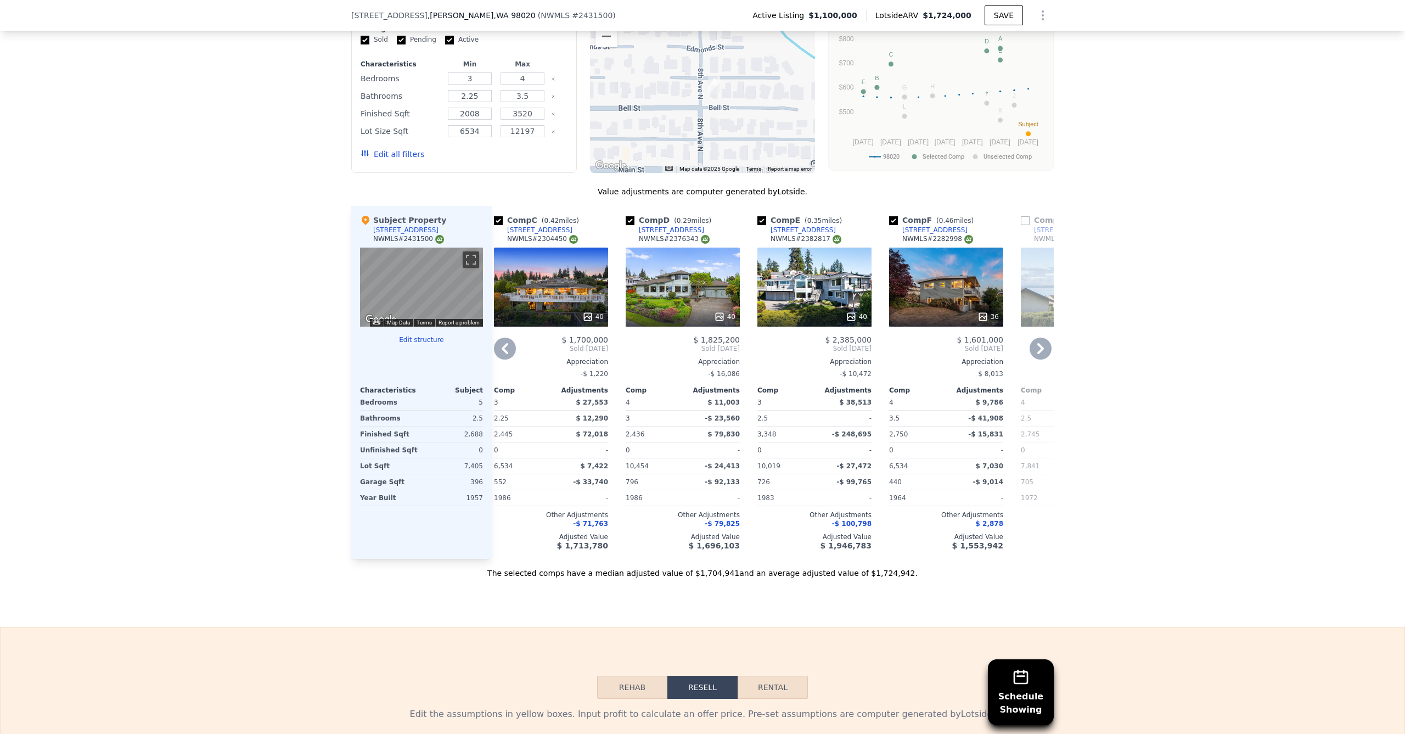
click at [676, 299] on div "40" at bounding box center [683, 287] width 114 height 79
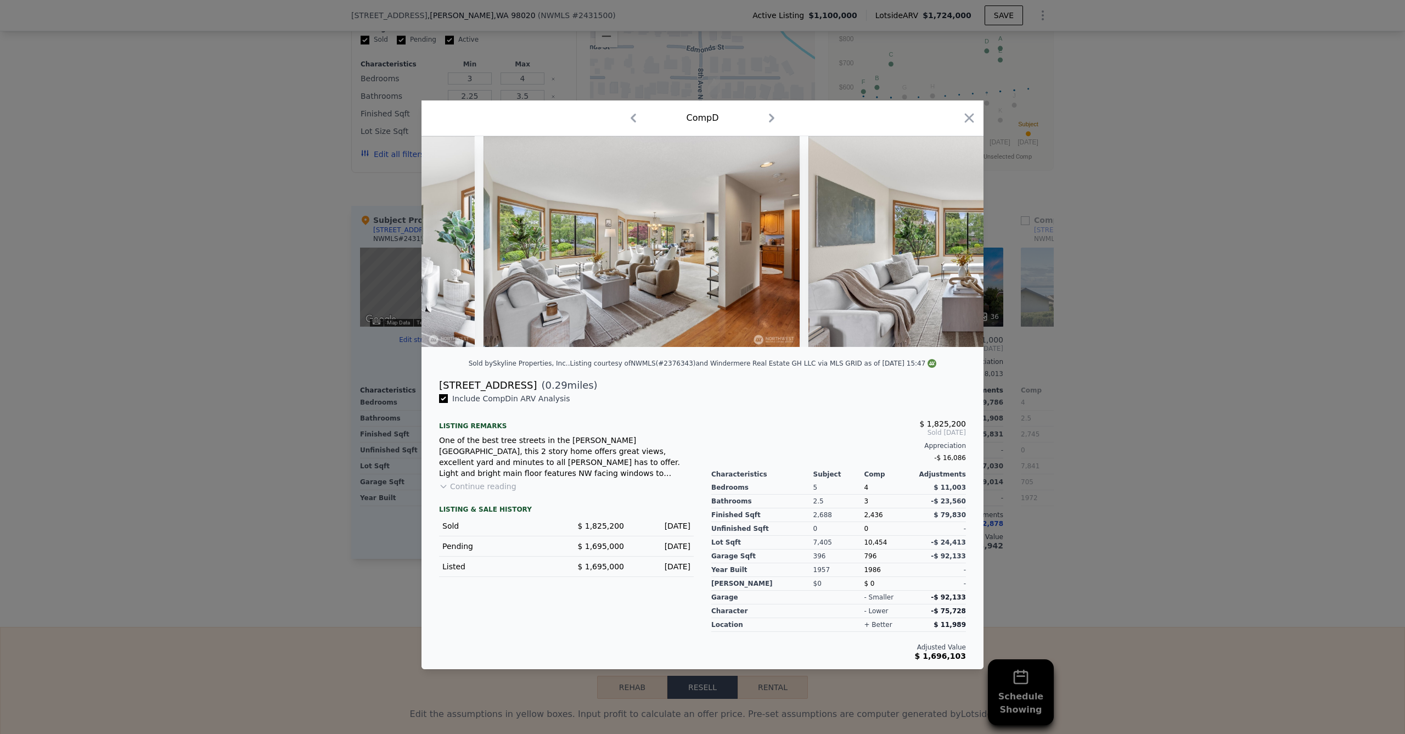
scroll to position [0, 1302]
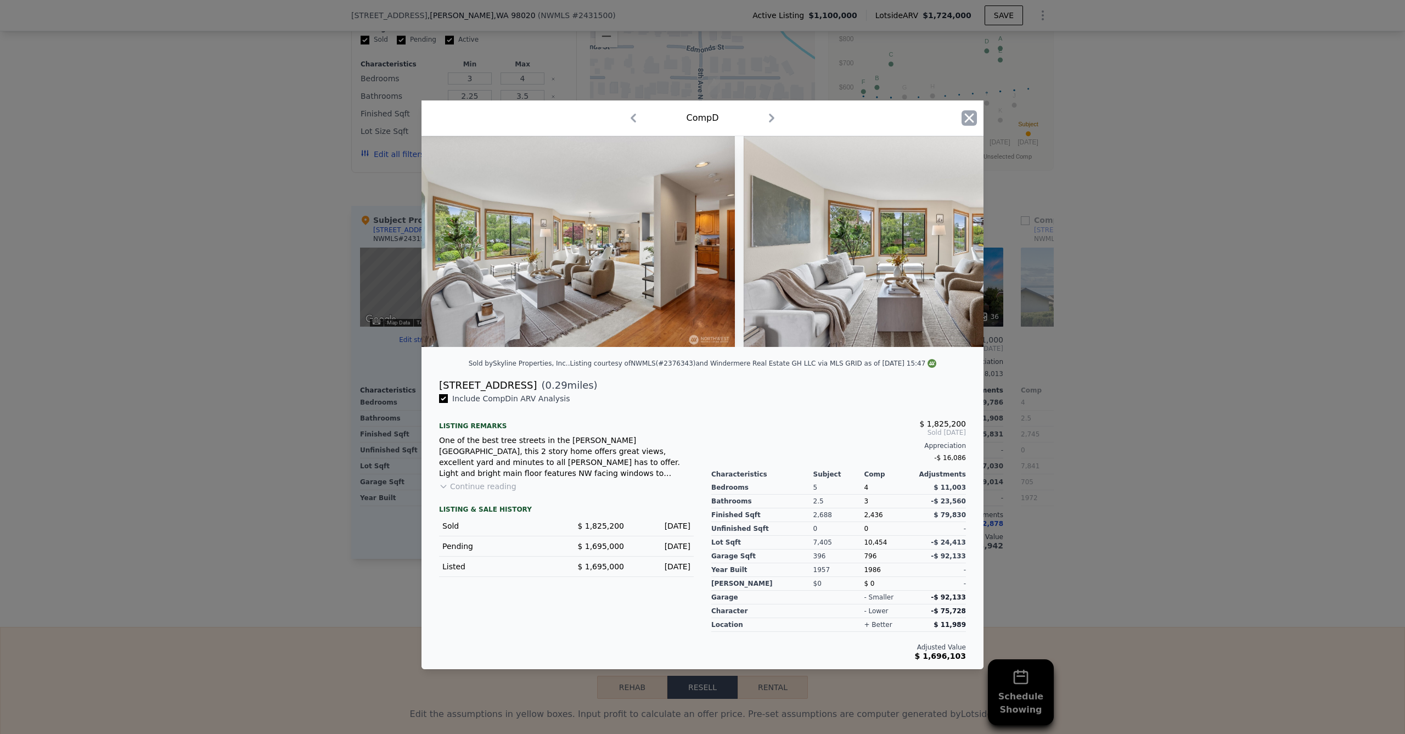
click at [967, 116] on icon "button" at bounding box center [969, 117] width 15 height 15
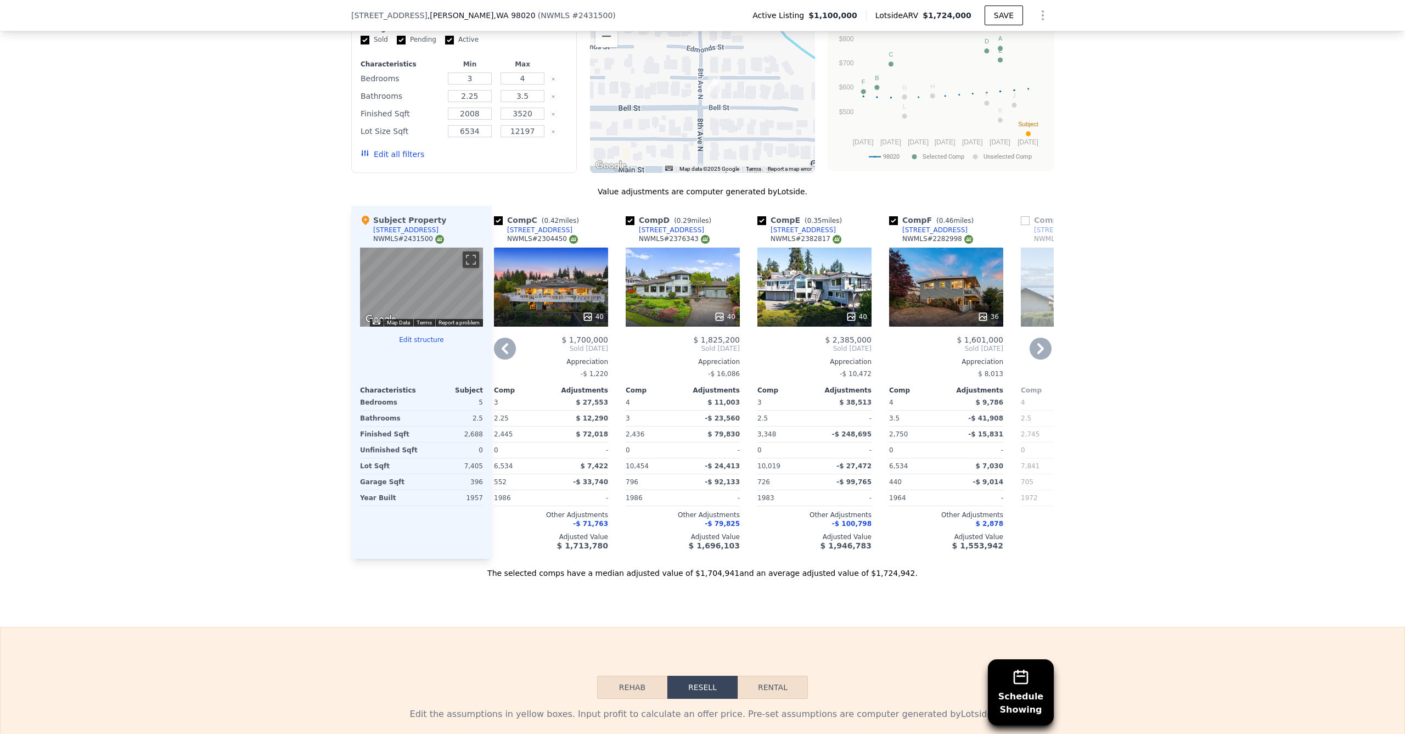
click at [803, 295] on div "40" at bounding box center [815, 287] width 114 height 79
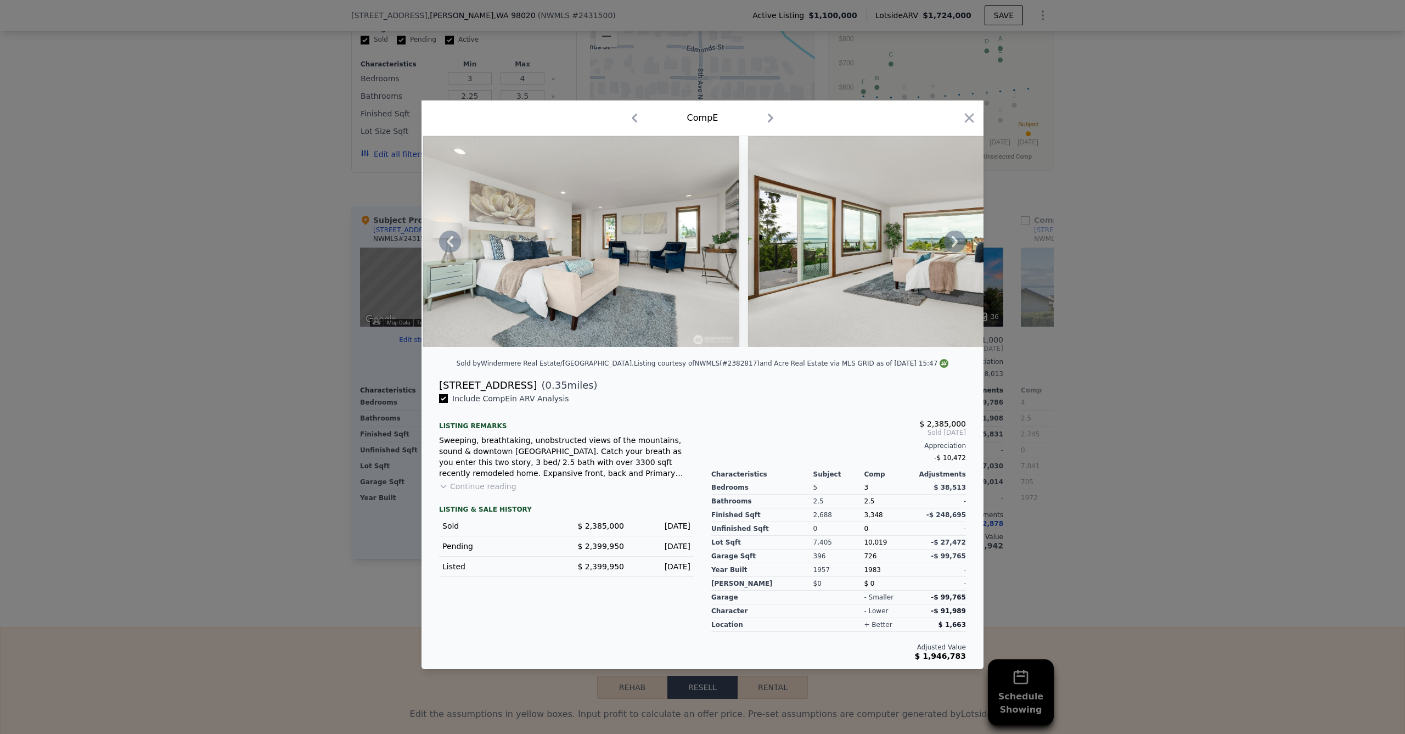
scroll to position [0, 7447]
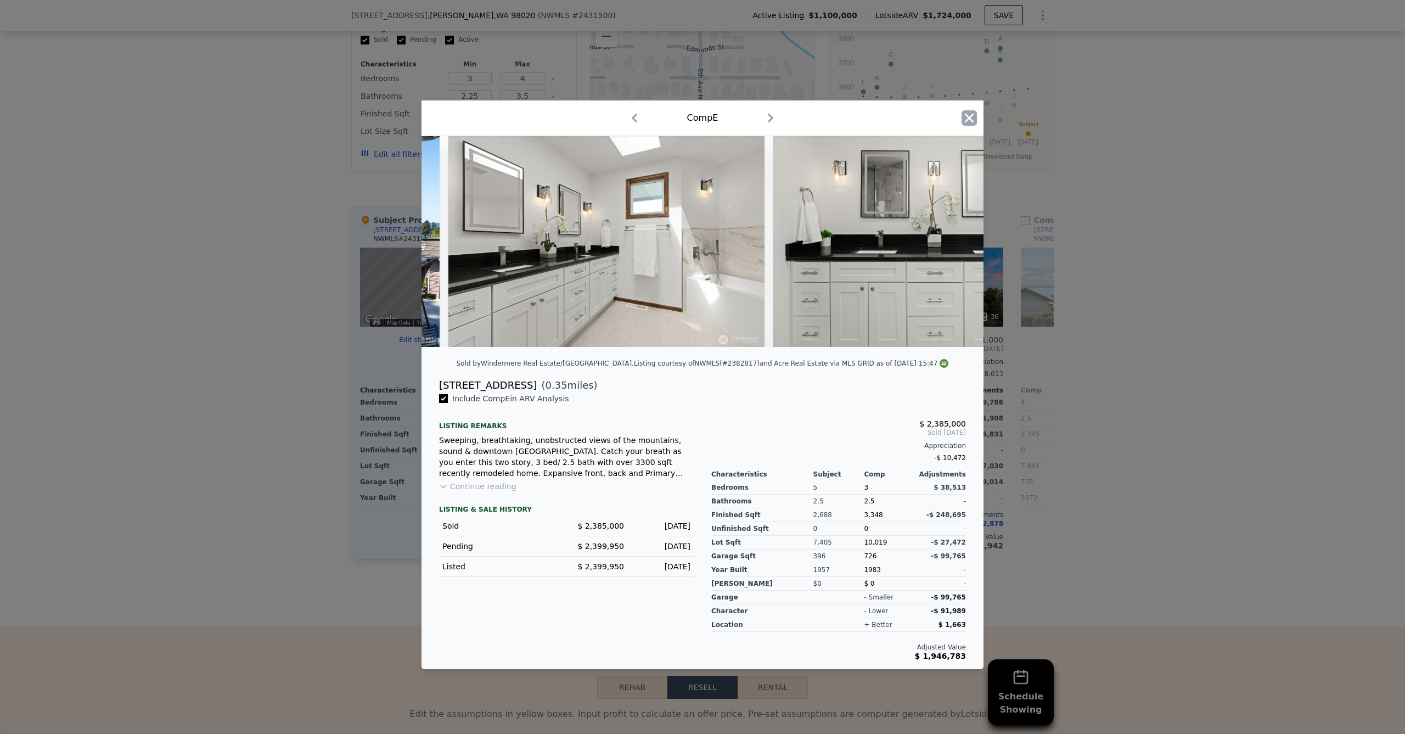
click at [963, 110] on icon "button" at bounding box center [969, 117] width 15 height 15
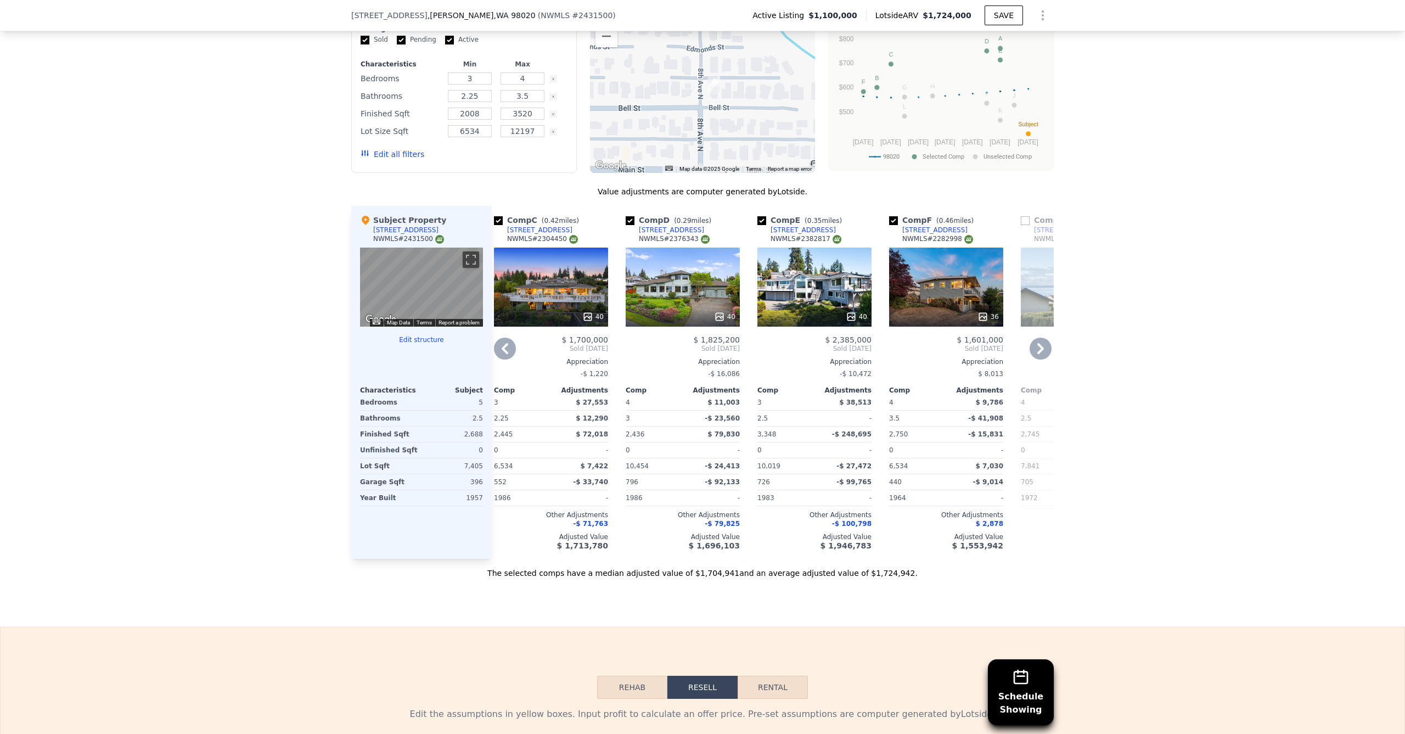
click at [916, 292] on div "36" at bounding box center [946, 287] width 114 height 79
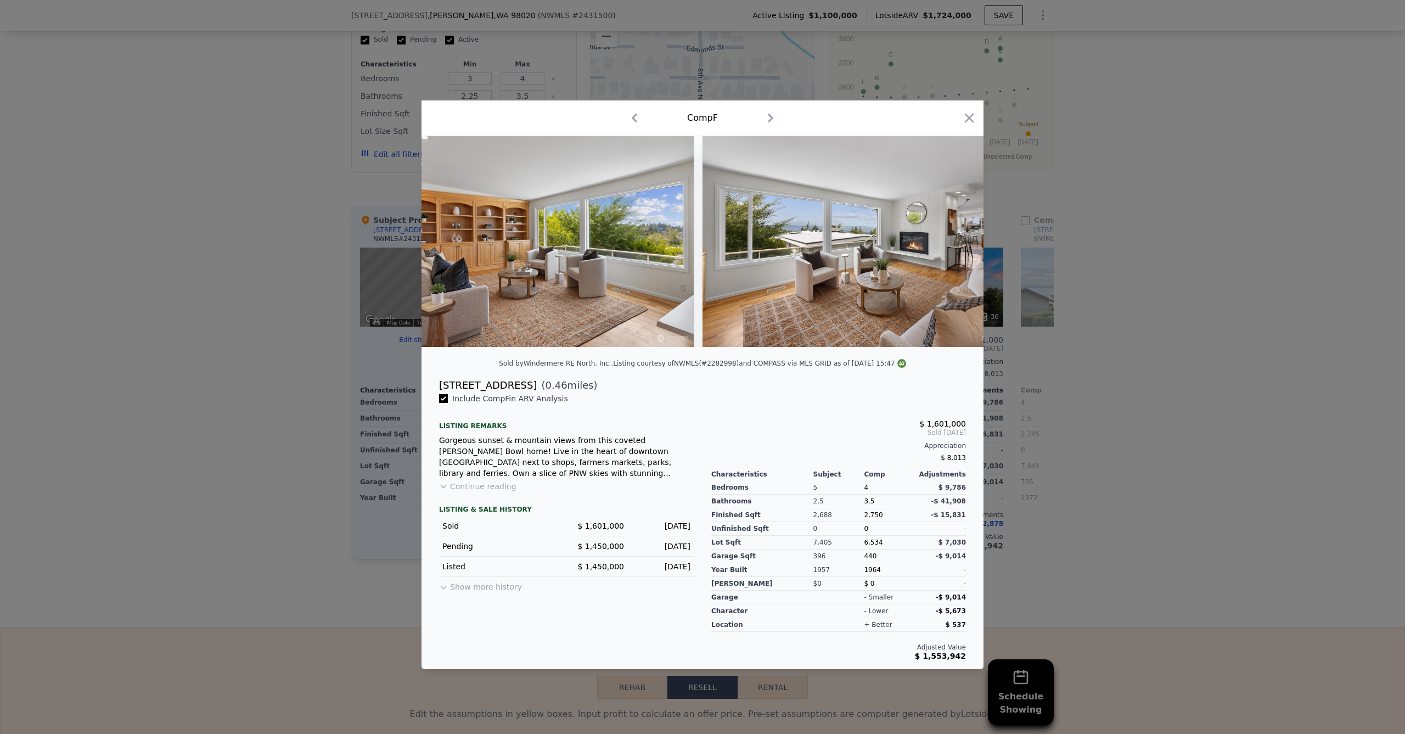
scroll to position [0, 5178]
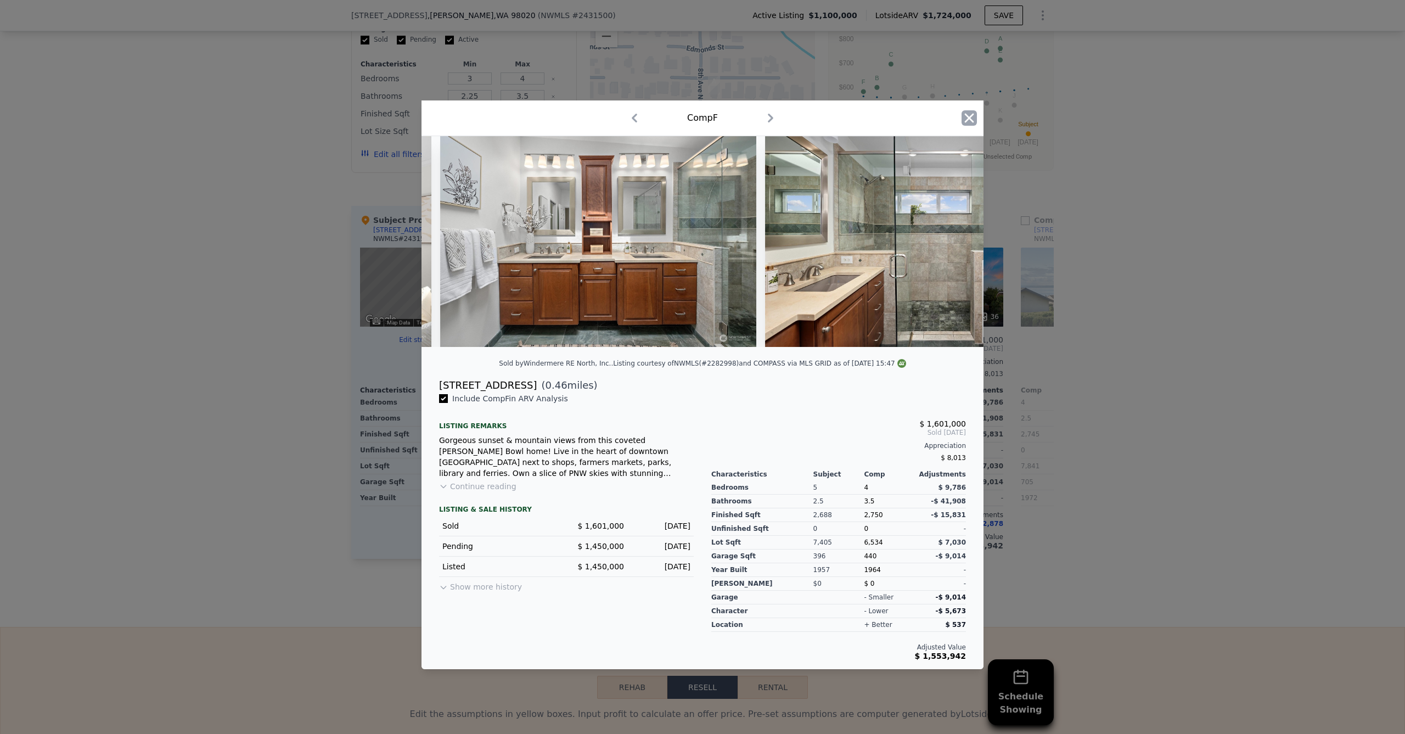
click at [971, 111] on icon "button" at bounding box center [969, 117] width 15 height 15
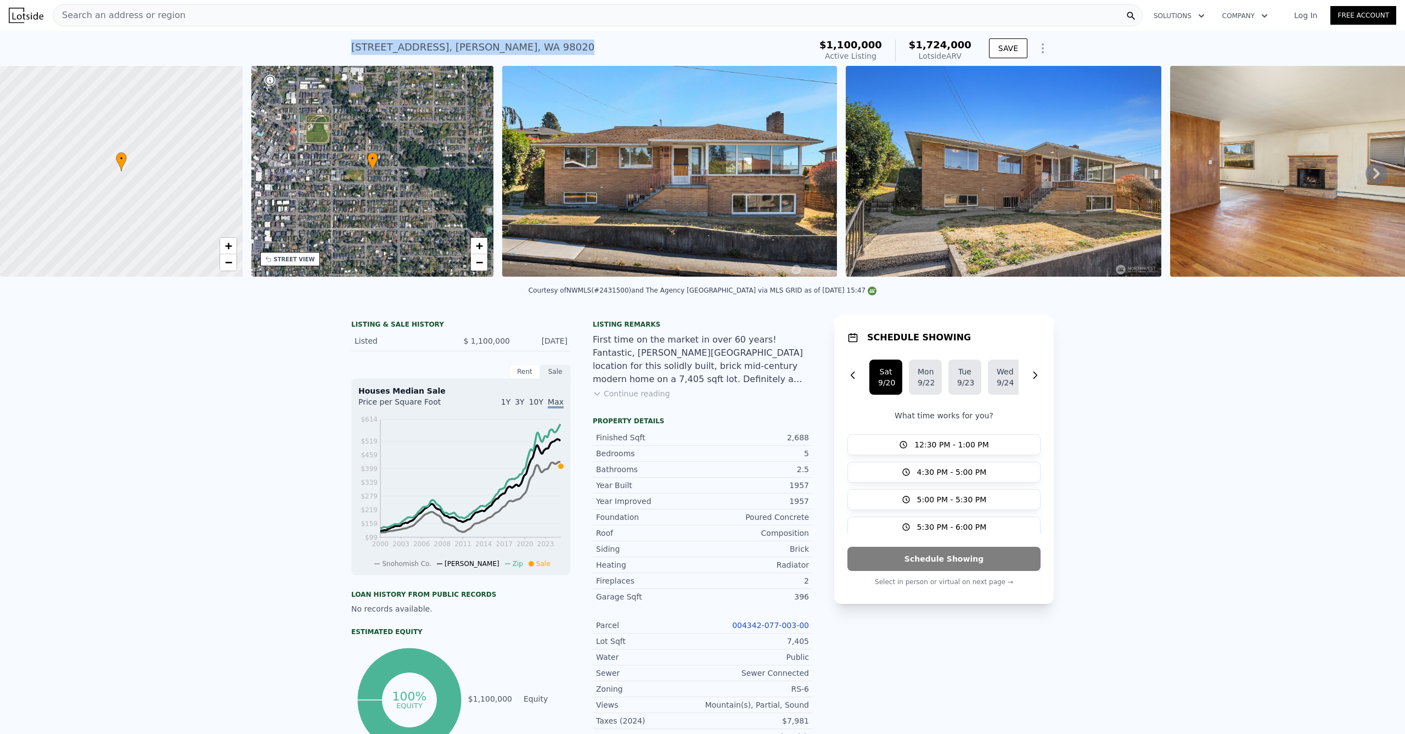
drag, startPoint x: 510, startPoint y: 43, endPoint x: 332, endPoint y: 44, distance: 177.9
click at [332, 44] on div "812 Main St , Edmonds , WA 98020 Active at $1.100m (~ARV $1.724m ) $1,100,000 A…" at bounding box center [702, 48] width 1405 height 35
click at [231, 240] on span "+" at bounding box center [228, 246] width 7 height 14
click at [231, 241] on span "+" at bounding box center [228, 246] width 7 height 14
click at [231, 258] on span "−" at bounding box center [228, 262] width 7 height 14
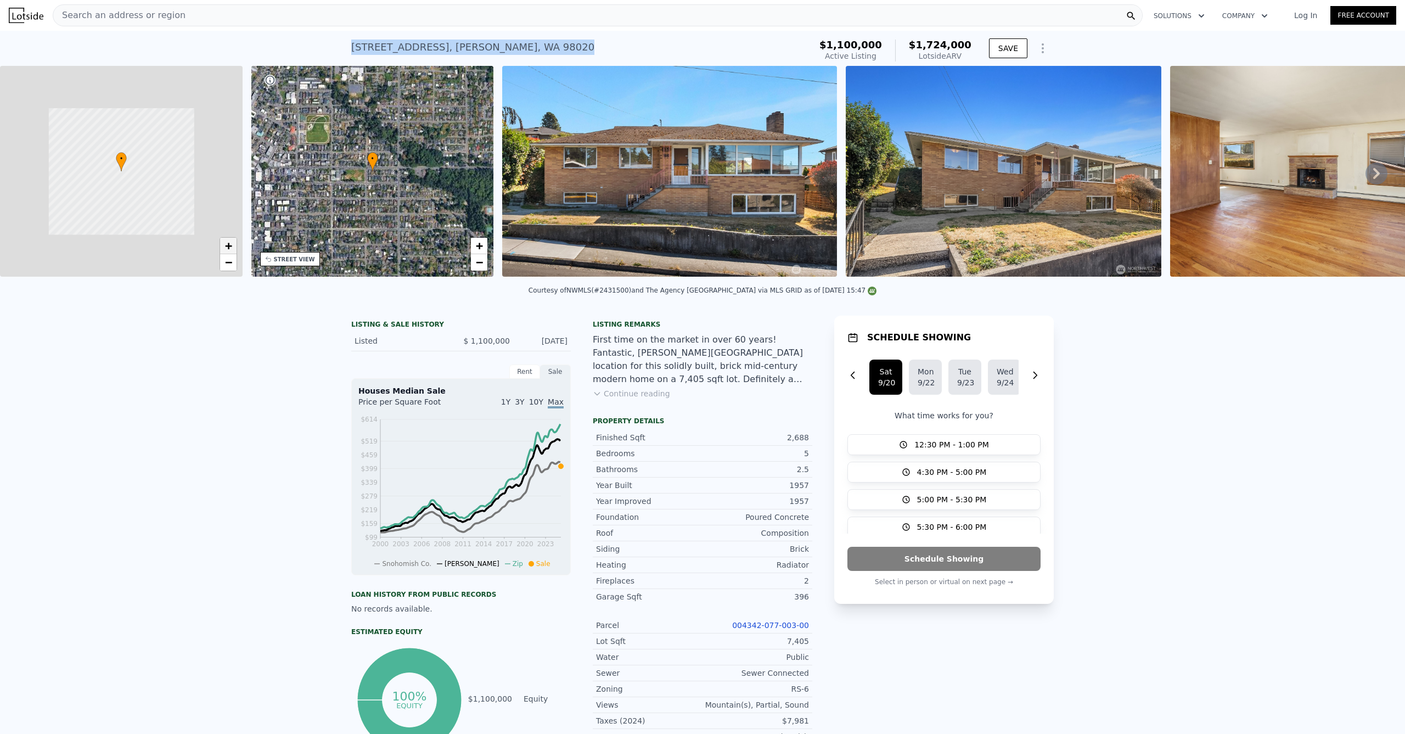
click at [229, 250] on span "+" at bounding box center [228, 246] width 7 height 14
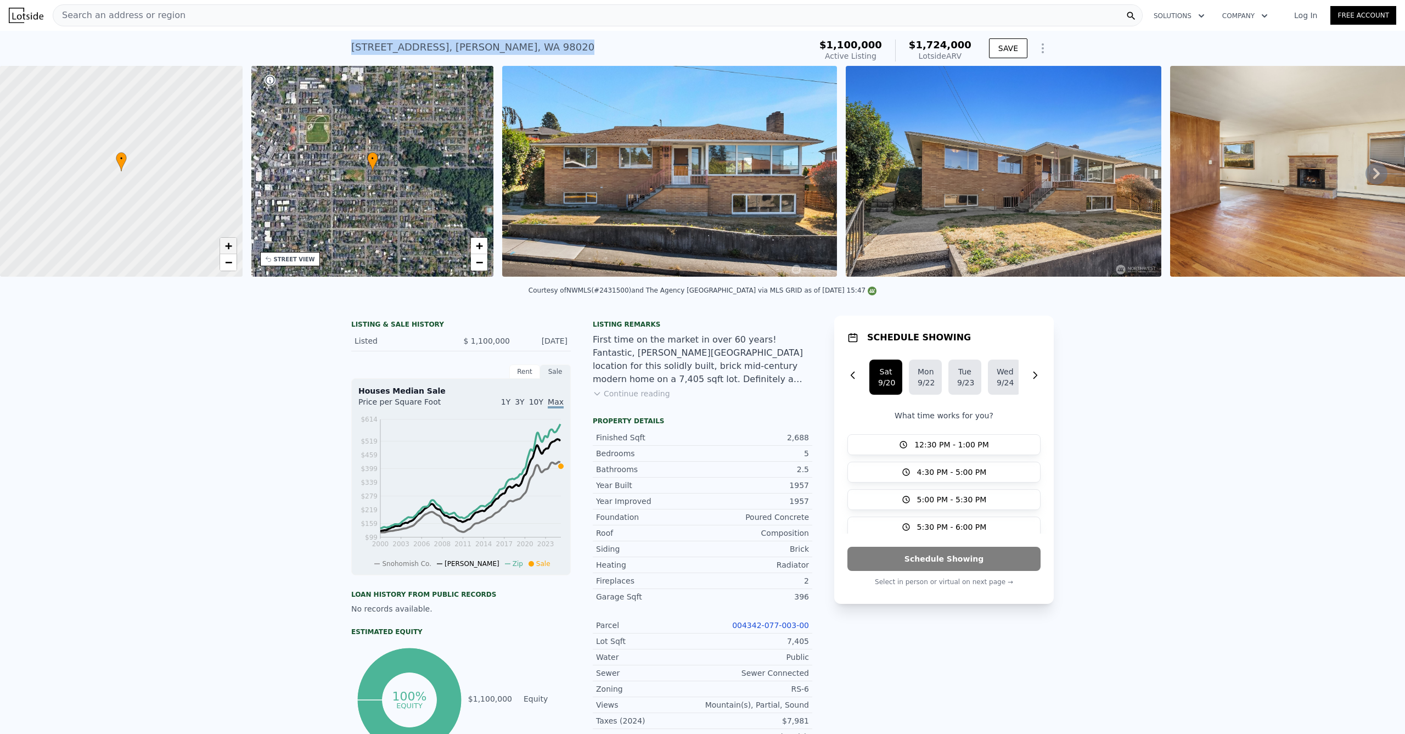
click at [228, 245] on span "+" at bounding box center [228, 246] width 7 height 14
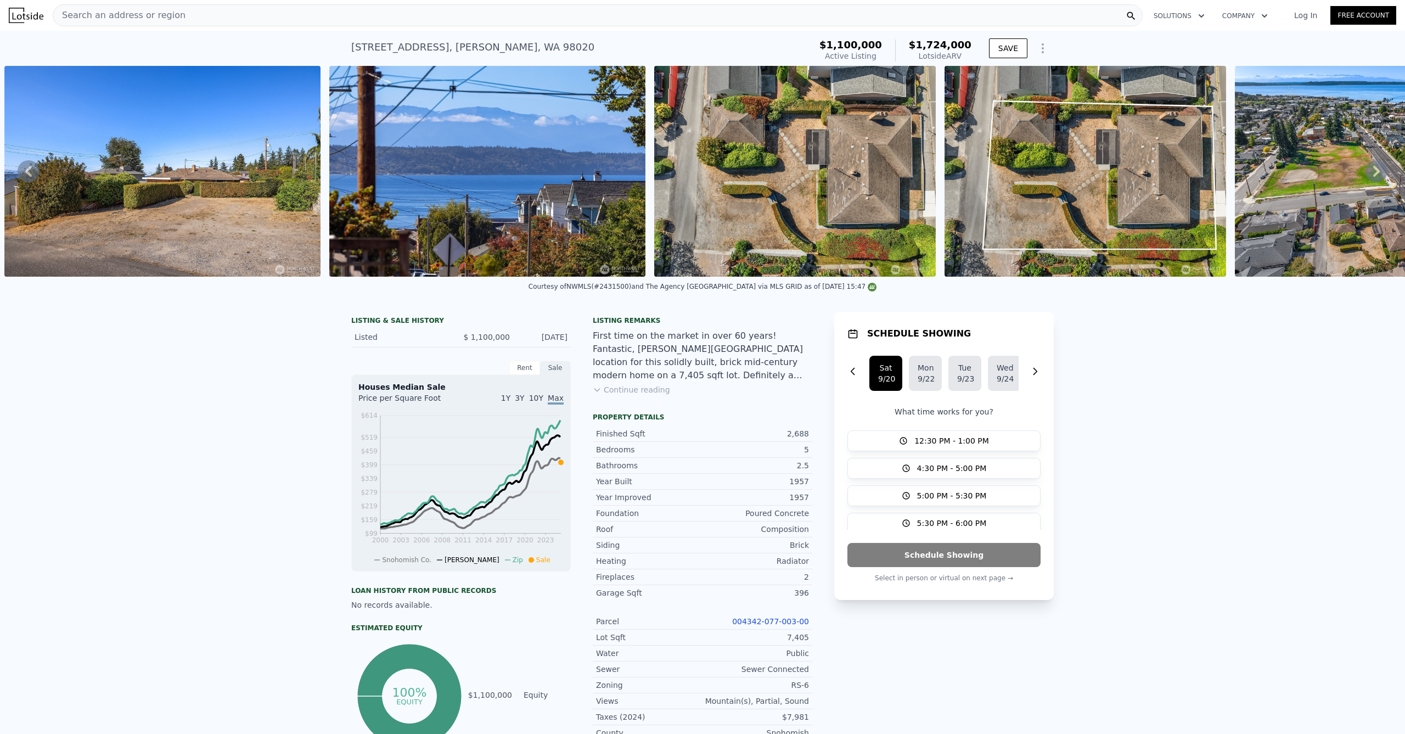
click at [236, 208] on img at bounding box center [162, 171] width 316 height 211
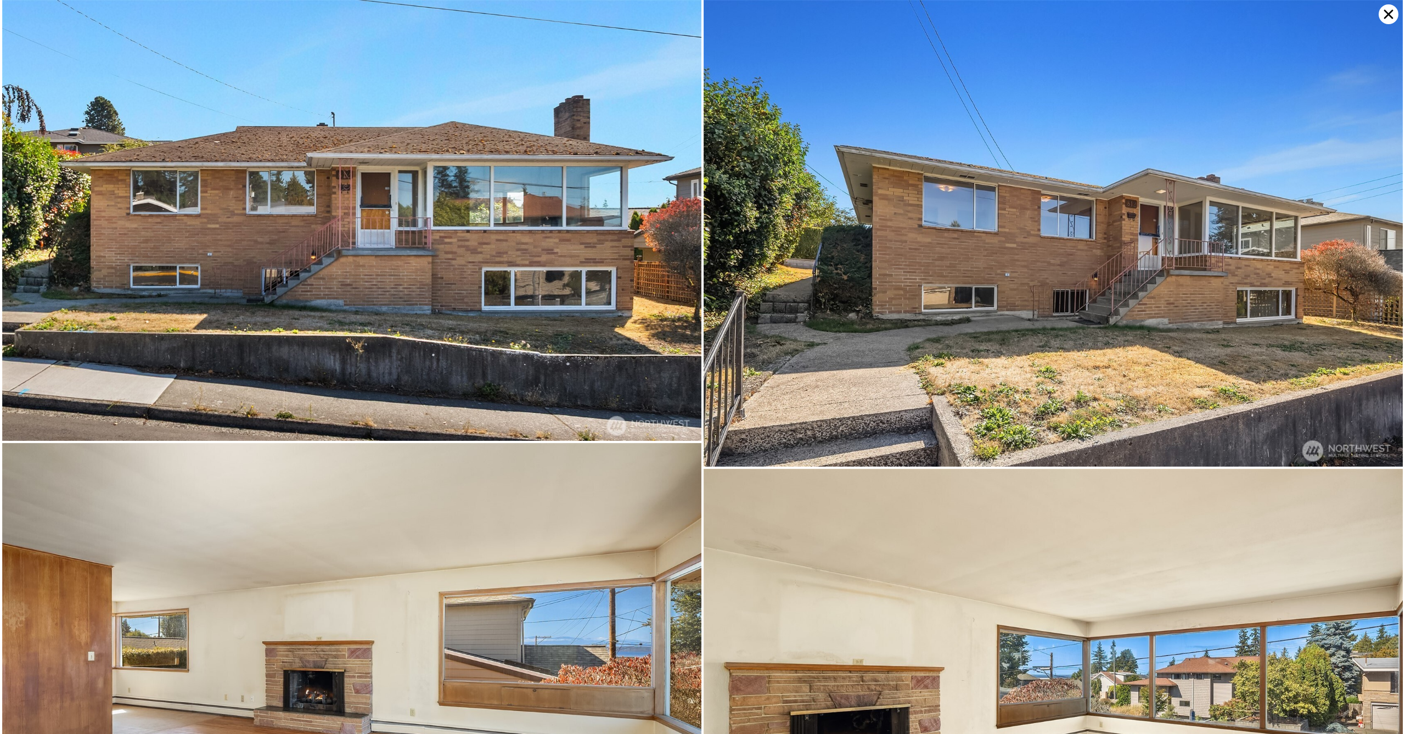
click at [1393, 10] on icon at bounding box center [1389, 14] width 9 height 9
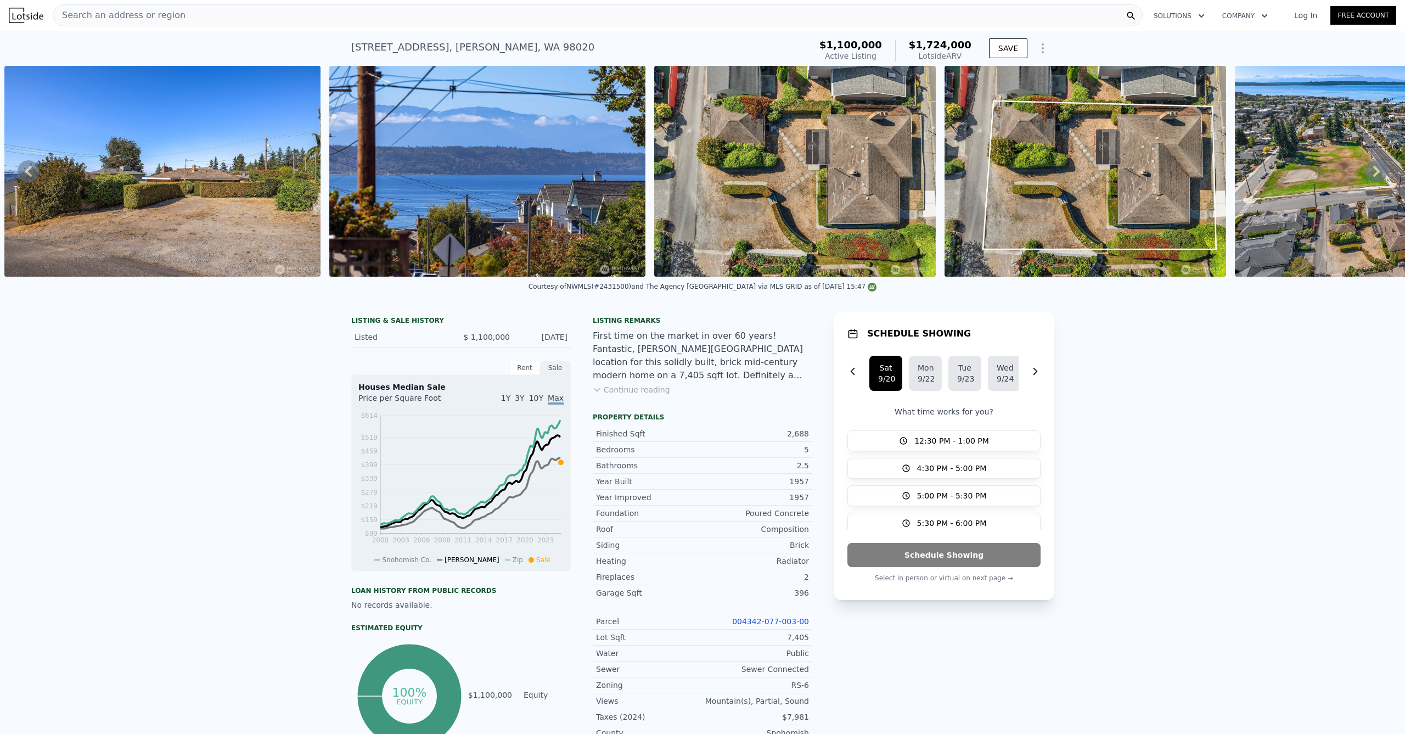
click at [602, 393] on button "Continue reading" at bounding box center [631, 389] width 77 height 11
